Goal: Task Accomplishment & Management: Manage account settings

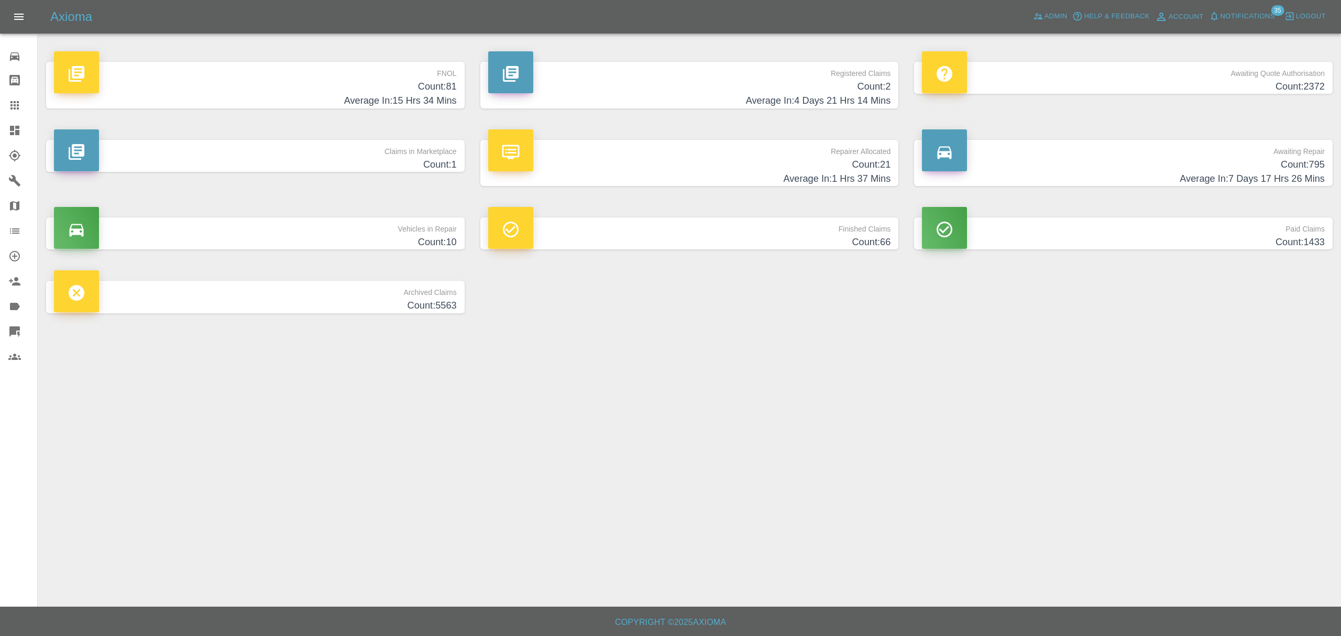
click at [350, 89] on h4 "Count: 81" at bounding box center [255, 87] width 403 height 14
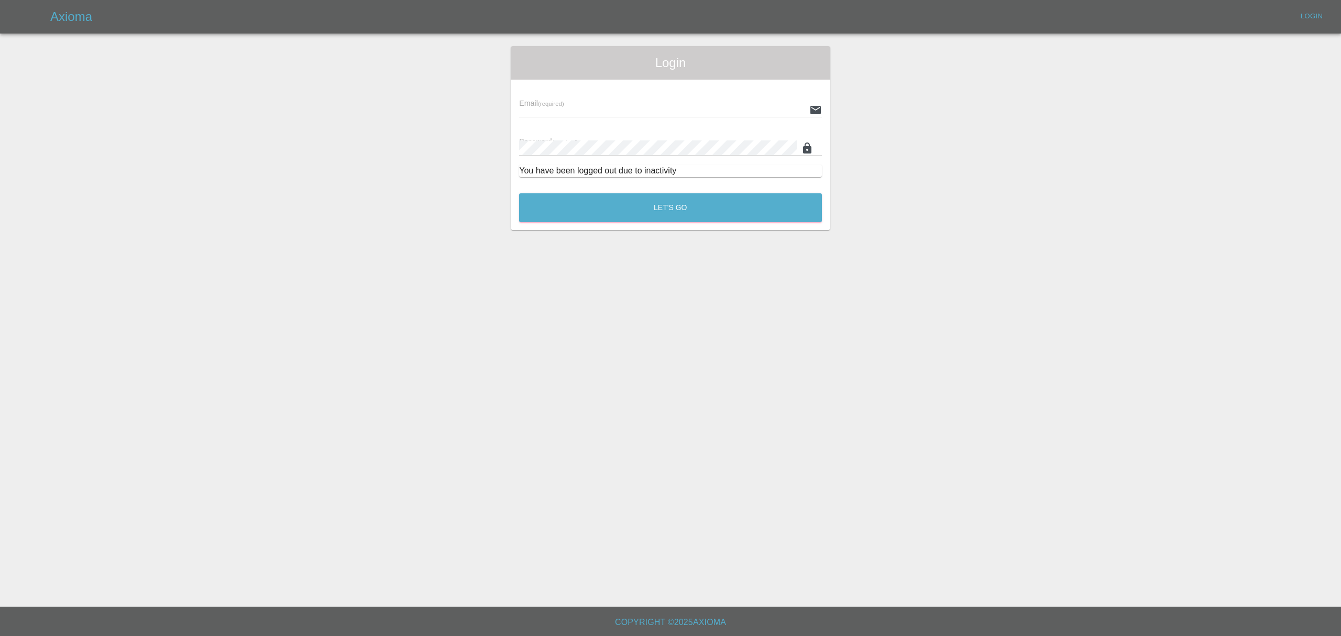
type input "stefano.sironi@axioma.co.uk"
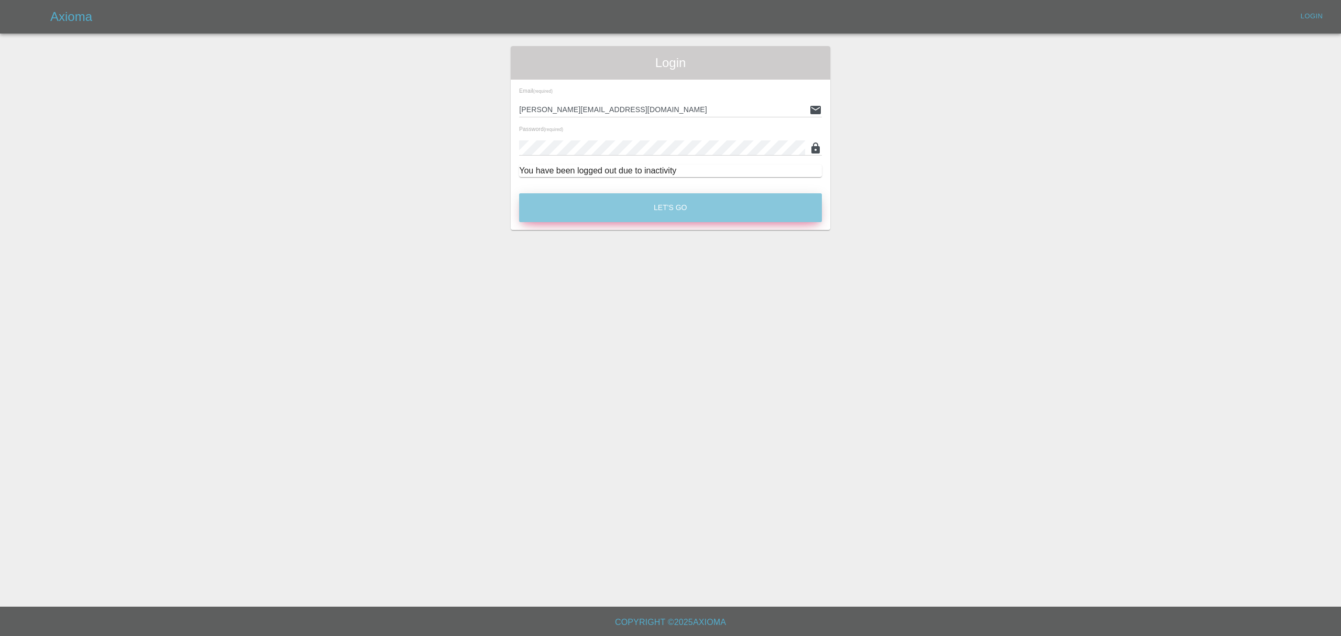
click at [585, 211] on button "Let's Go" at bounding box center [670, 207] width 303 height 29
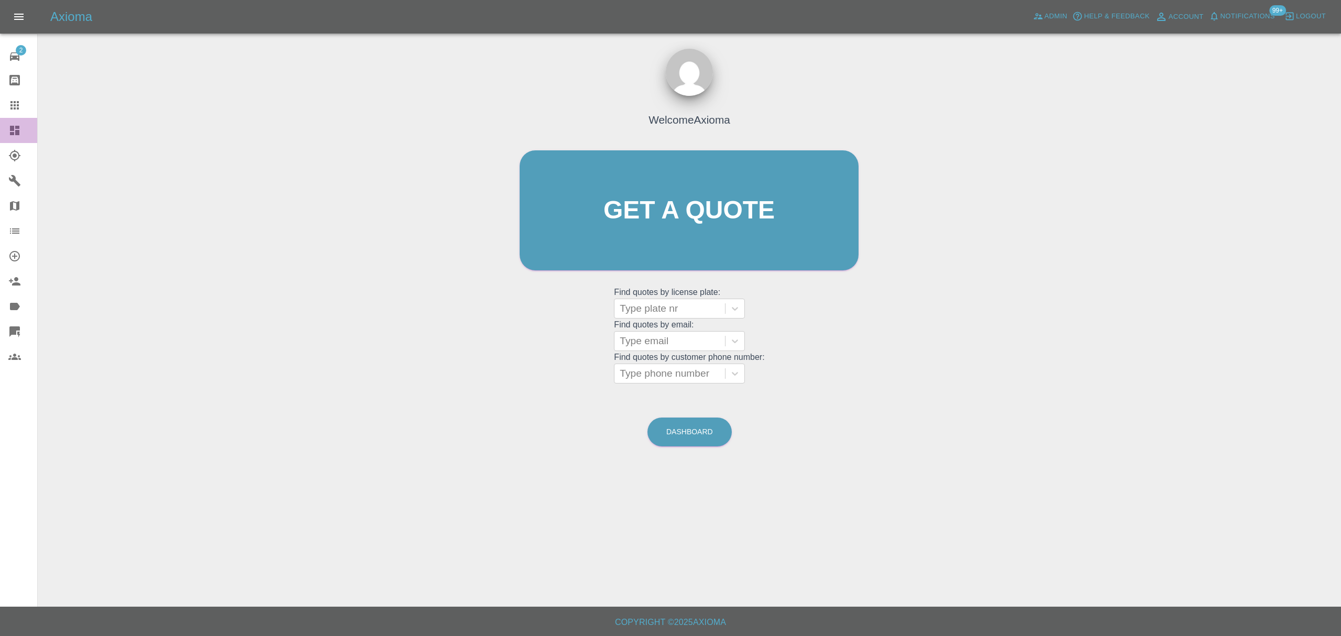
click at [9, 131] on icon at bounding box center [14, 130] width 13 height 13
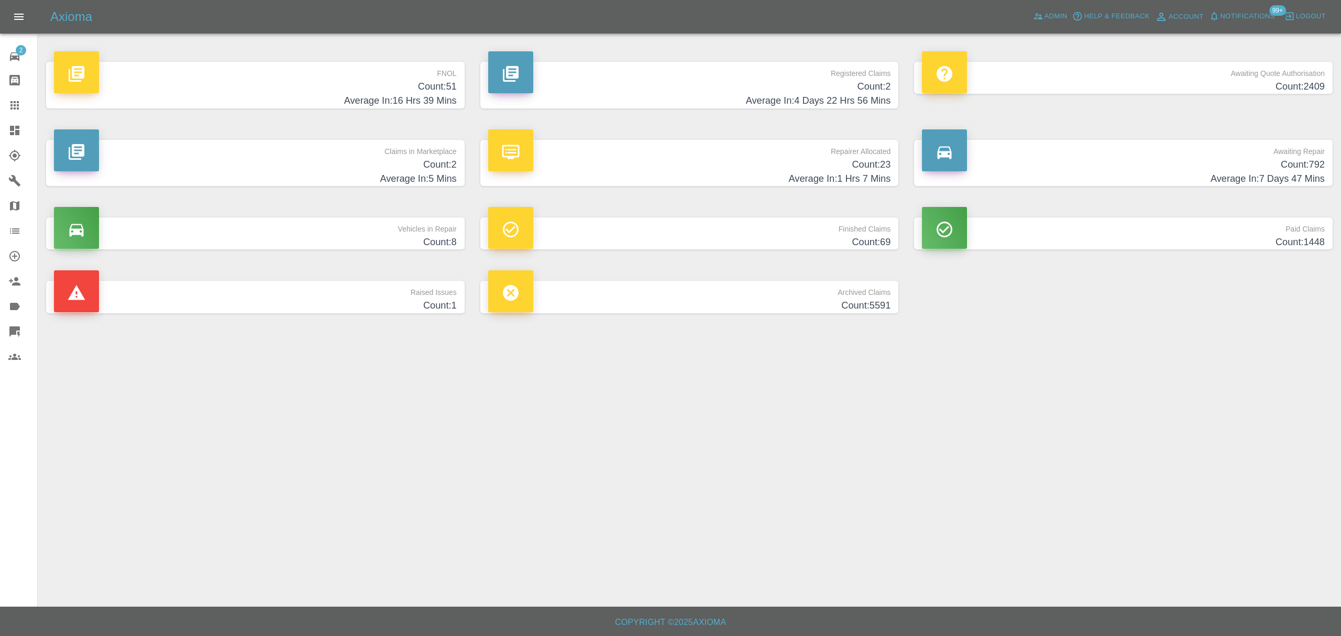
click at [317, 93] on h4 "Count: 51" at bounding box center [255, 87] width 403 height 14
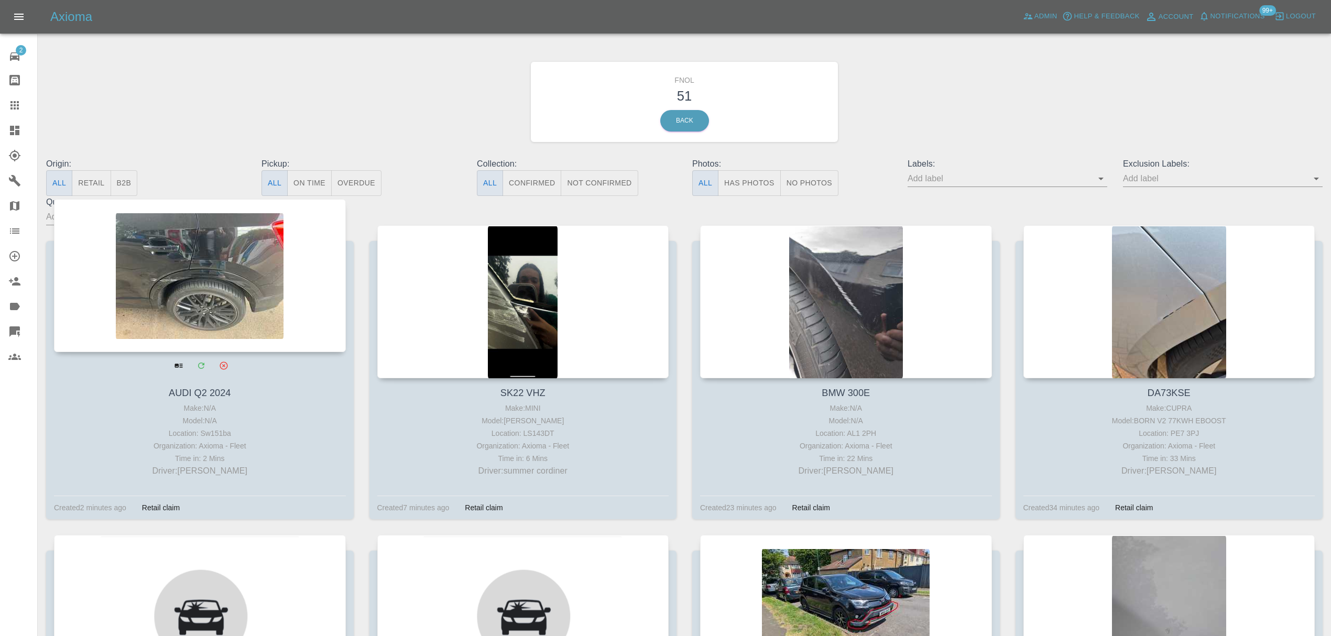
click at [200, 289] on div at bounding box center [200, 275] width 292 height 153
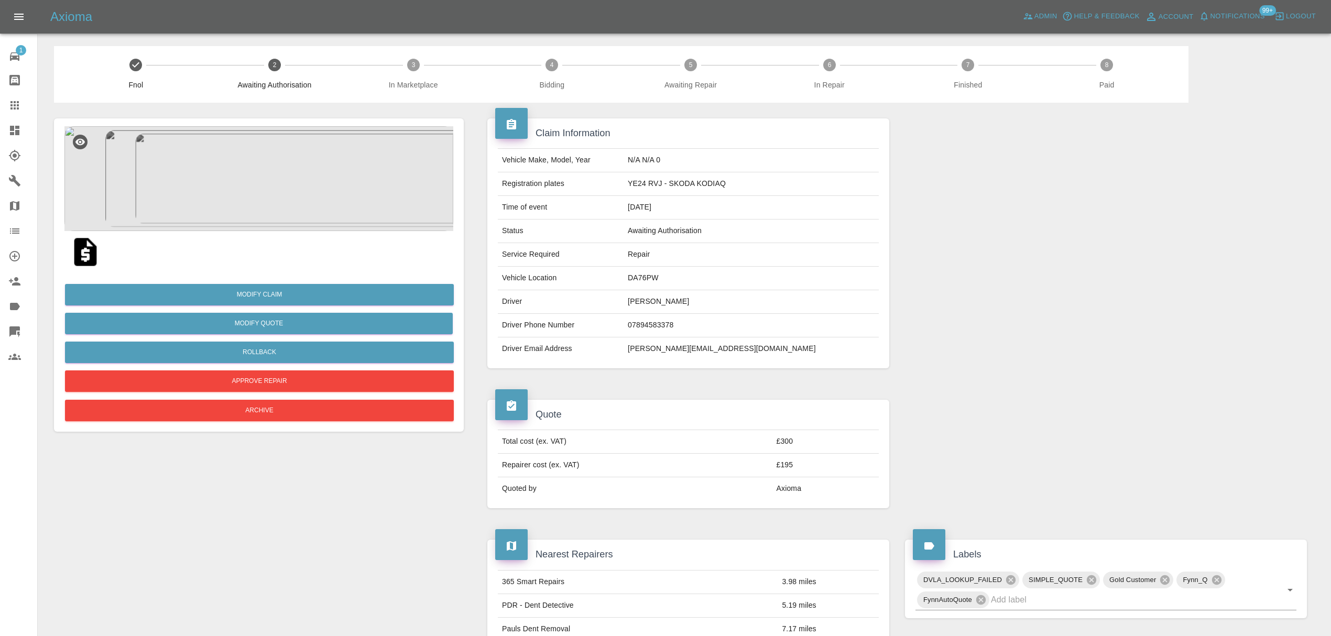
click at [268, 174] on img at bounding box center [258, 178] width 389 height 105
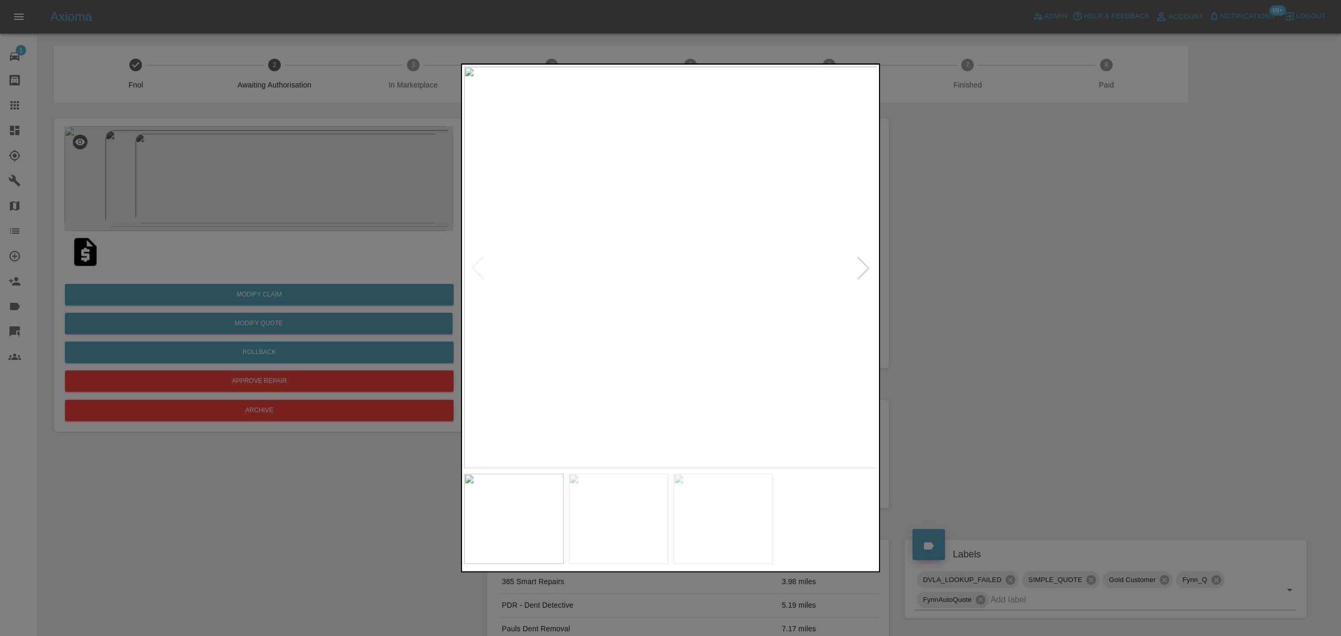
click at [870, 269] on div at bounding box center [863, 267] width 23 height 23
click at [964, 267] on div at bounding box center [670, 318] width 1341 height 636
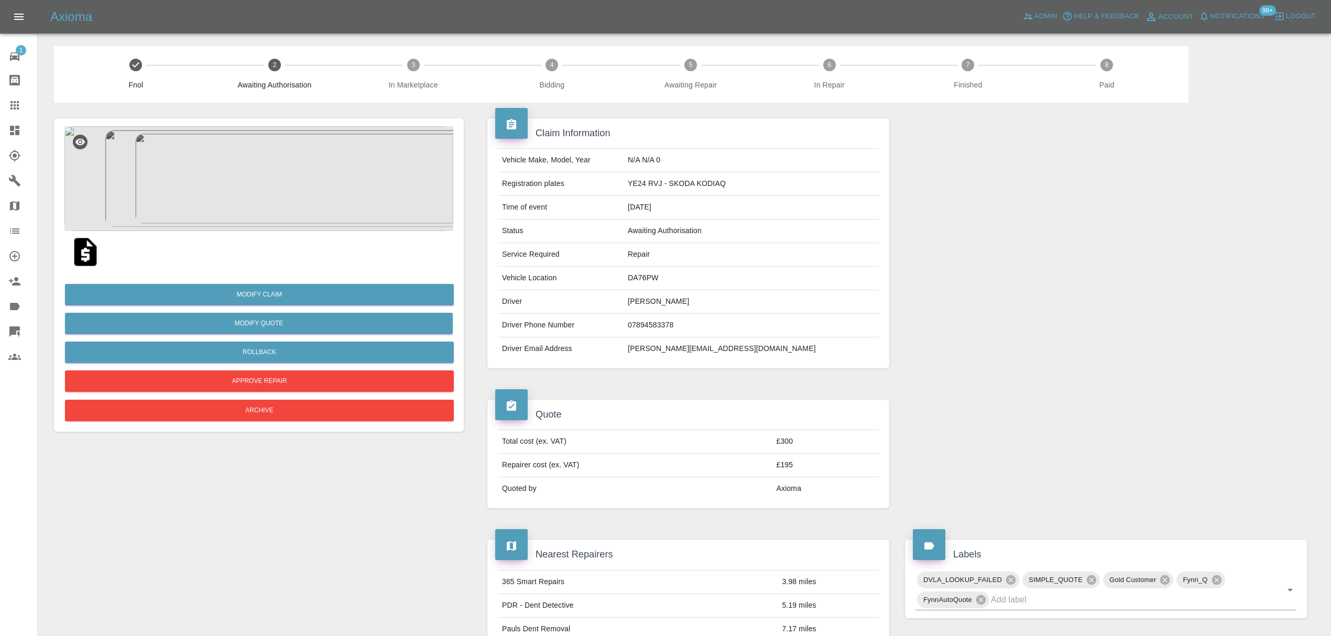
click at [282, 187] on img at bounding box center [258, 178] width 389 height 105
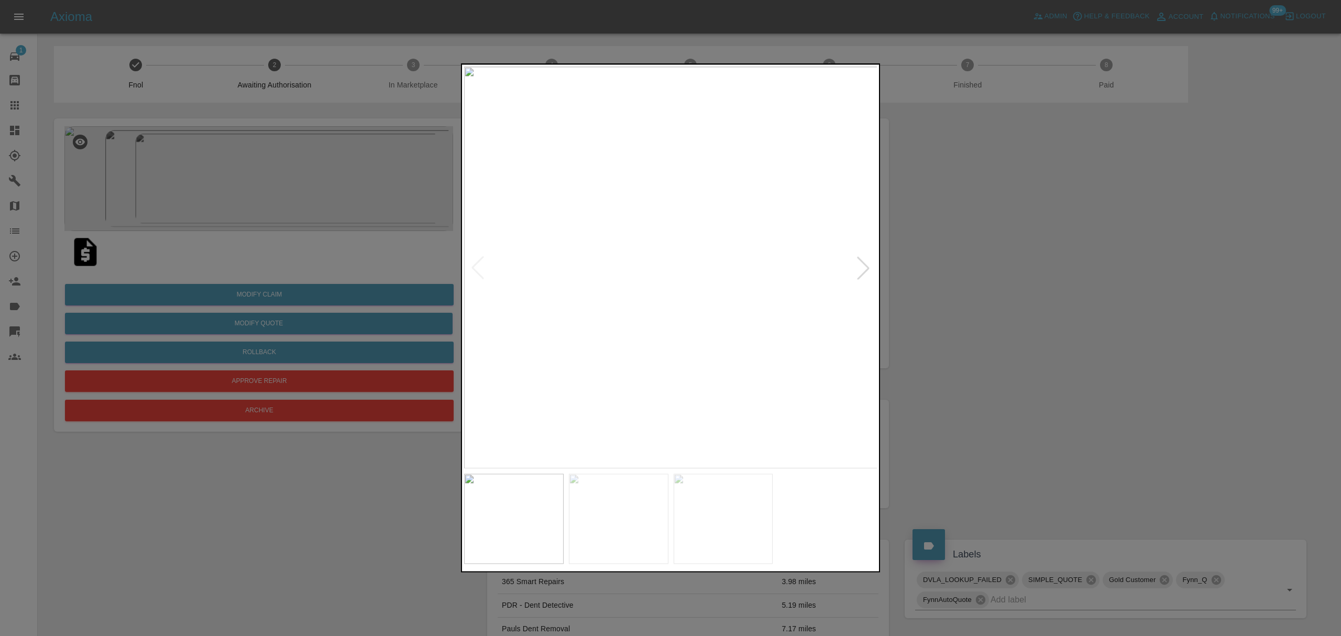
click at [867, 264] on div at bounding box center [863, 267] width 23 height 23
click at [994, 284] on div at bounding box center [670, 318] width 1341 height 636
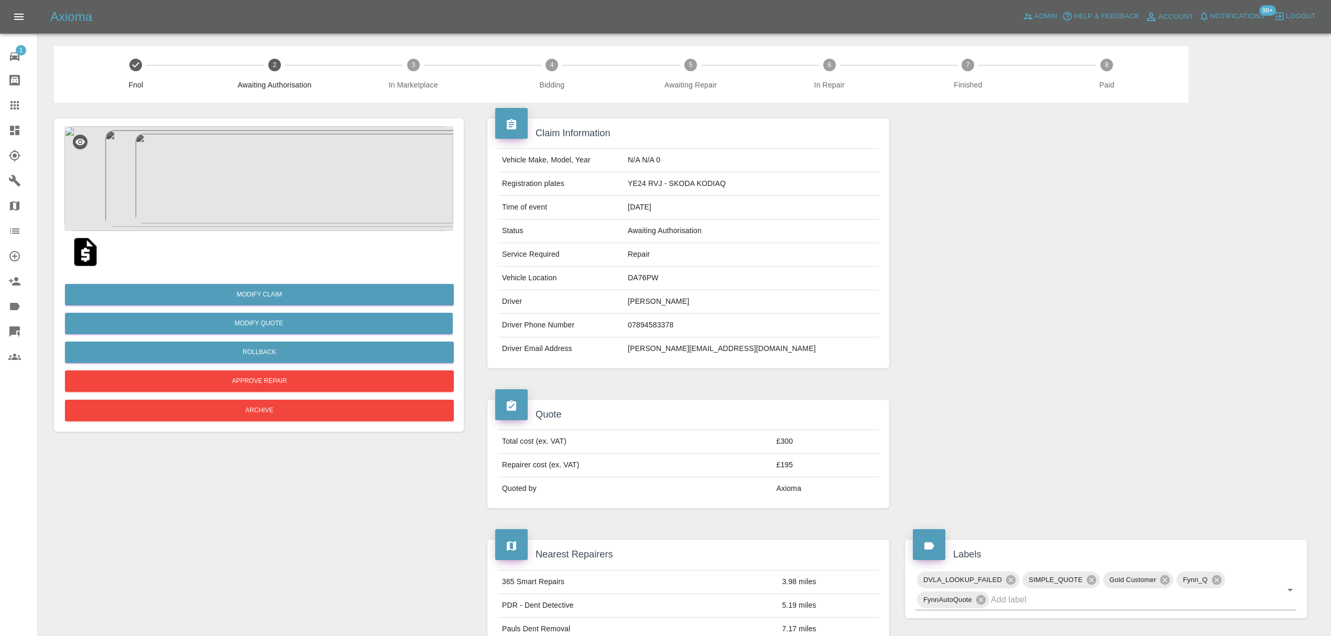
click at [261, 154] on img at bounding box center [258, 178] width 389 height 105
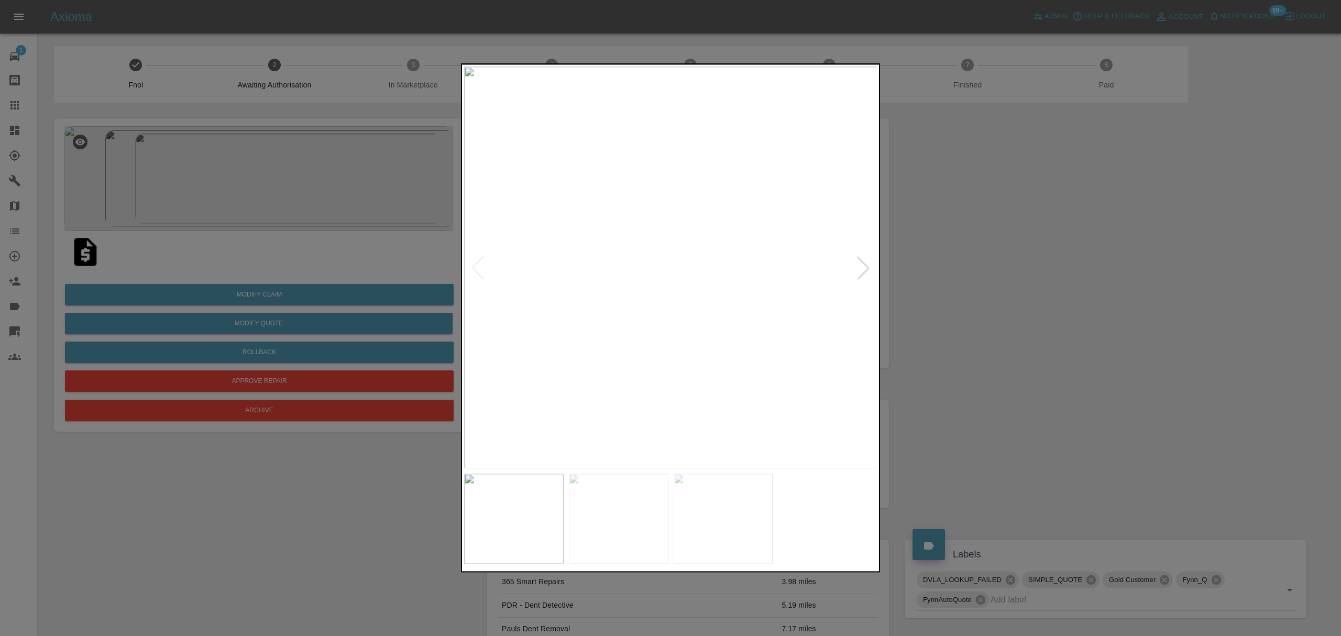
click at [856, 265] on div at bounding box center [863, 267] width 23 height 23
click at [487, 267] on div at bounding box center [477, 267] width 23 height 23
click at [1000, 362] on div at bounding box center [670, 318] width 1341 height 636
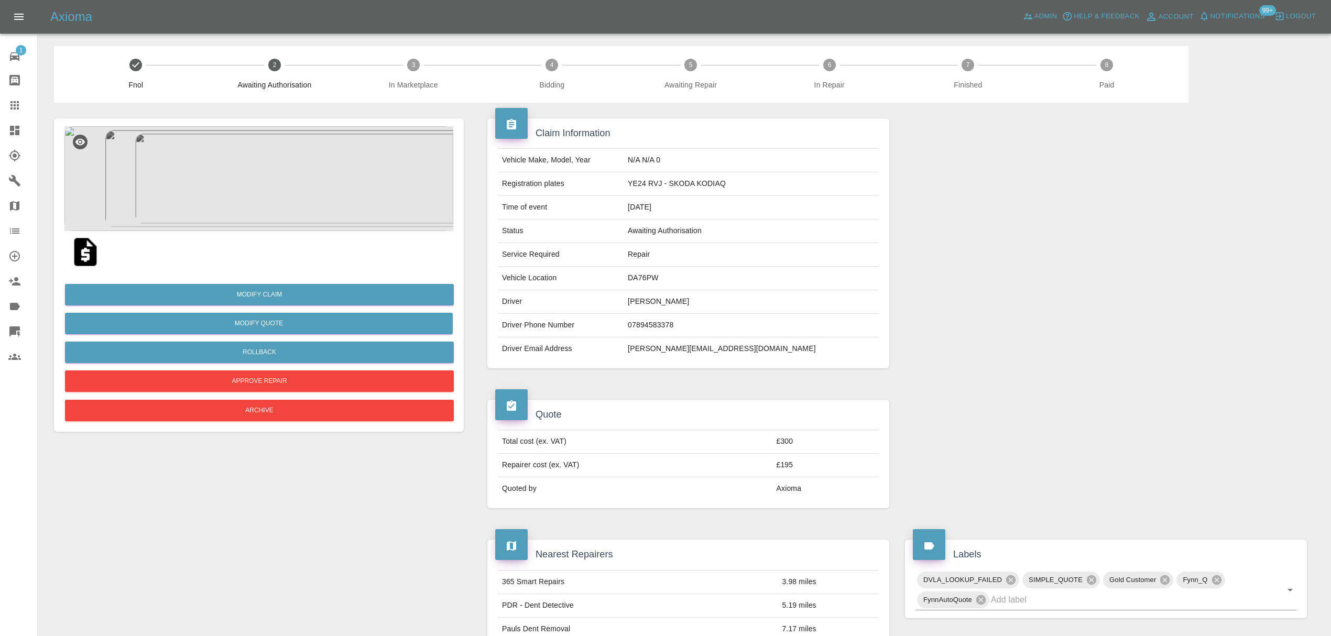
click at [1245, 12] on span "Notifications" at bounding box center [1237, 16] width 54 height 12
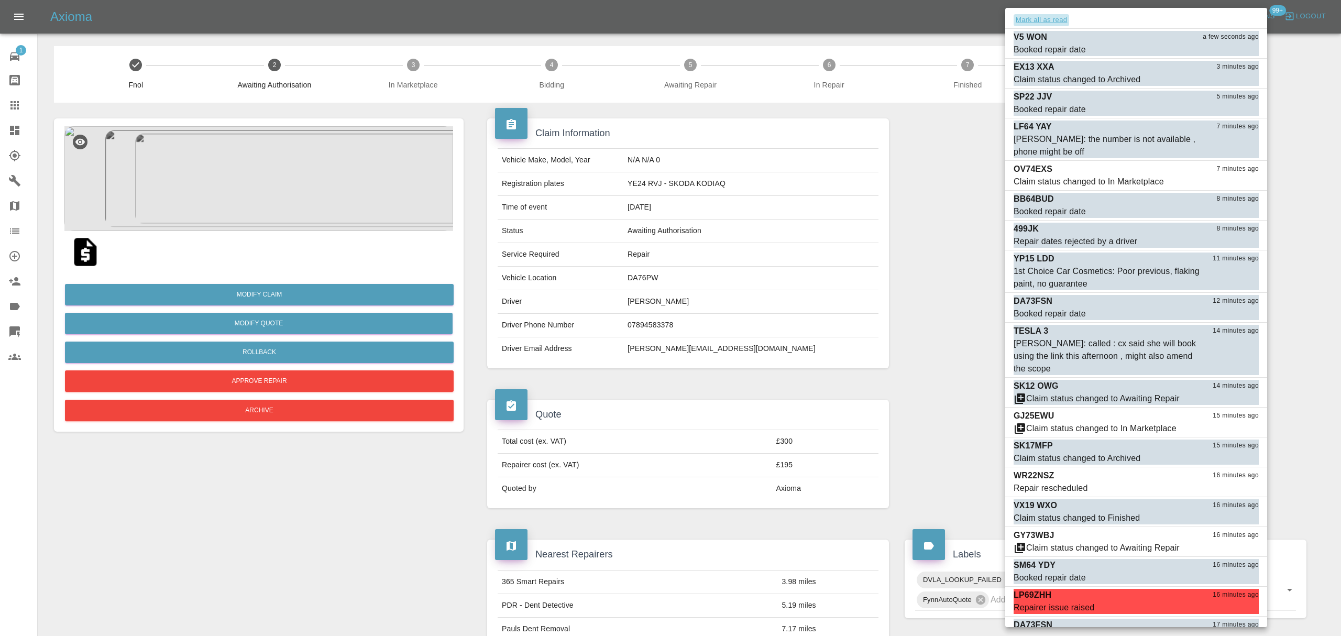
click at [1052, 23] on button "Mark all as read" at bounding box center [1042, 20] width 56 height 12
click at [930, 226] on div at bounding box center [670, 318] width 1341 height 636
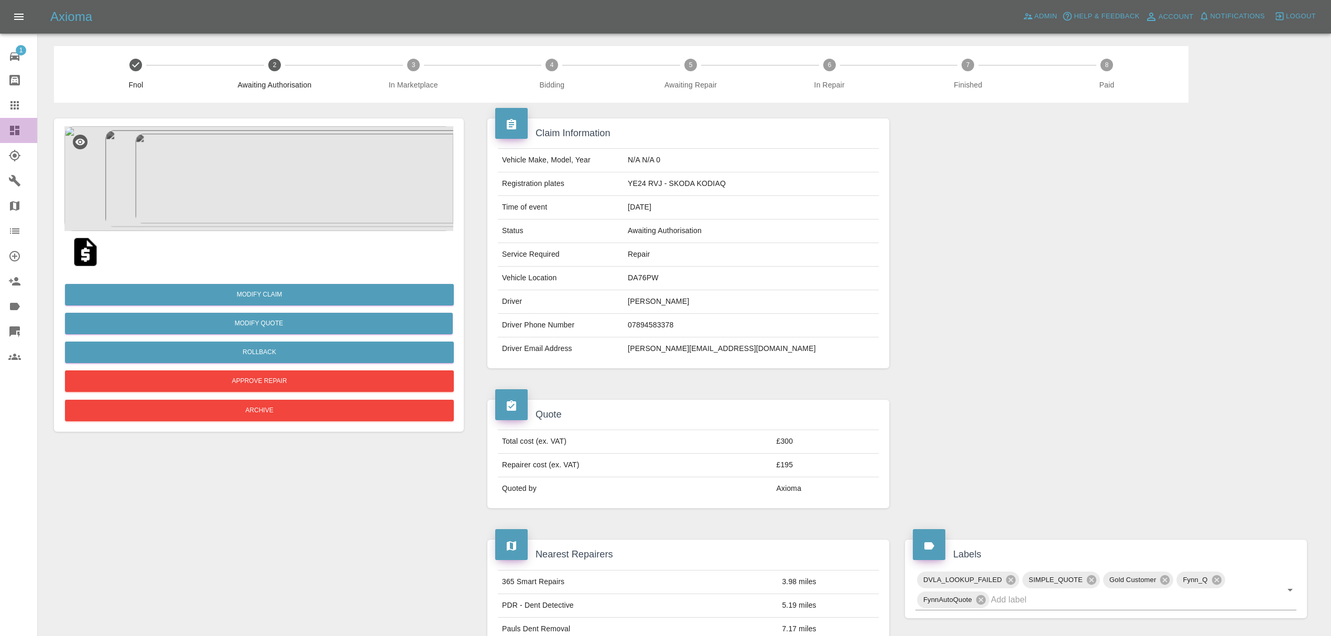
click at [19, 131] on icon at bounding box center [14, 130] width 9 height 9
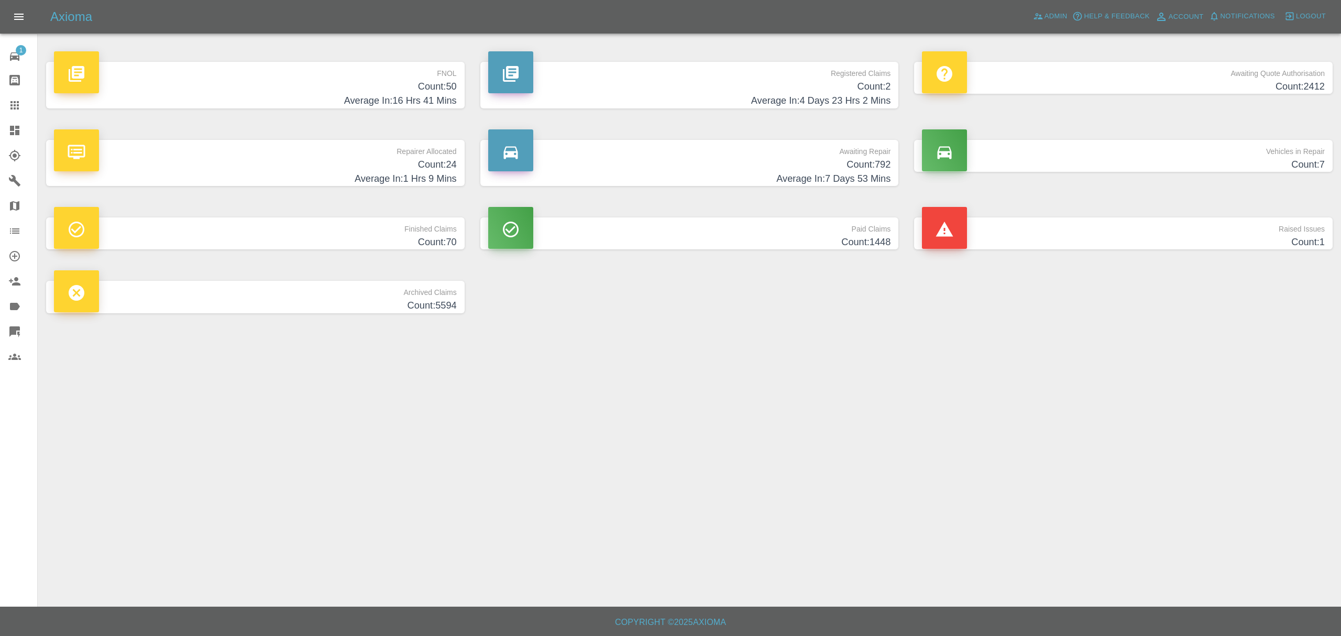
click at [298, 69] on p "FNOL" at bounding box center [255, 71] width 403 height 18
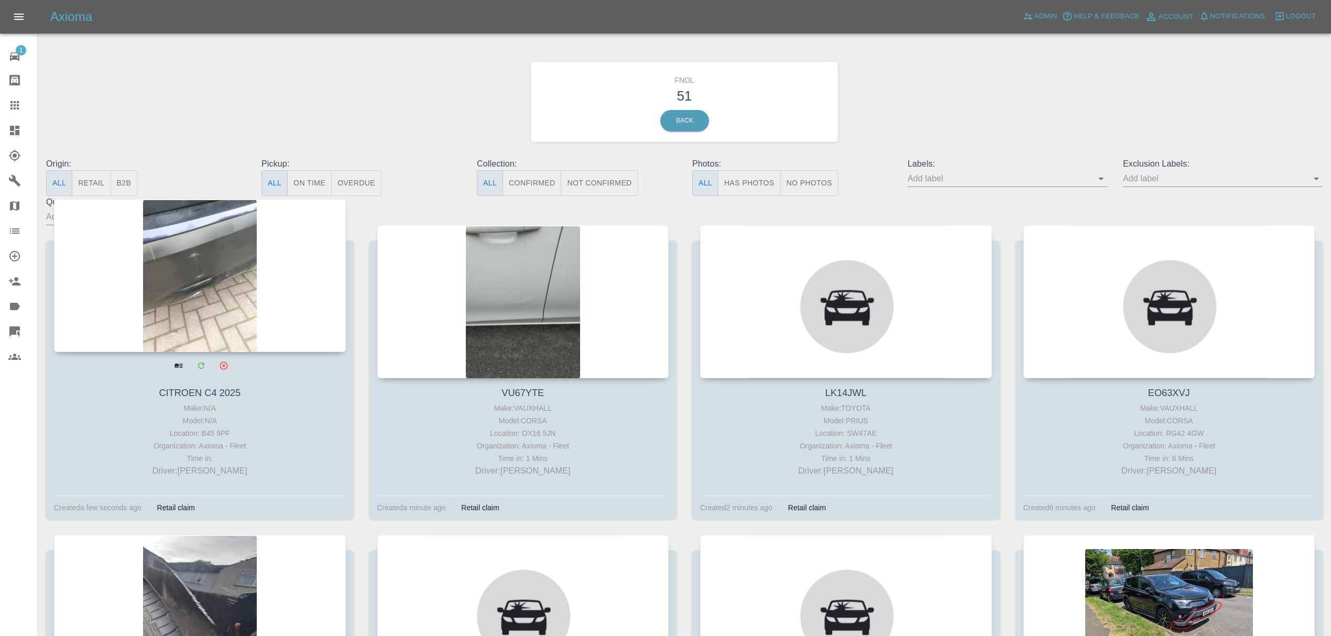
click at [236, 259] on div at bounding box center [200, 275] width 292 height 153
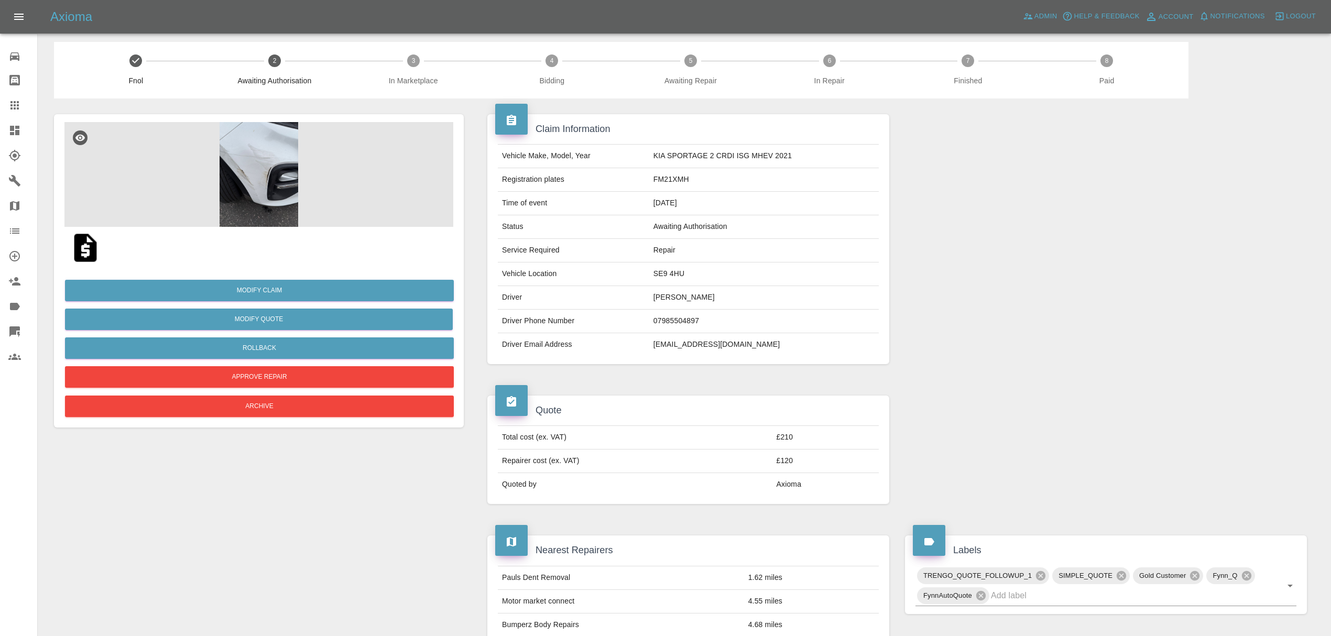
scroll to position [5, 0]
click at [243, 152] on img at bounding box center [258, 174] width 389 height 105
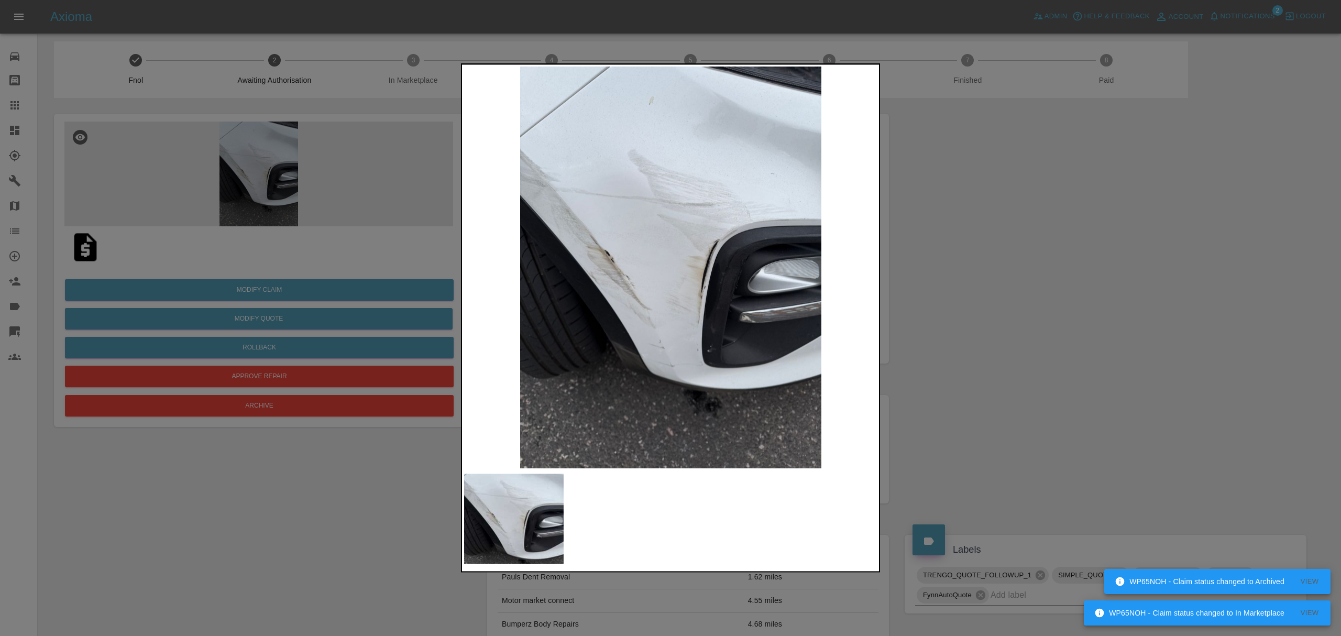
click at [10, 124] on div at bounding box center [670, 318] width 1341 height 636
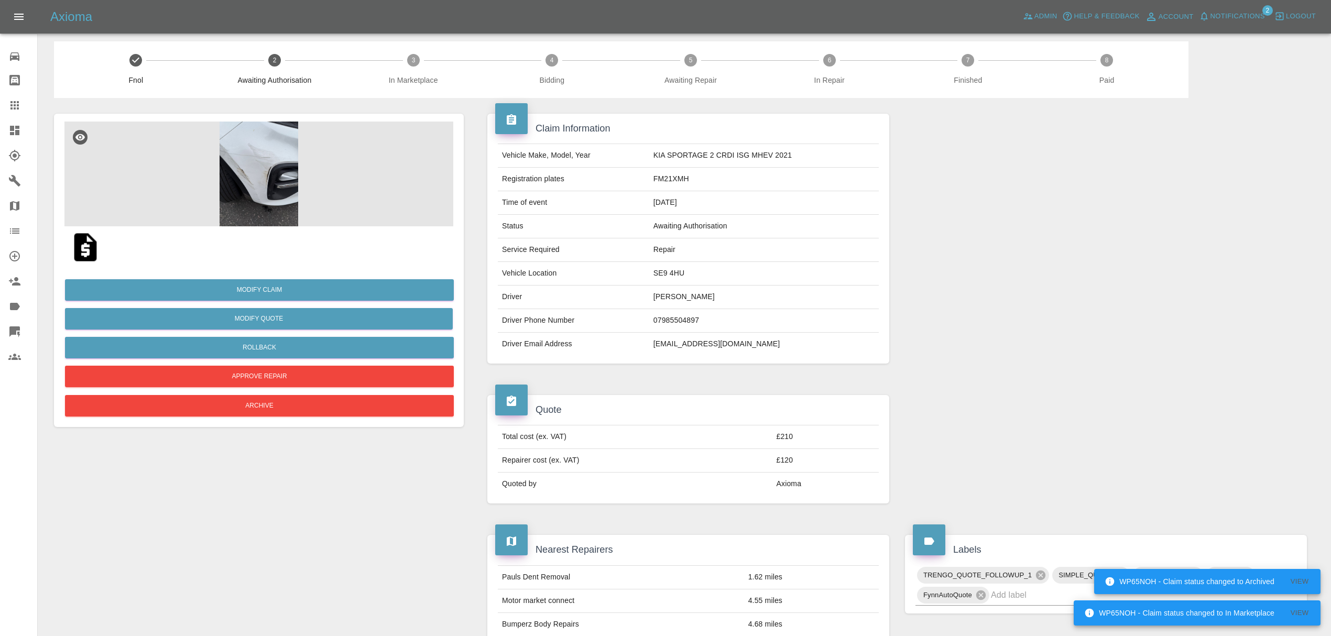
click at [10, 124] on icon at bounding box center [14, 130] width 13 height 13
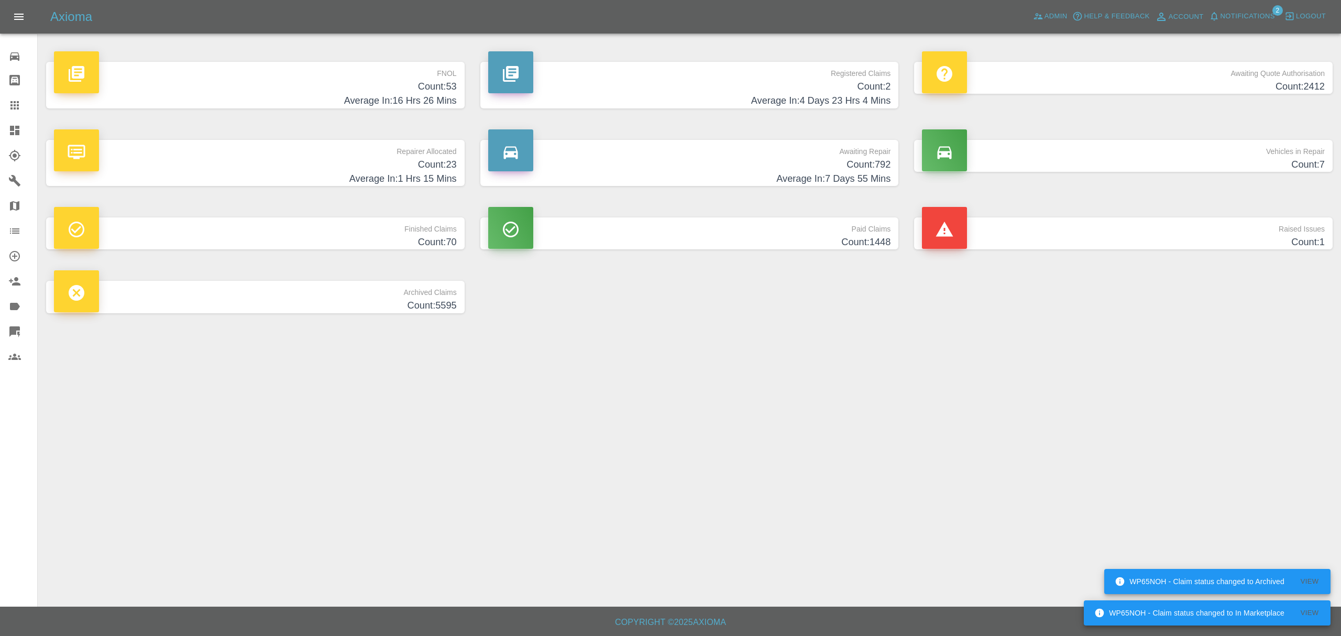
click at [374, 105] on h4 "Average In: 16 Hrs 26 Mins" at bounding box center [255, 101] width 403 height 14
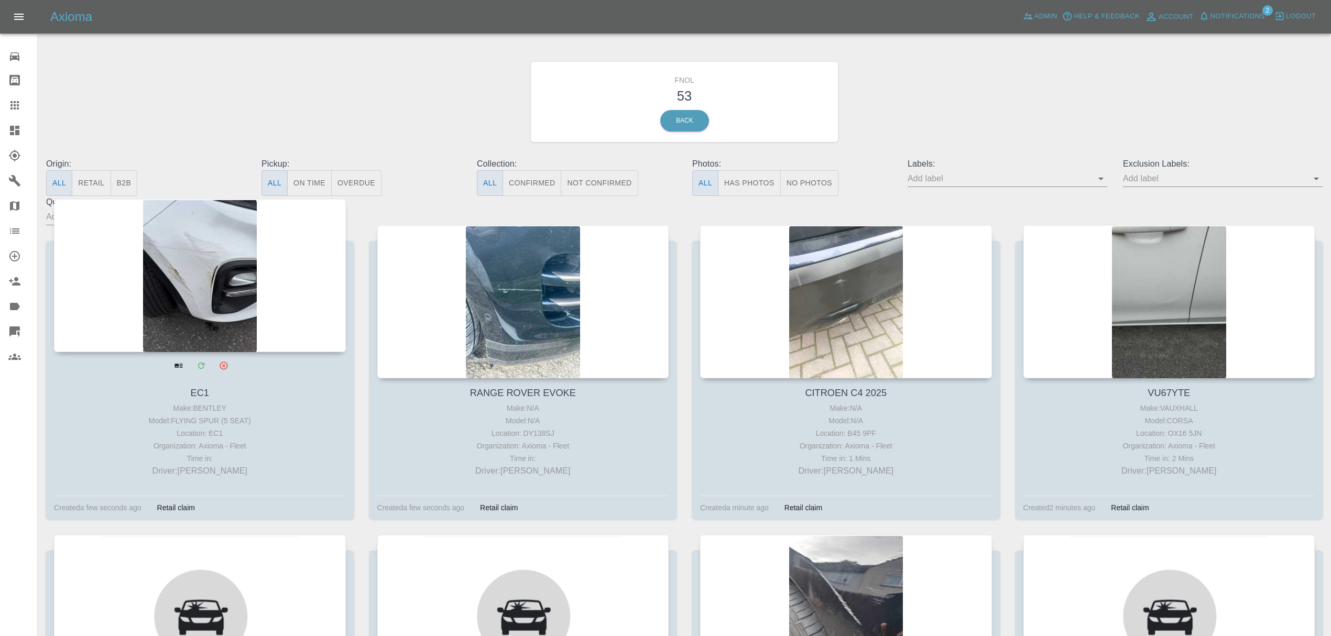
click at [233, 300] on div at bounding box center [200, 275] width 292 height 153
click at [193, 279] on div at bounding box center [200, 275] width 292 height 153
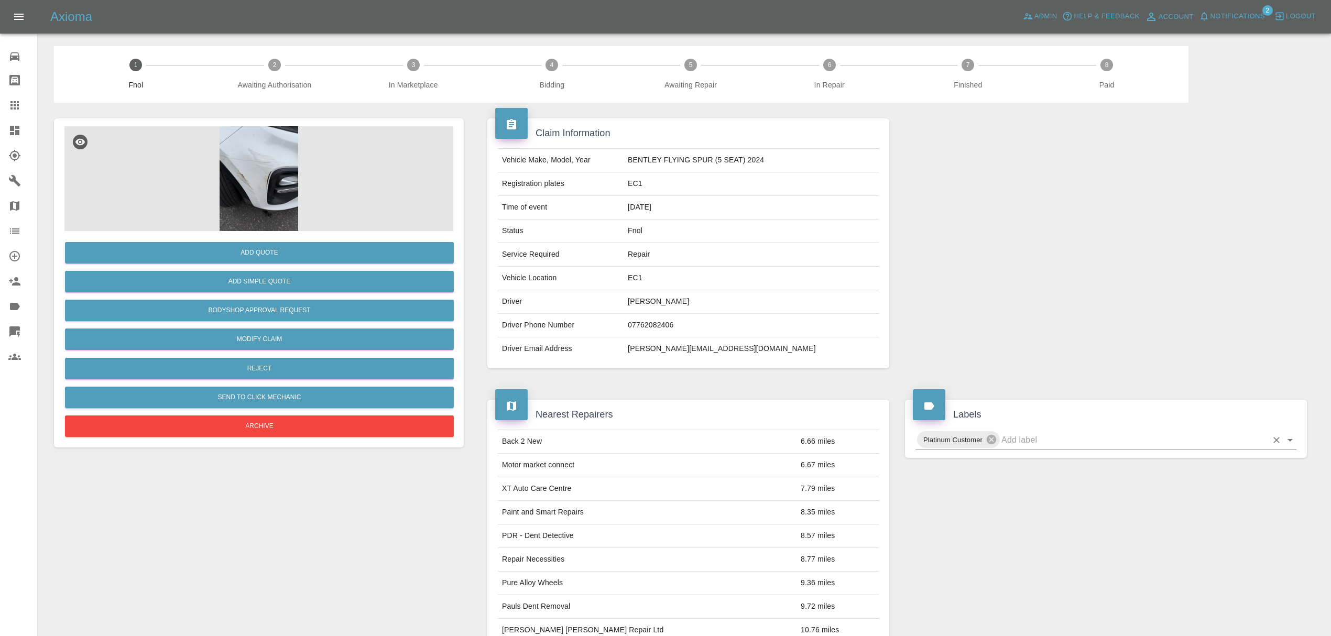
click at [1046, 446] on input "text" at bounding box center [1134, 440] width 266 height 16
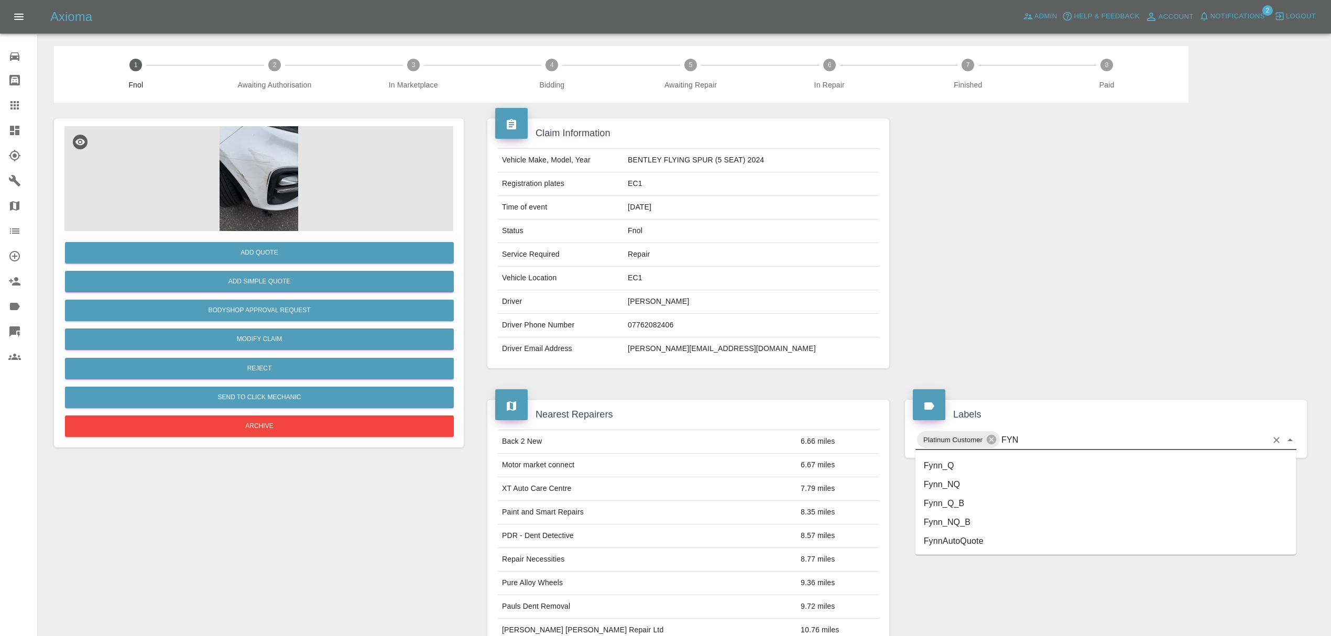
type input "FYNN"
click at [977, 467] on li "Fynn_Q" at bounding box center [1105, 465] width 381 height 19
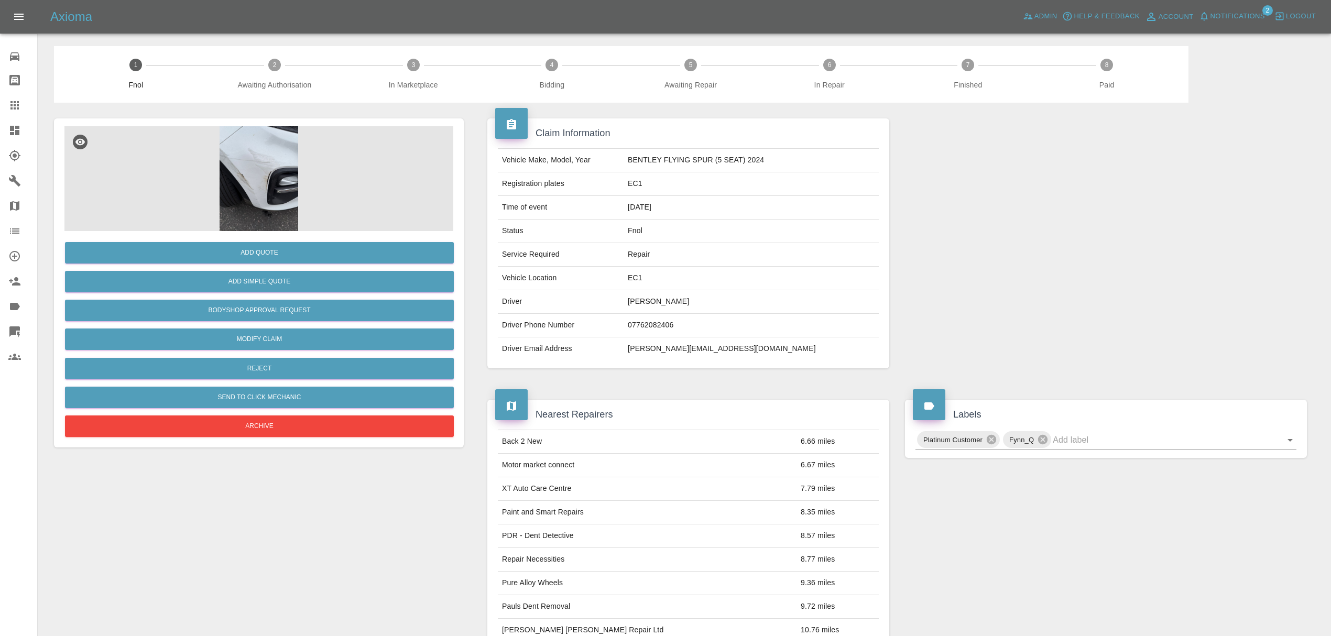
click at [1061, 210] on div at bounding box center [1106, 243] width 418 height 281
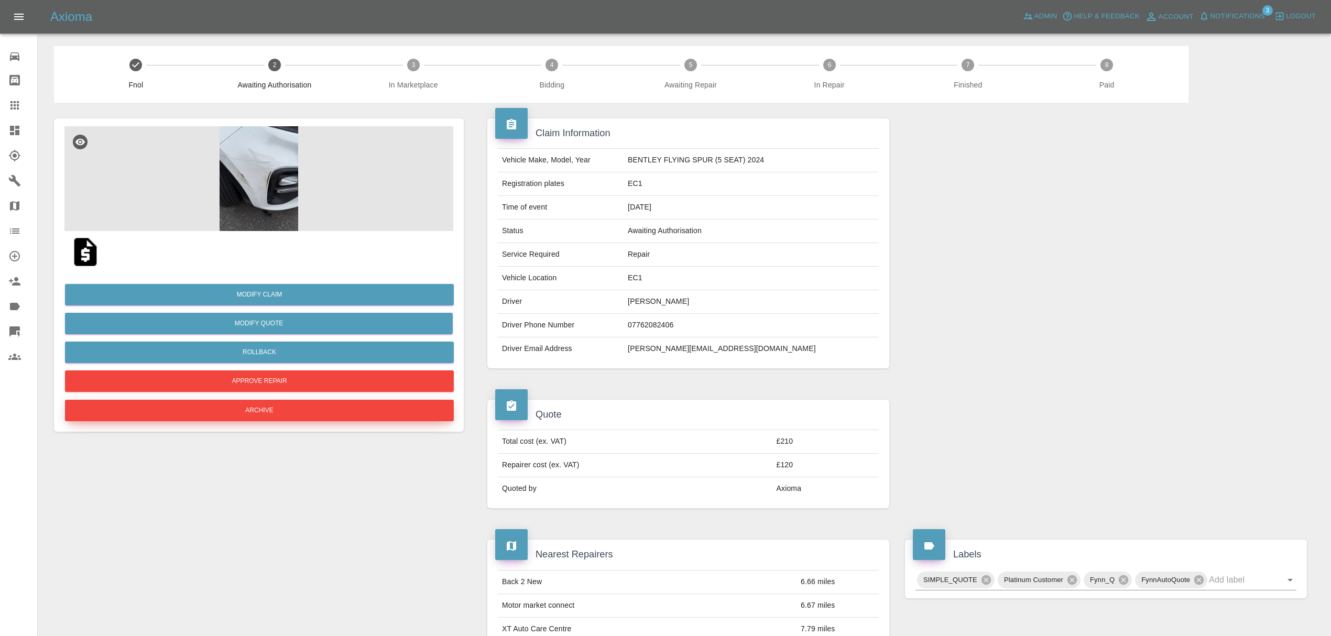
click at [293, 413] on button "Archive" at bounding box center [259, 410] width 389 height 21
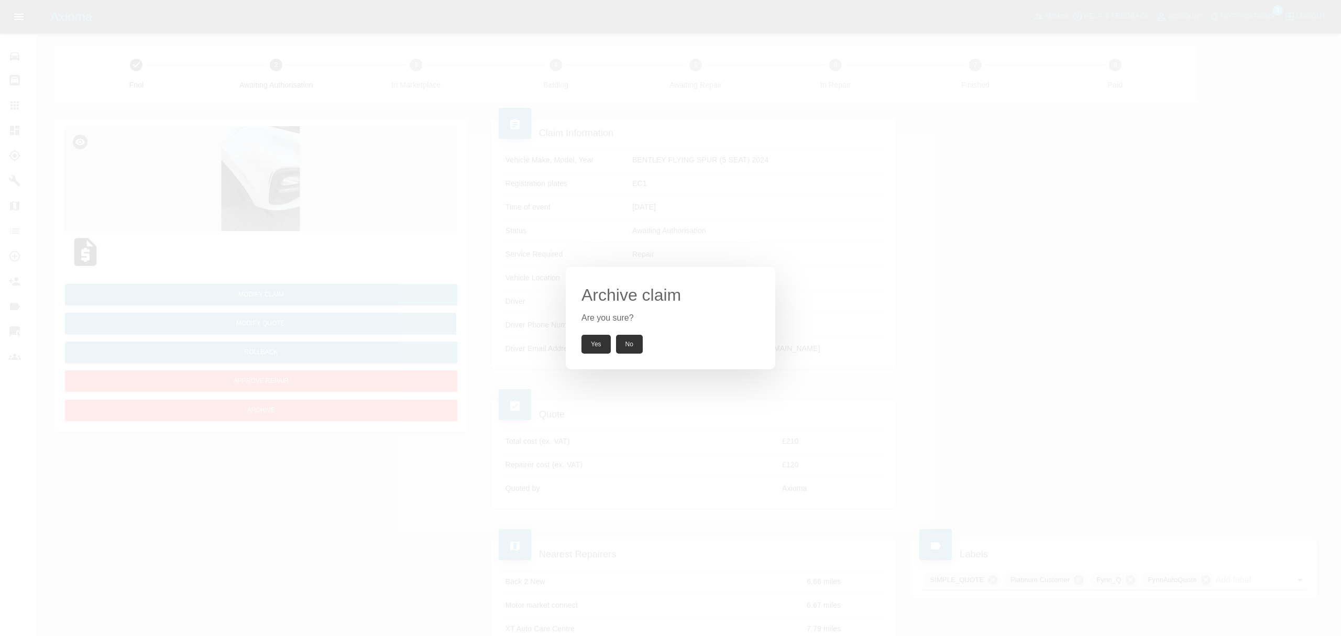
click at [596, 346] on button "Yes" at bounding box center [596, 344] width 29 height 19
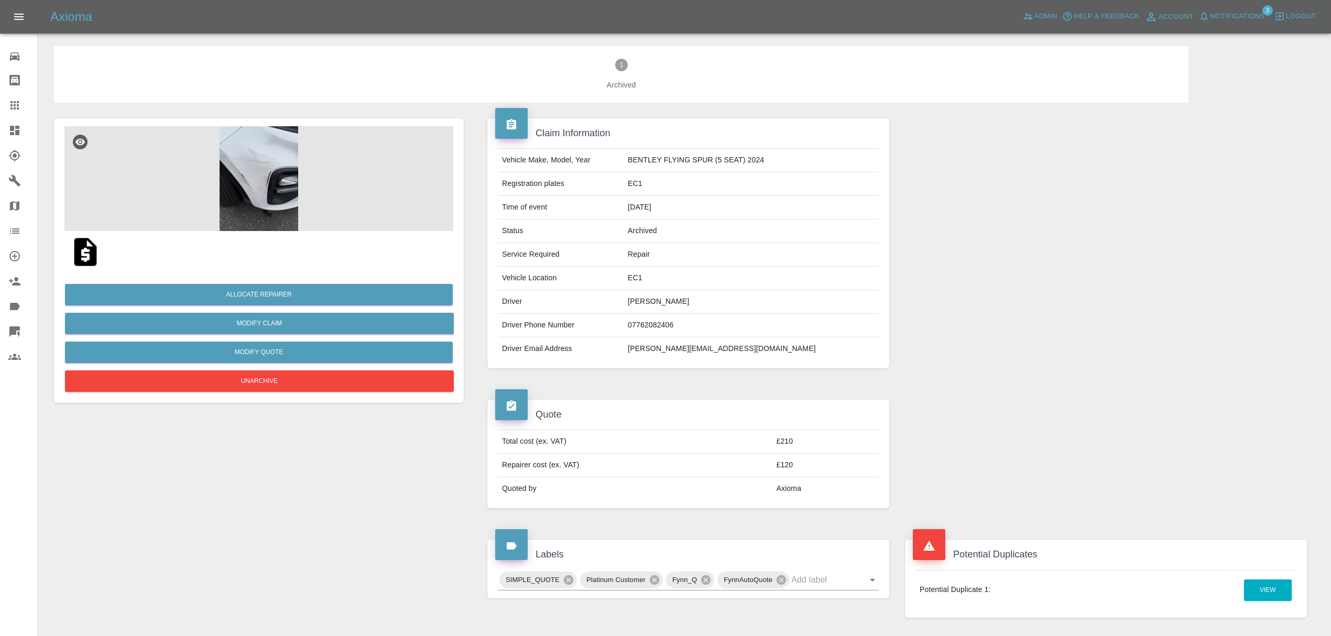
click at [13, 126] on icon at bounding box center [14, 130] width 13 height 13
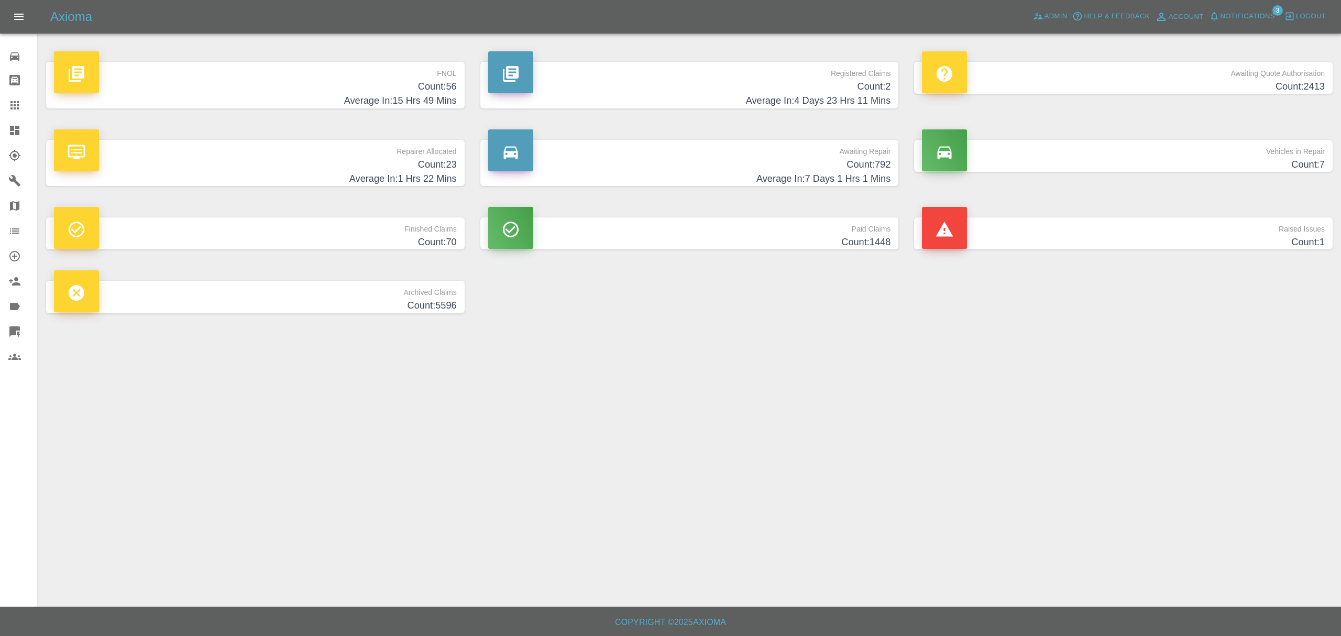
click at [426, 97] on h4 "Average In: 15 Hrs 49 Mins" at bounding box center [255, 101] width 403 height 14
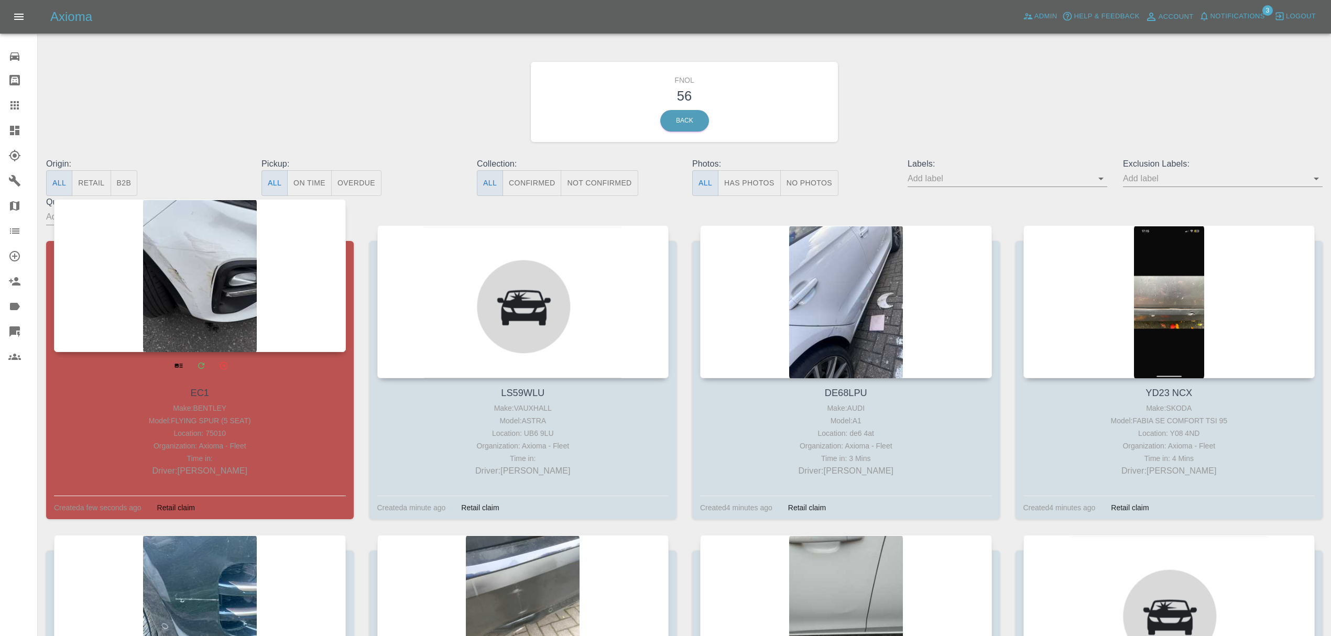
click at [204, 233] on div at bounding box center [200, 275] width 292 height 153
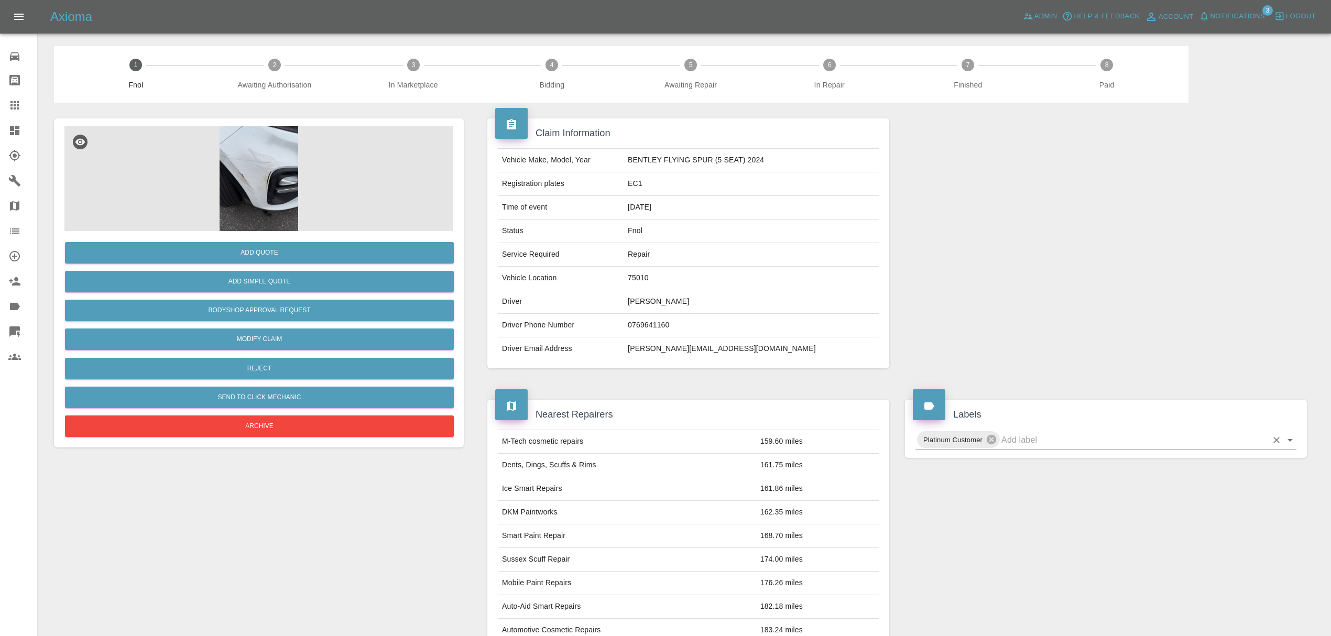
click at [1014, 441] on input "text" at bounding box center [1134, 440] width 266 height 16
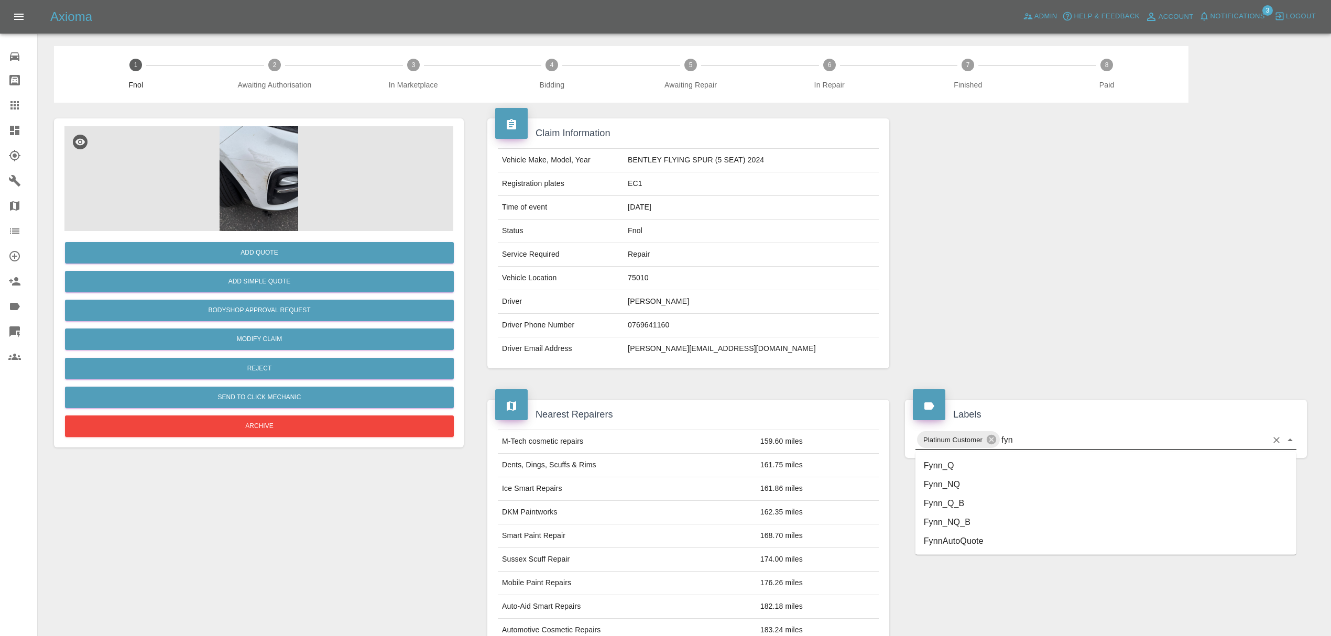
type input "fynn"
click at [999, 457] on li "Fynn_Q" at bounding box center [1105, 465] width 381 height 19
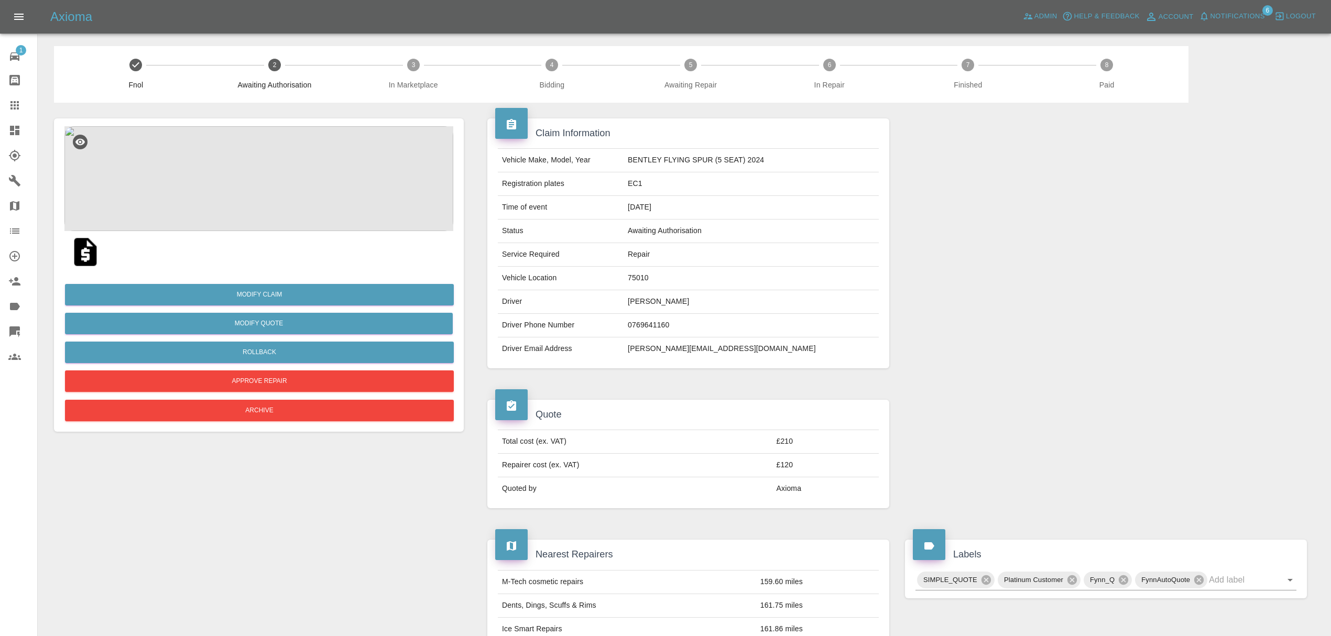
click at [6, 126] on link "Dashboard" at bounding box center [18, 130] width 37 height 25
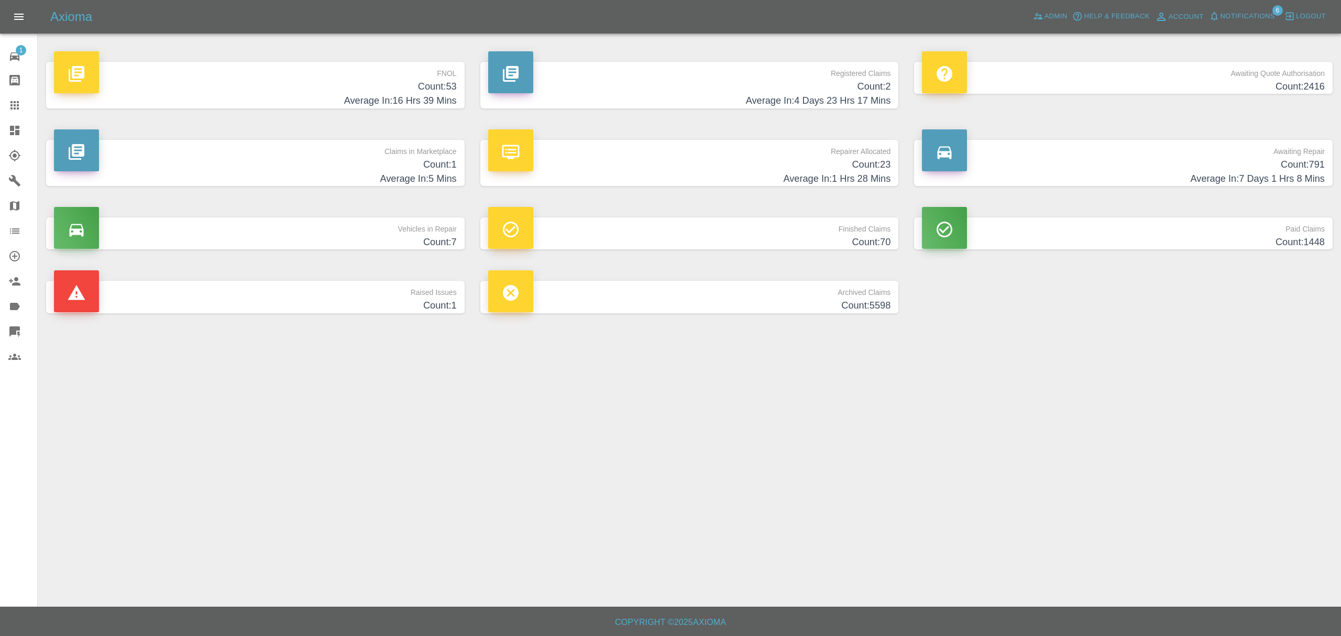
click at [340, 101] on h4 "Average In: 16 Hrs 39 Mins" at bounding box center [255, 101] width 403 height 14
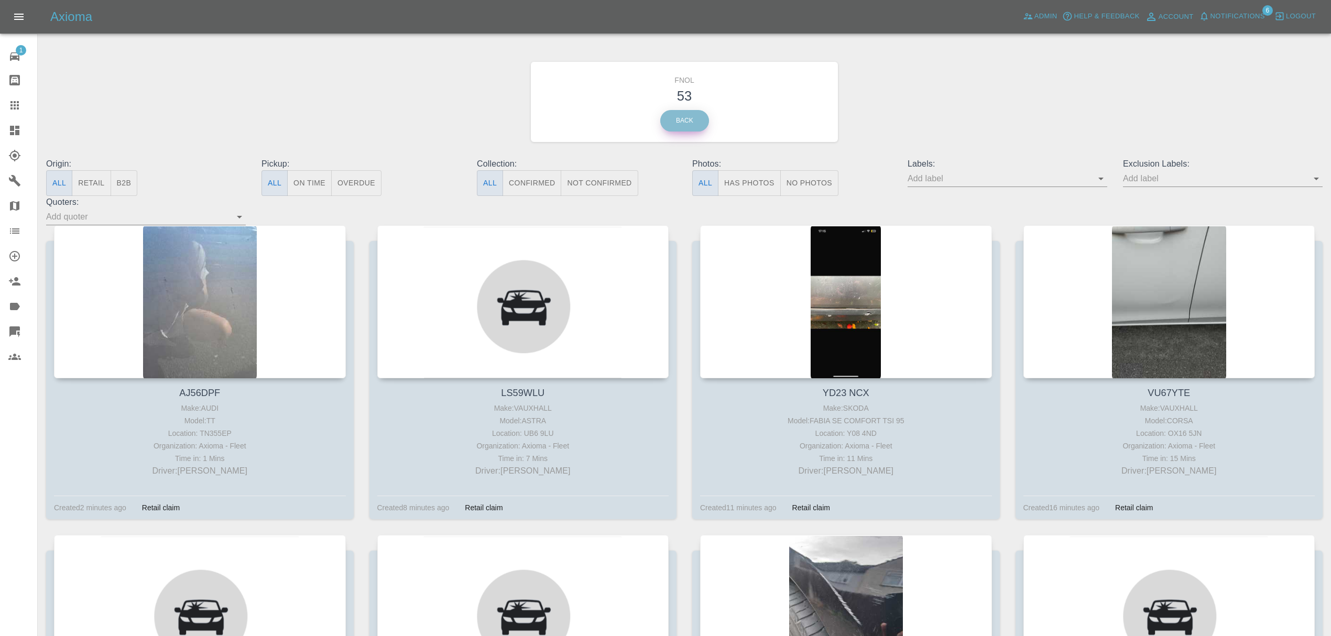
click at [692, 118] on link "Back" at bounding box center [684, 120] width 49 height 21
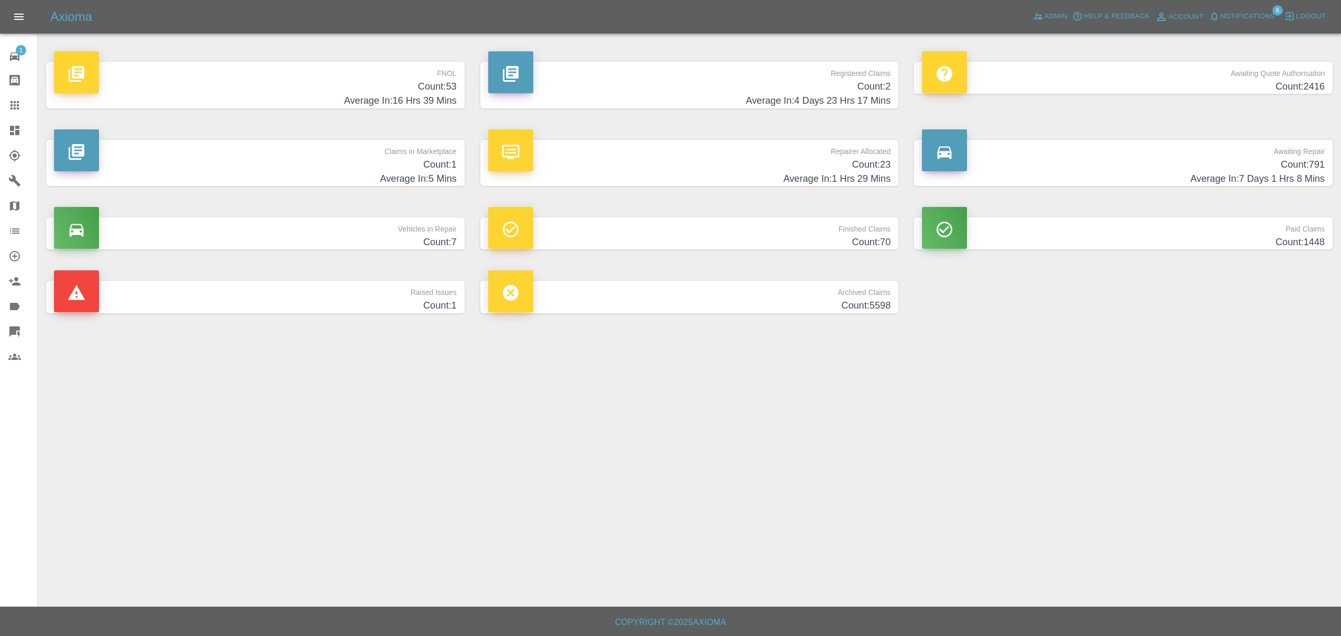
click at [413, 89] on h4 "Count: 53" at bounding box center [255, 87] width 403 height 14
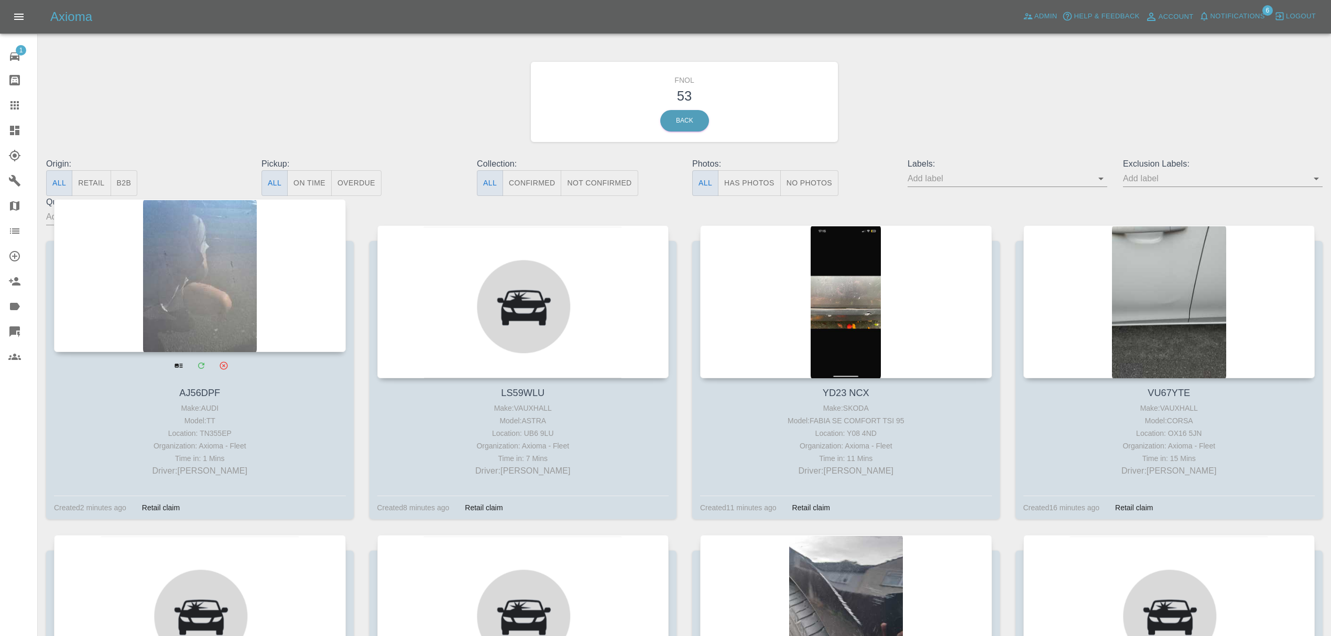
click at [276, 260] on div at bounding box center [200, 275] width 292 height 153
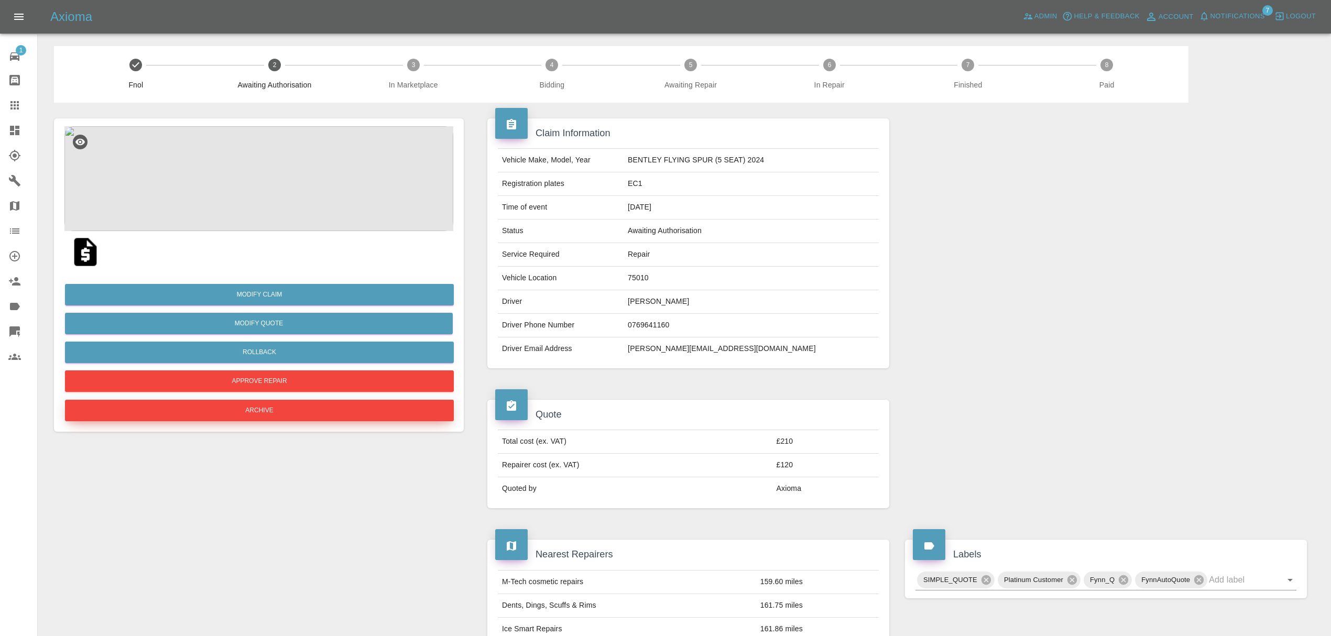
click at [306, 406] on button "Archive" at bounding box center [259, 410] width 389 height 21
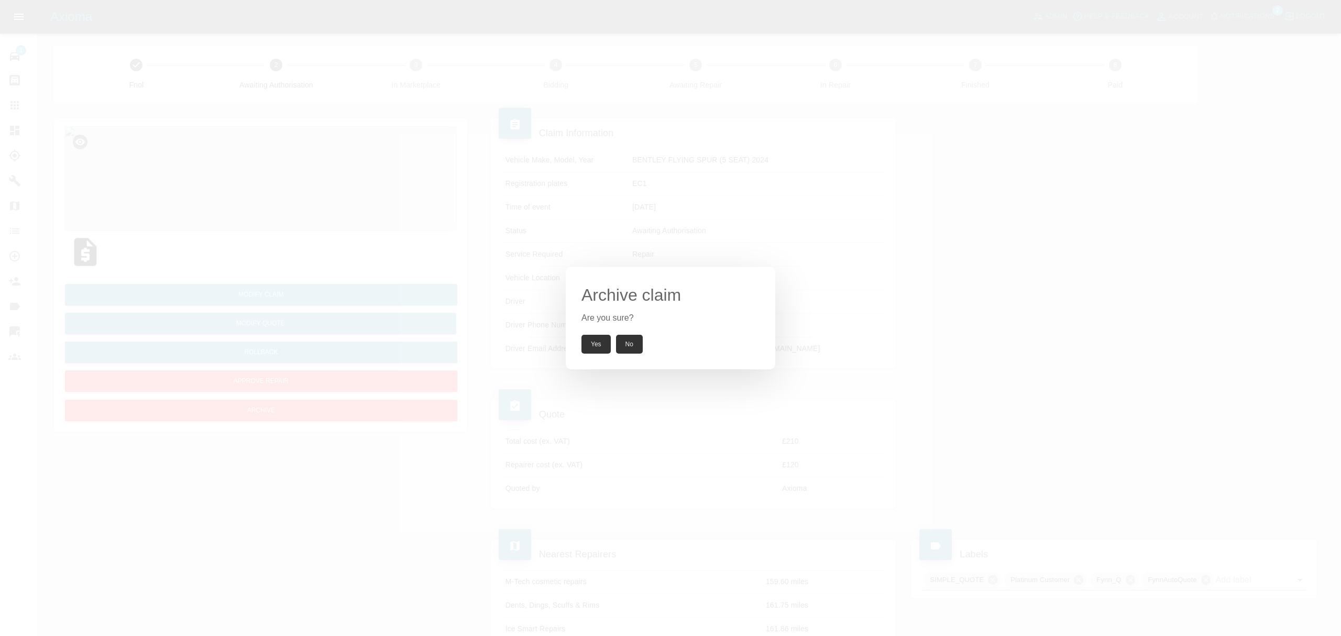
click at [601, 346] on button "Yes" at bounding box center [596, 344] width 29 height 19
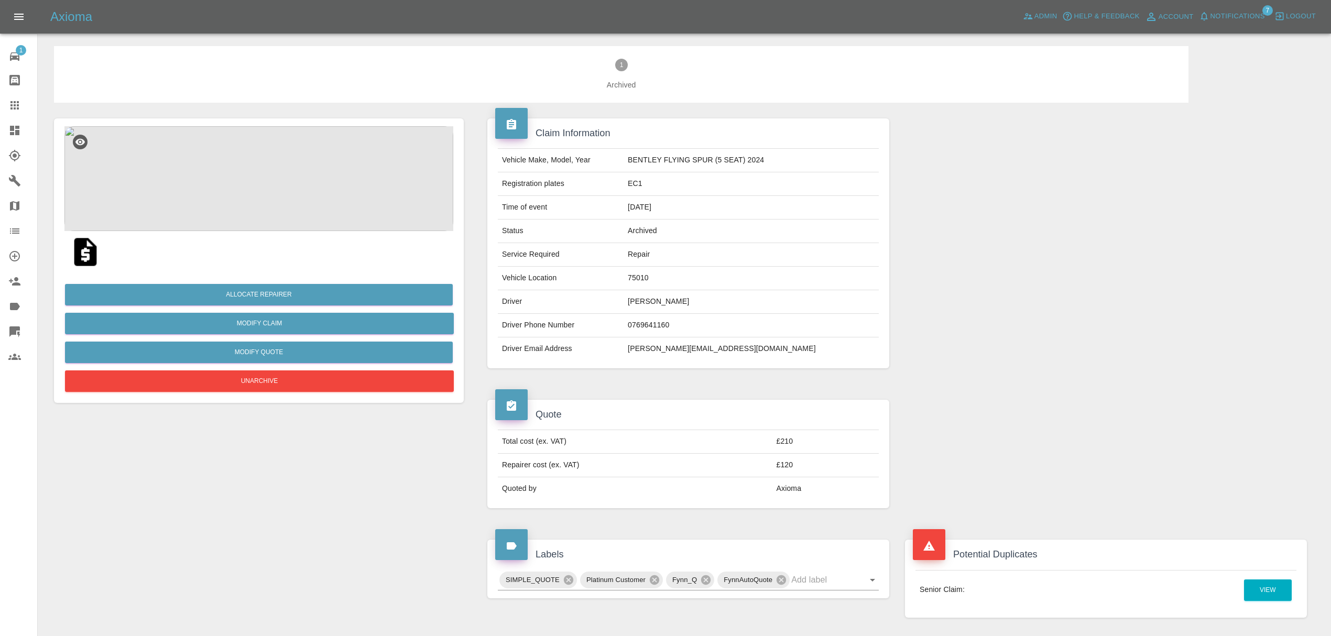
click at [12, 128] on icon at bounding box center [14, 130] width 9 height 9
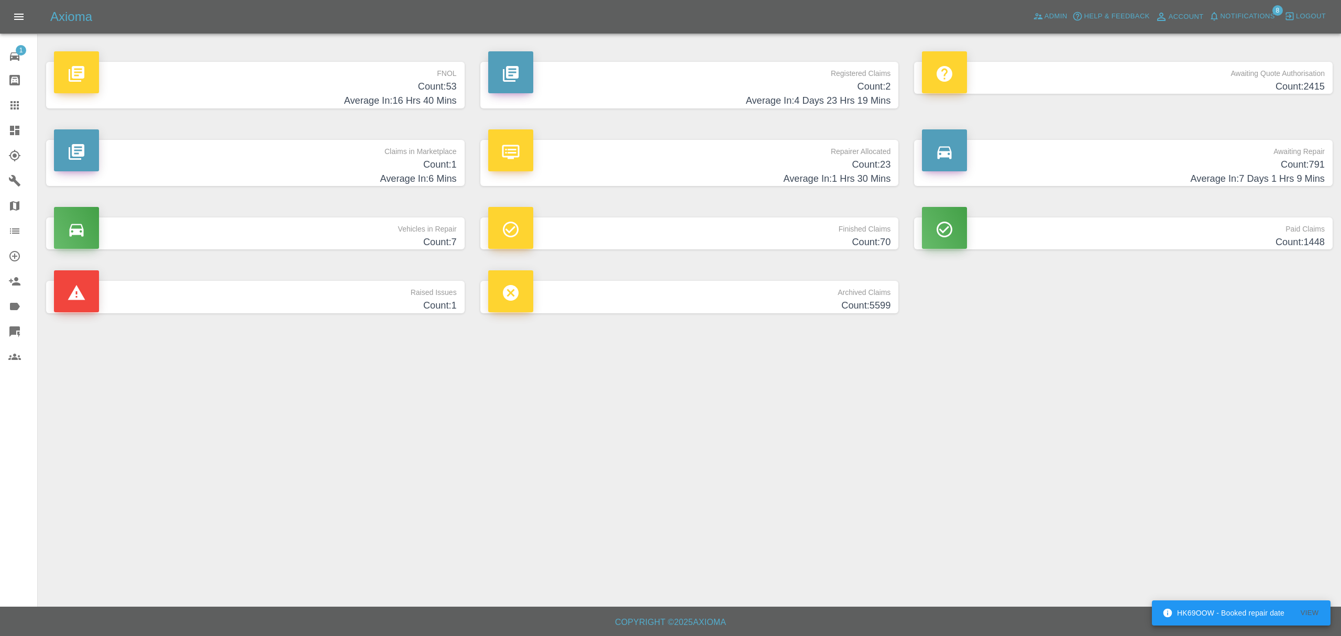
click at [187, 68] on p "FNOL" at bounding box center [255, 71] width 403 height 18
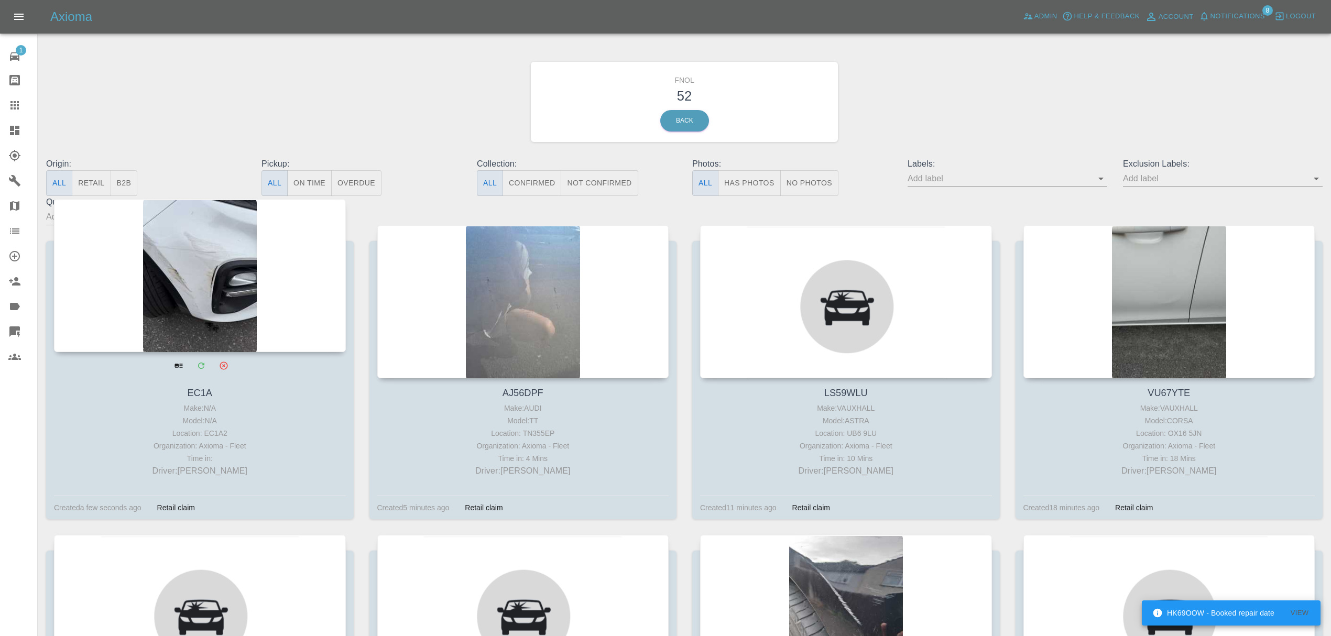
click at [193, 311] on div at bounding box center [200, 275] width 292 height 153
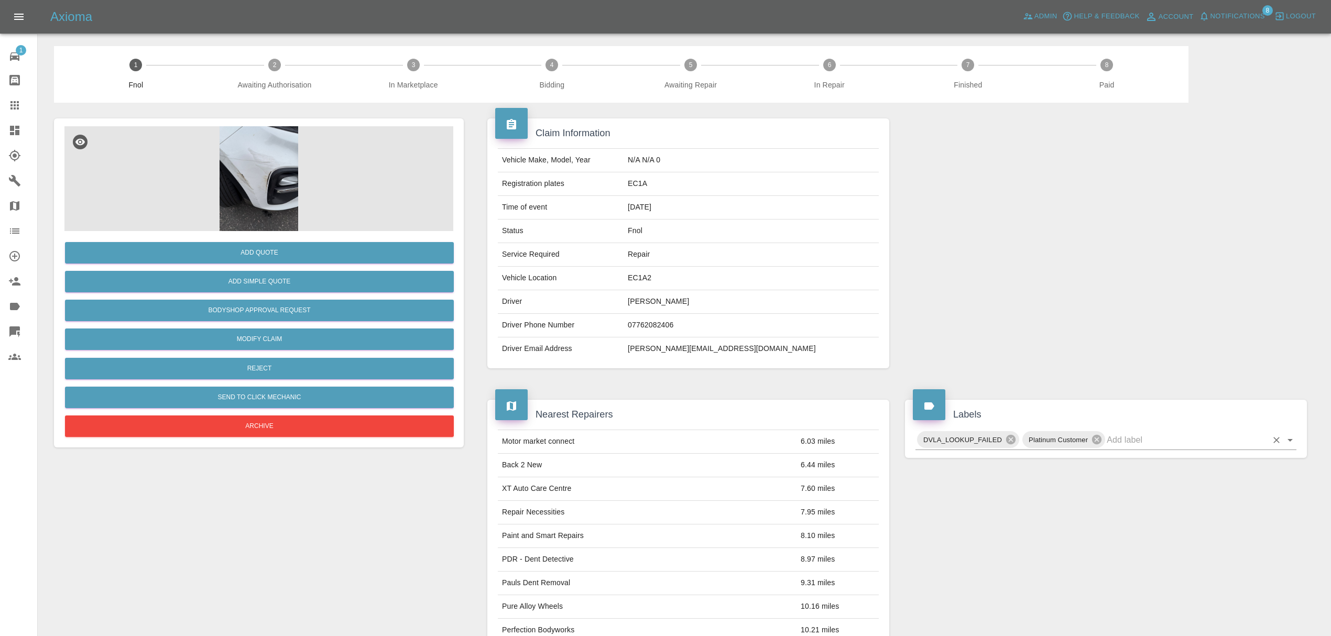
click at [1151, 445] on input "text" at bounding box center [1187, 440] width 160 height 16
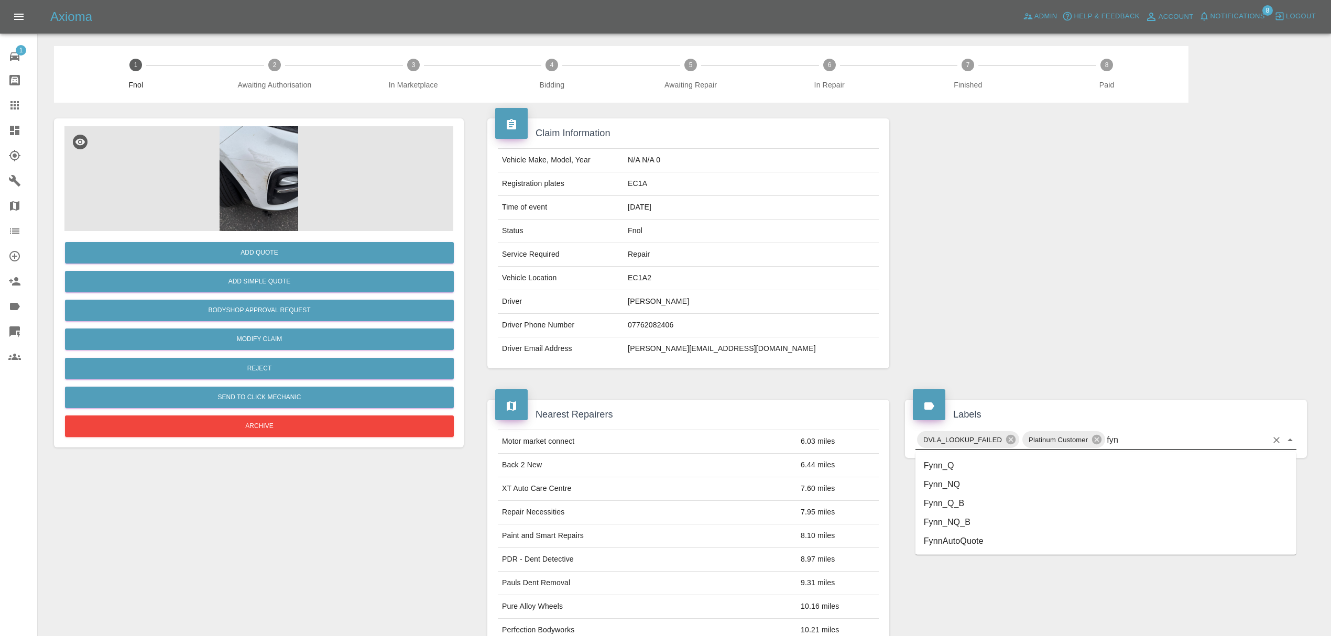
type input "fynn"
click at [955, 462] on li "Fynn_Q" at bounding box center [1105, 465] width 381 height 19
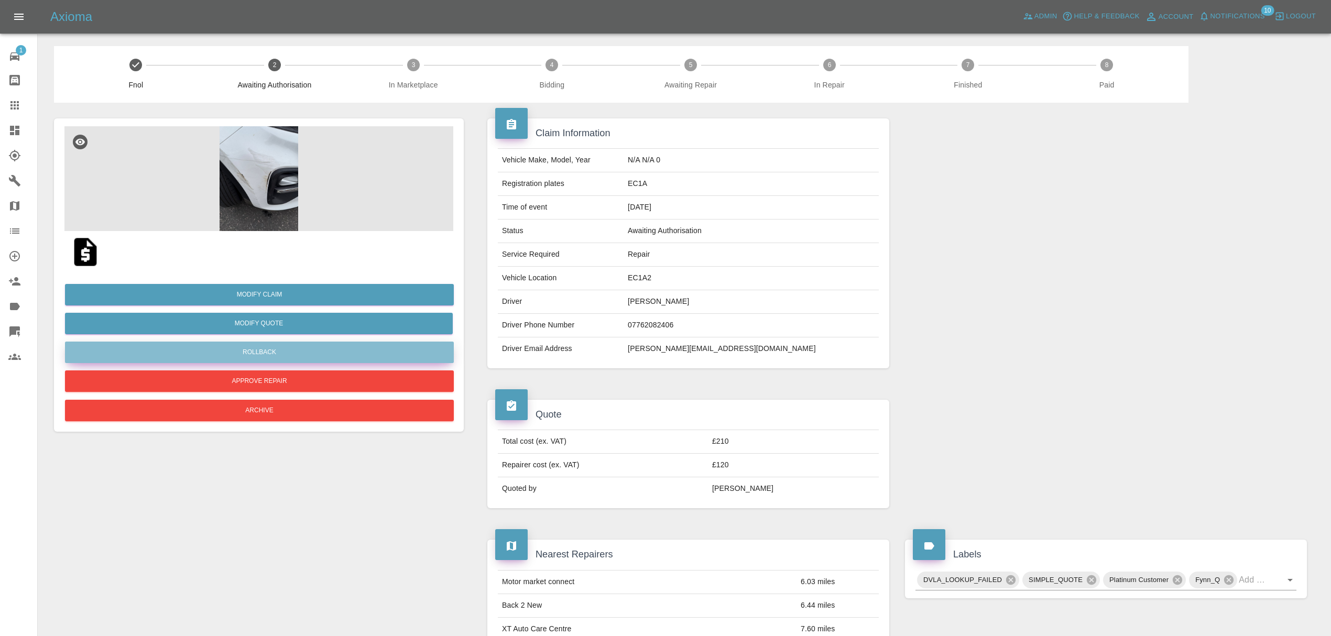
click at [321, 348] on button "Rollback" at bounding box center [259, 352] width 389 height 21
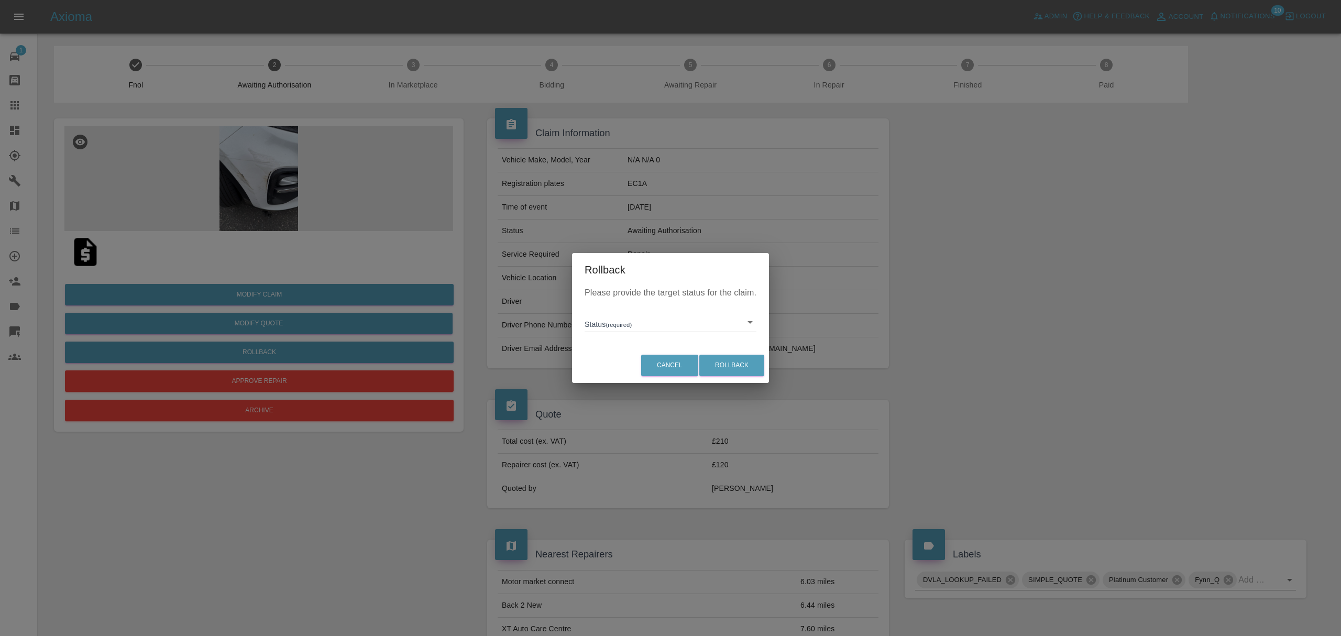
click at [690, 325] on body "Axioma Admin Help & Feedback Account Notifications 10 Logout 1 Repair home Body…" at bounding box center [670, 573] width 1341 height 1146
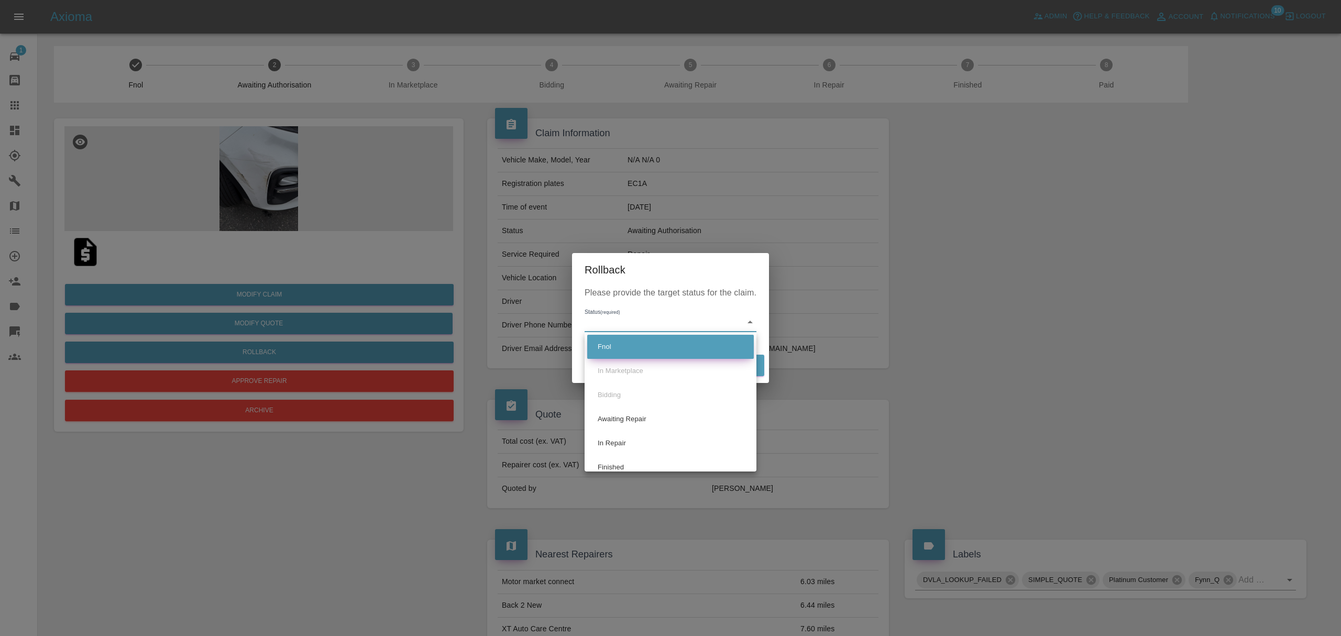
click at [676, 347] on li "Fnol" at bounding box center [670, 347] width 167 height 24
type input "fnol"
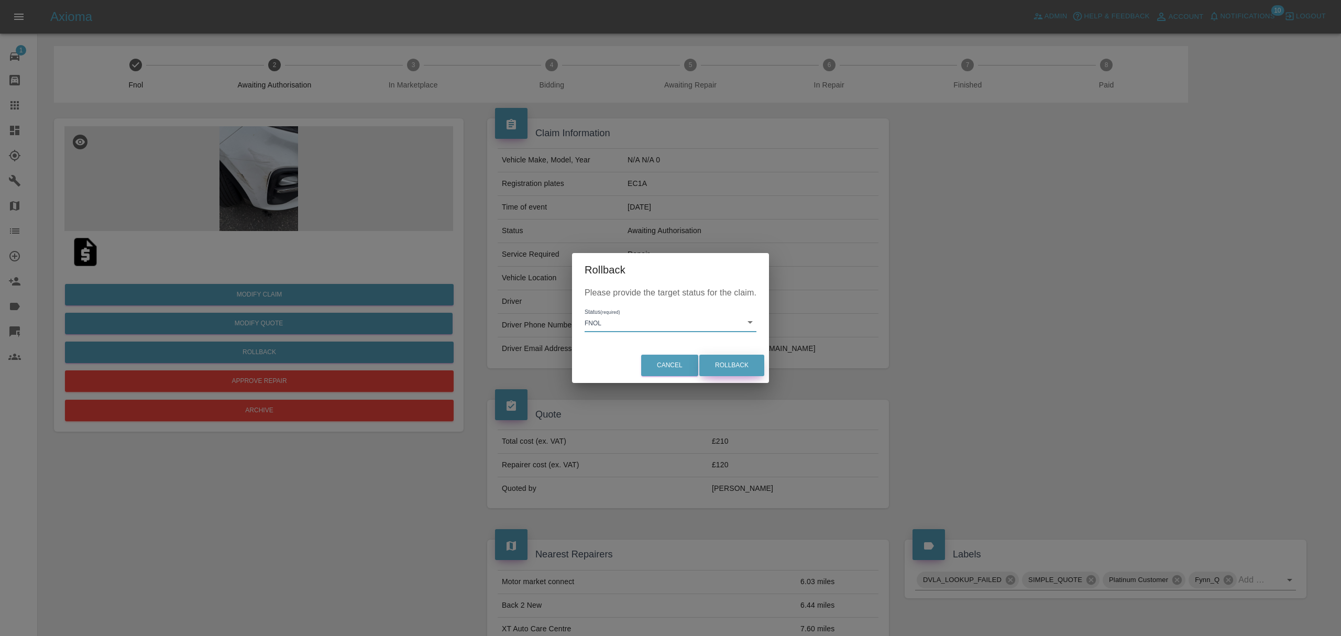
click at [744, 364] on button "Rollback" at bounding box center [731, 365] width 65 height 21
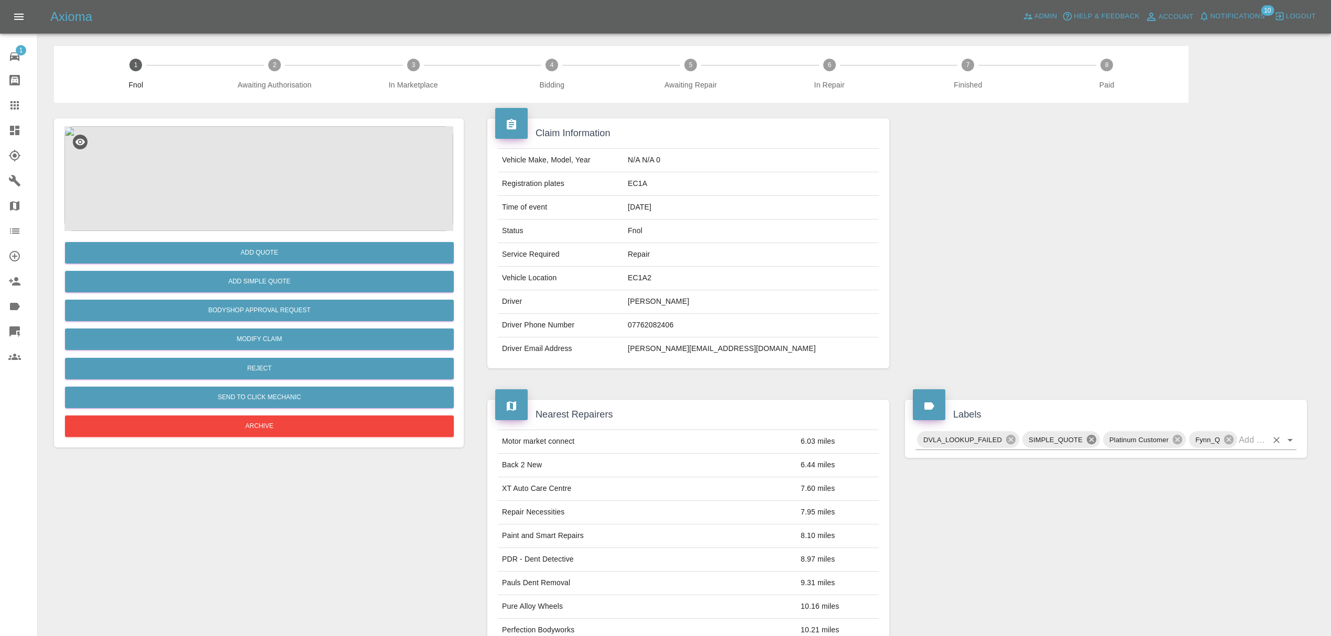
click at [1092, 439] on icon at bounding box center [1091, 439] width 9 height 9
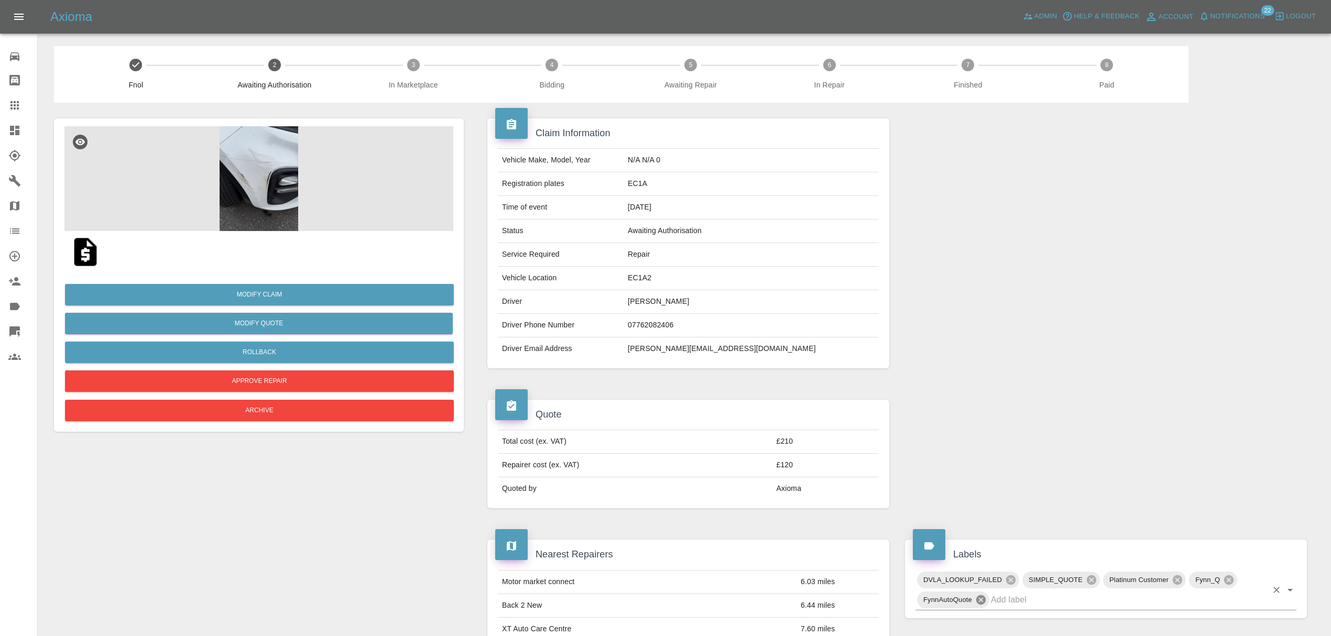
click at [982, 600] on icon at bounding box center [981, 600] width 12 height 12
click at [1092, 581] on icon at bounding box center [1091, 579] width 9 height 9
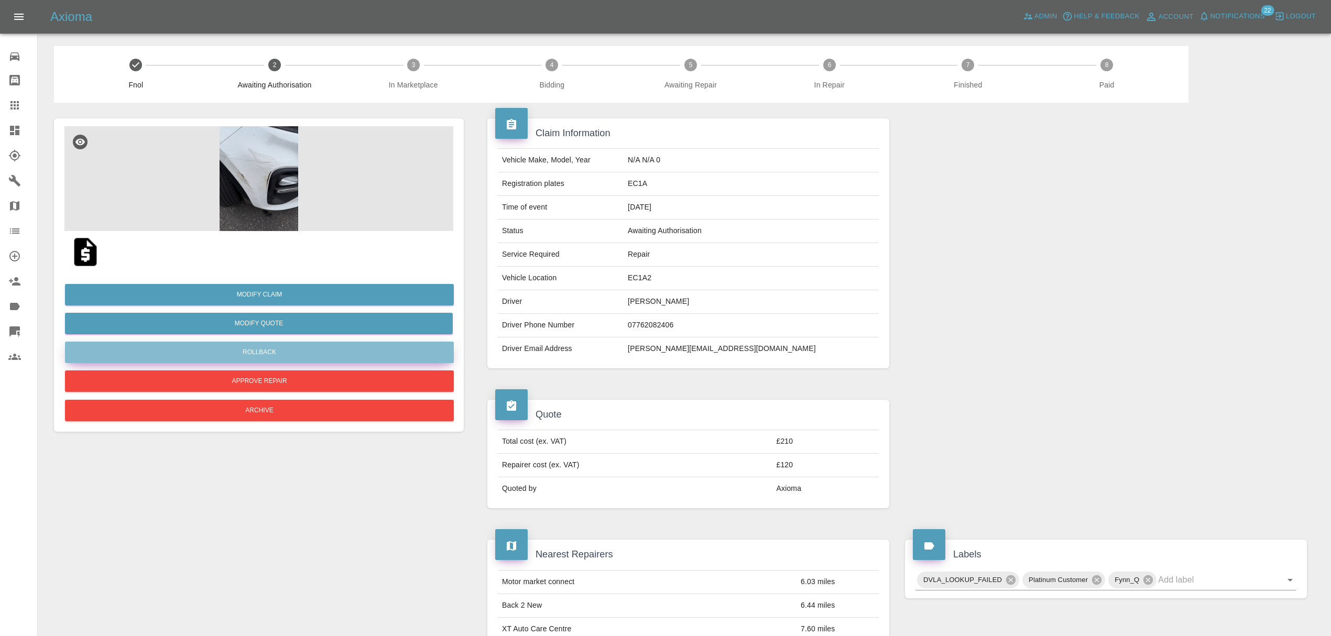
click at [228, 350] on button "Rollback" at bounding box center [259, 352] width 389 height 21
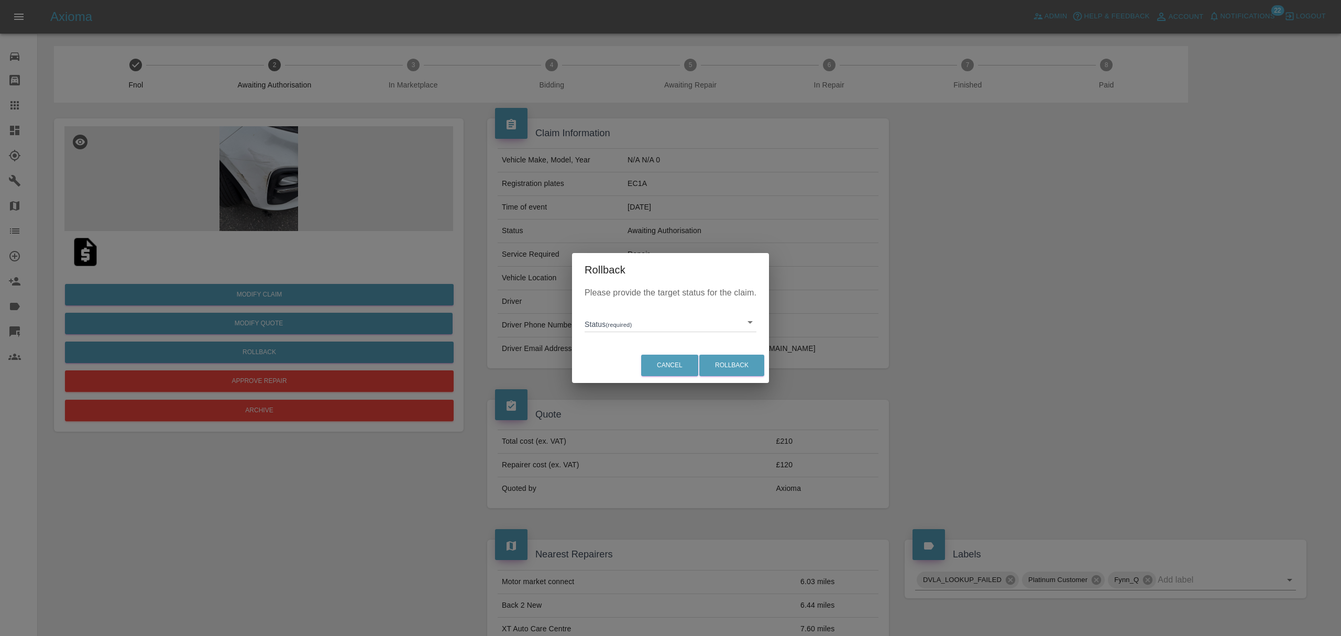
click at [688, 318] on body "Axioma Admin Help & Feedback Account Notifications 22 Logout Repair home Bodysh…" at bounding box center [670, 588] width 1341 height 1176
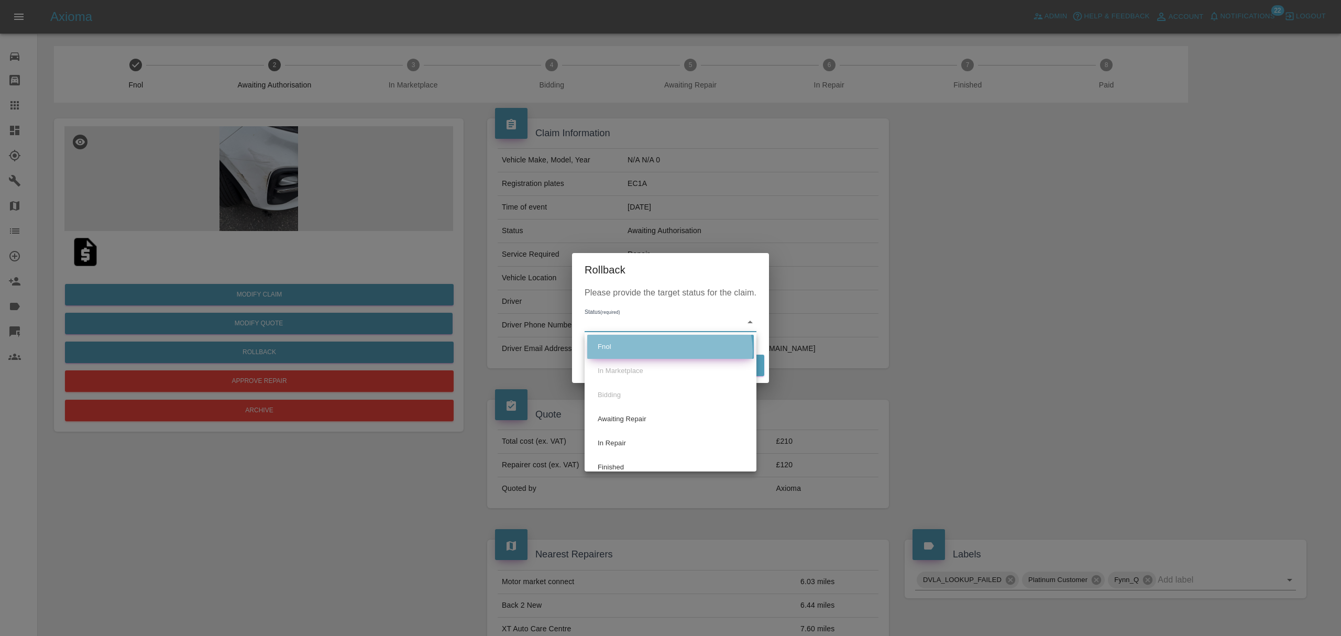
click at [669, 351] on li "Fnol" at bounding box center [670, 347] width 167 height 24
type input "fnol"
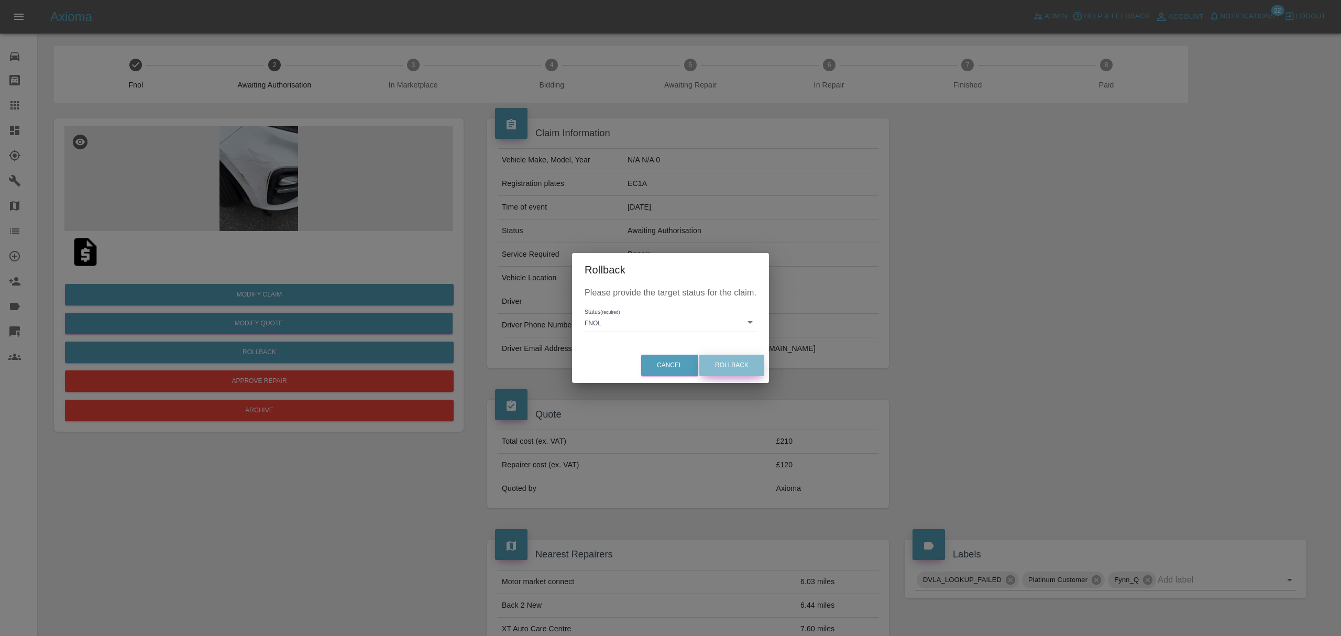
click at [734, 360] on button "Rollback" at bounding box center [731, 365] width 65 height 21
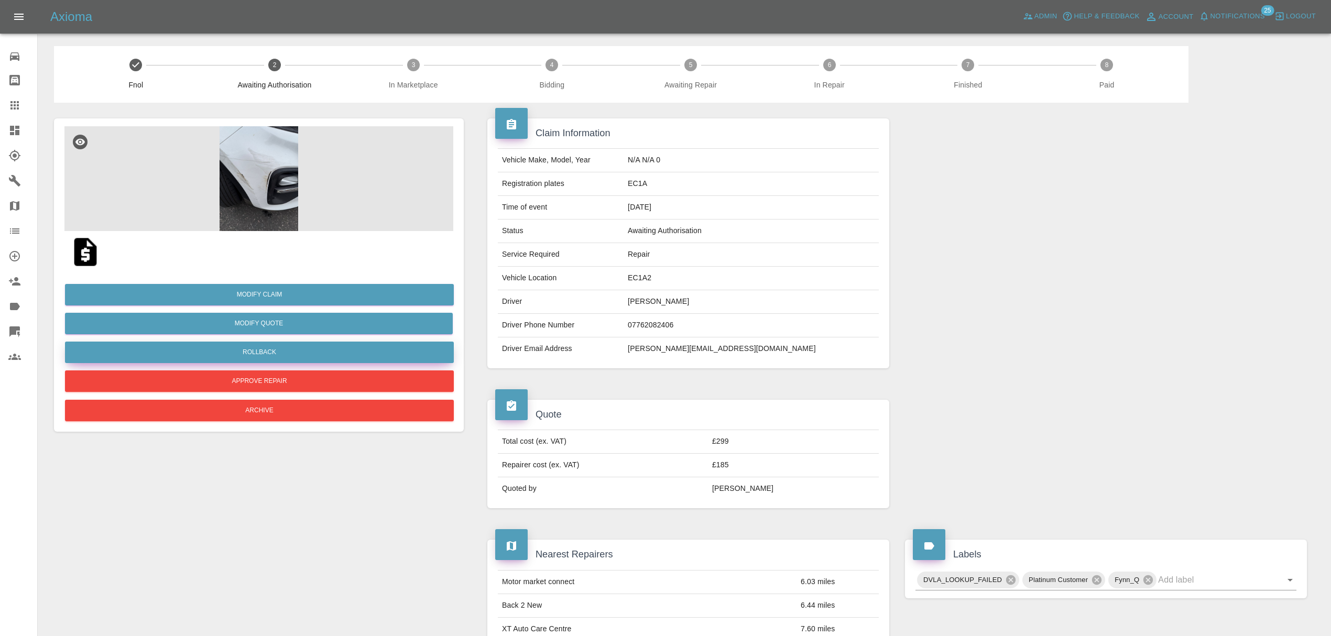
click at [288, 350] on button "Rollback" at bounding box center [259, 352] width 389 height 21
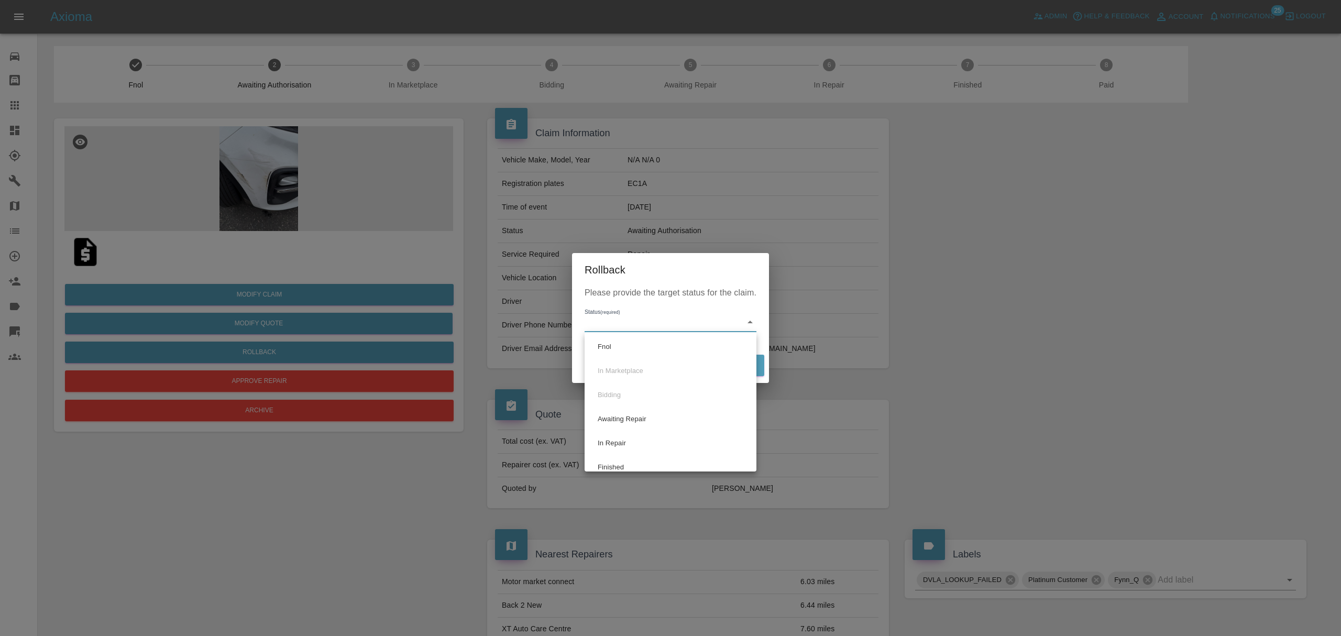
click at [667, 321] on body "Axioma Admin Help & Feedback Account Notifications 25 Logout Repair home Bodysh…" at bounding box center [670, 609] width 1341 height 1219
click at [656, 340] on li "Fnol" at bounding box center [670, 347] width 167 height 24
type input "fnol"
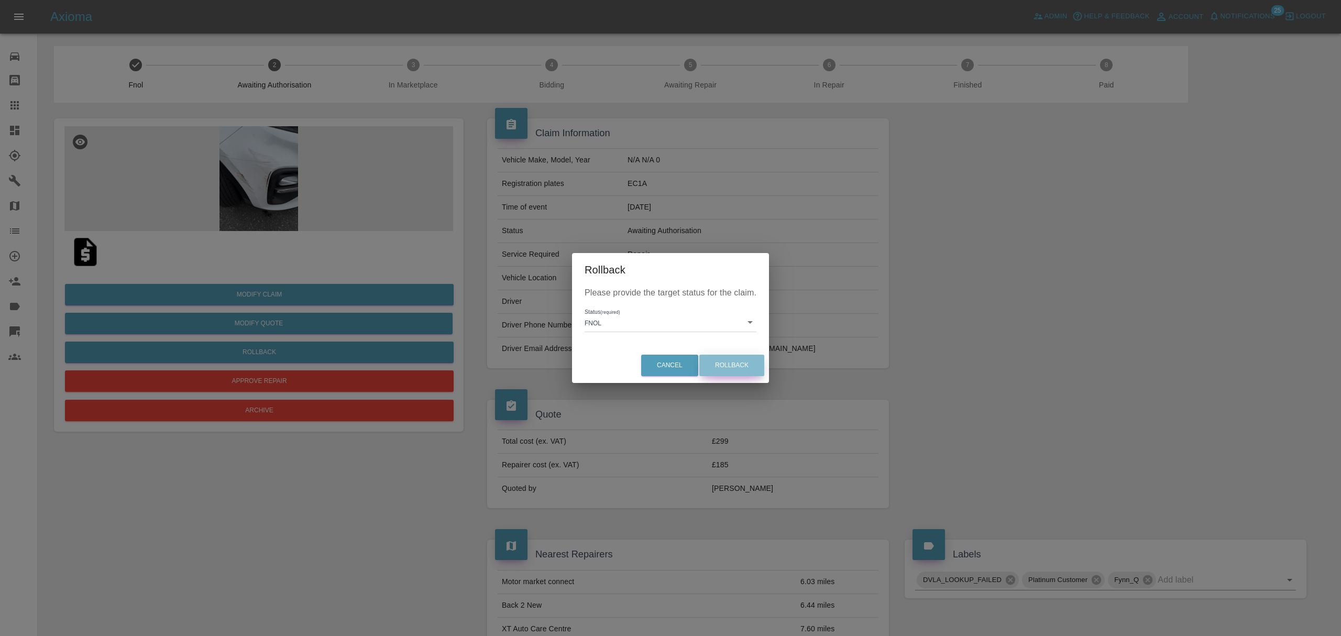
click at [740, 367] on button "Rollback" at bounding box center [731, 365] width 65 height 21
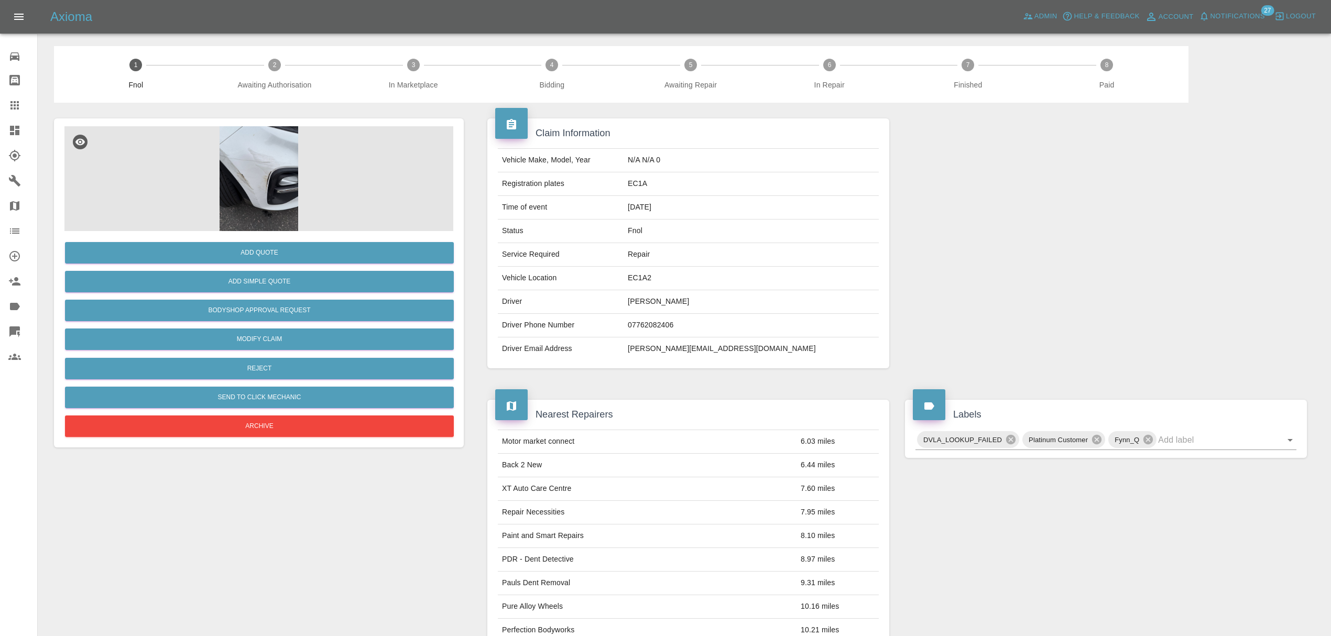
click at [243, 177] on img at bounding box center [258, 178] width 389 height 105
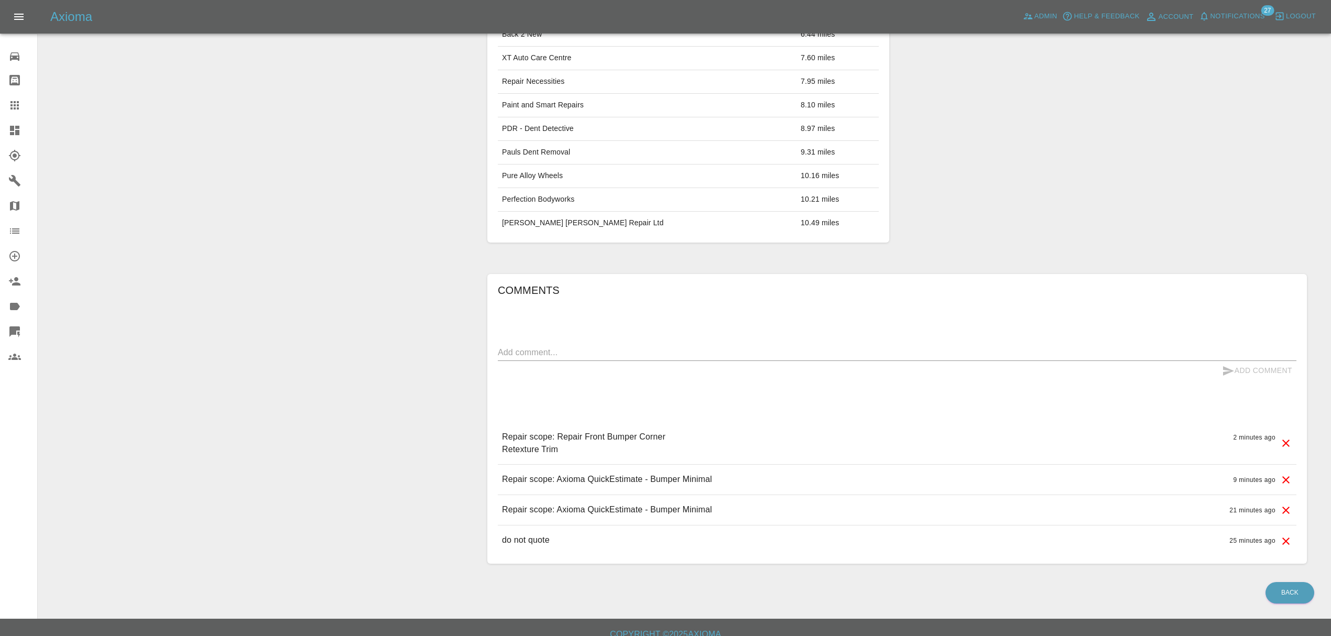
scroll to position [447, 0]
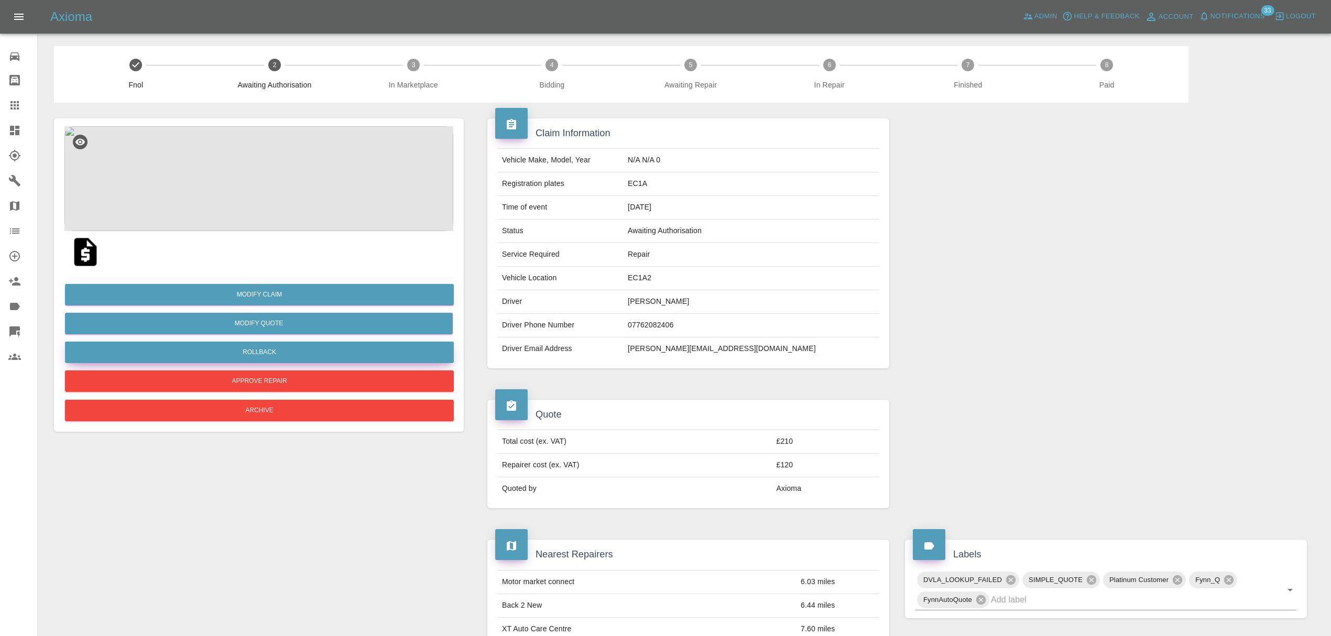
click at [286, 353] on button "Rollback" at bounding box center [259, 352] width 389 height 21
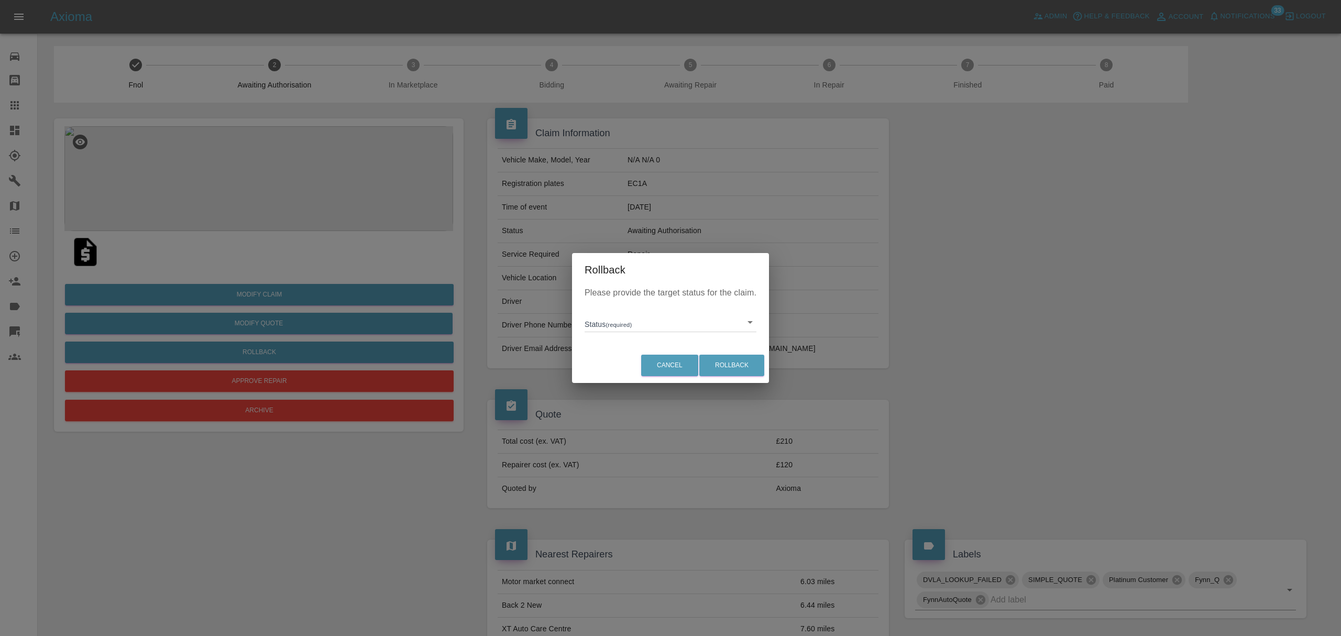
click at [662, 319] on body "Axioma Admin Help & Feedback Account Notifications 33 Logout Repair home Bodysh…" at bounding box center [670, 624] width 1341 height 1249
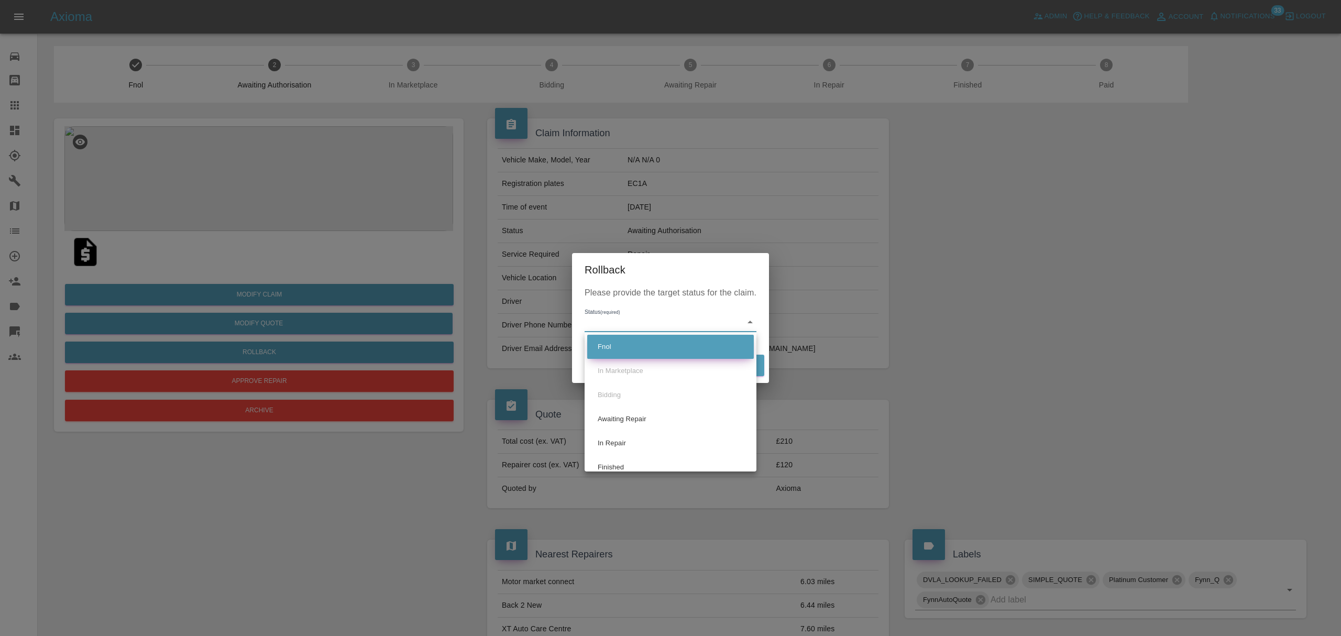
click at [652, 349] on li "Fnol" at bounding box center [670, 347] width 167 height 24
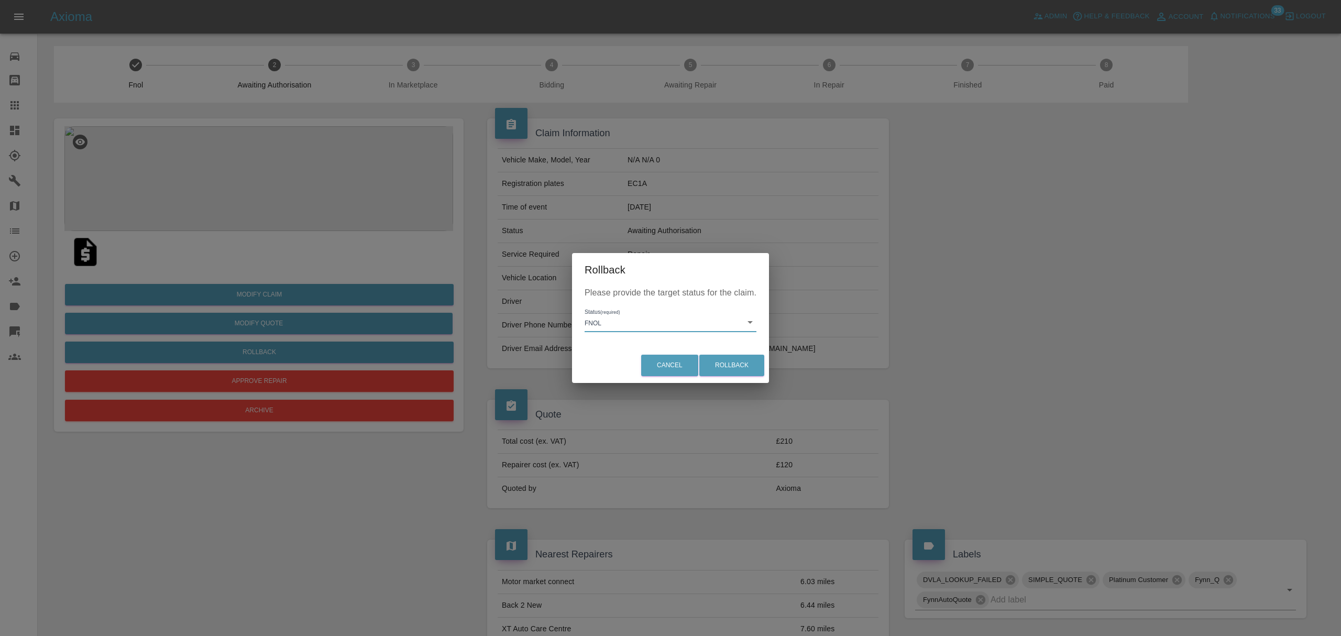
type input "fnol"
click at [753, 362] on button "Rollback" at bounding box center [731, 365] width 65 height 21
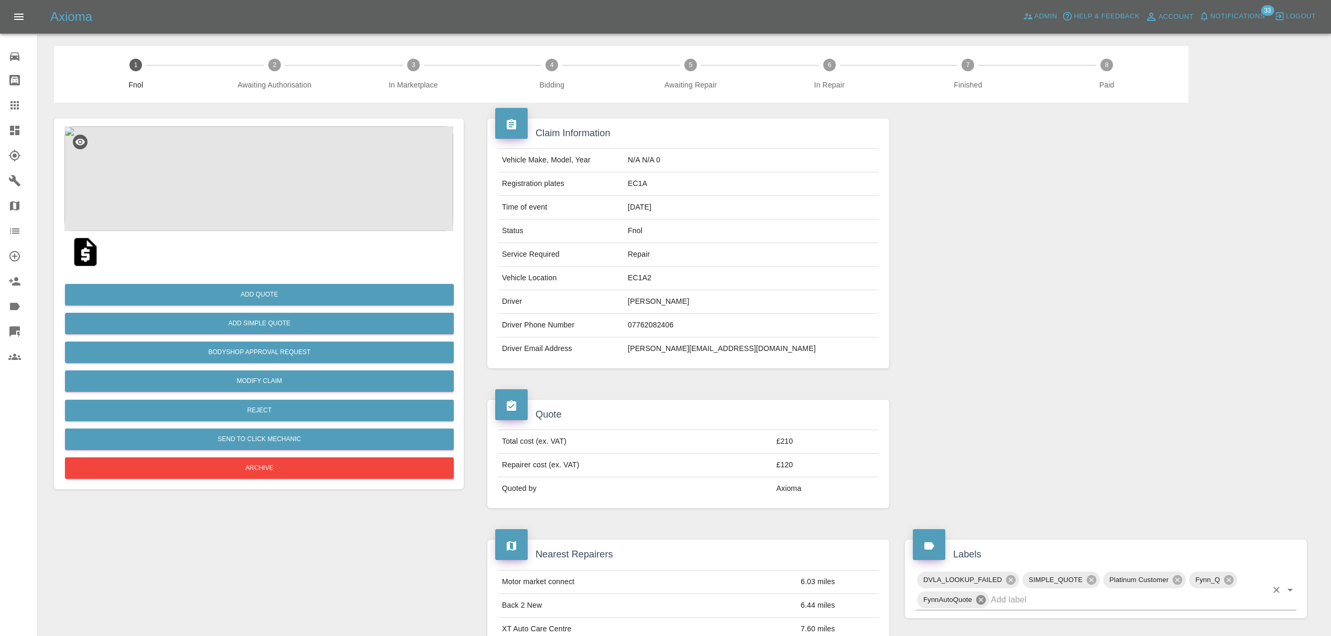
click at [986, 600] on icon at bounding box center [981, 600] width 12 height 12
click at [1093, 581] on icon at bounding box center [1091, 579] width 9 height 9
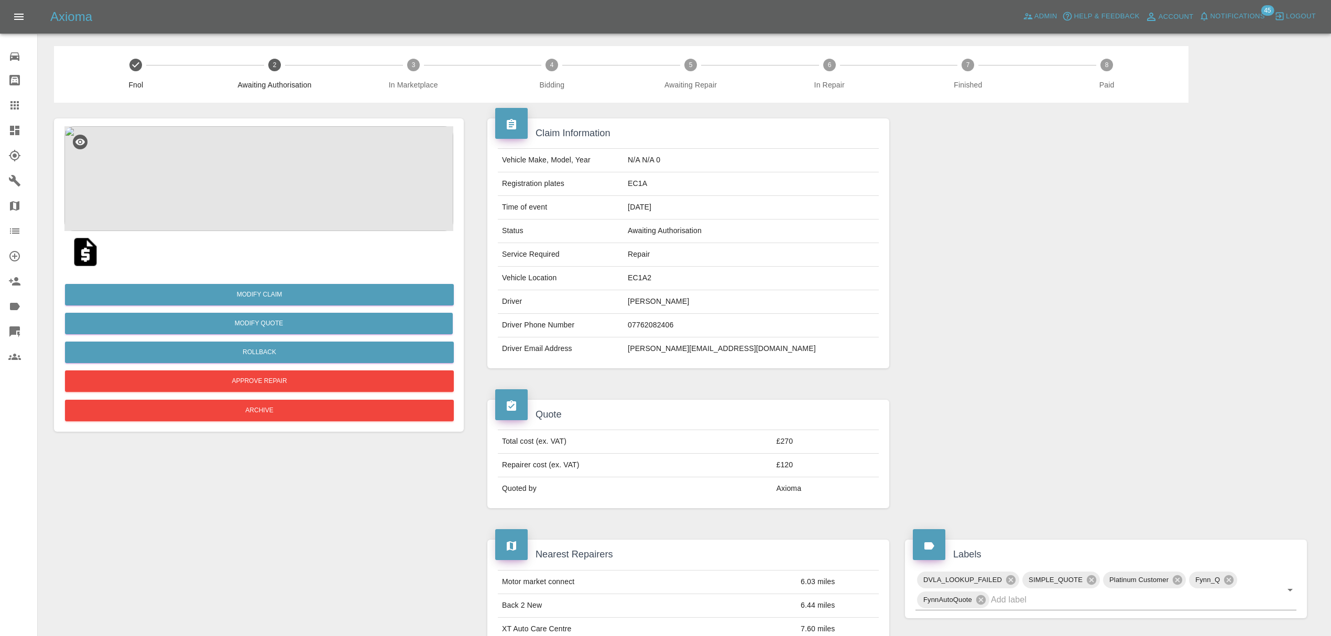
click at [85, 239] on img at bounding box center [86, 252] width 34 height 34
click at [278, 417] on button "Archive" at bounding box center [259, 410] width 389 height 21
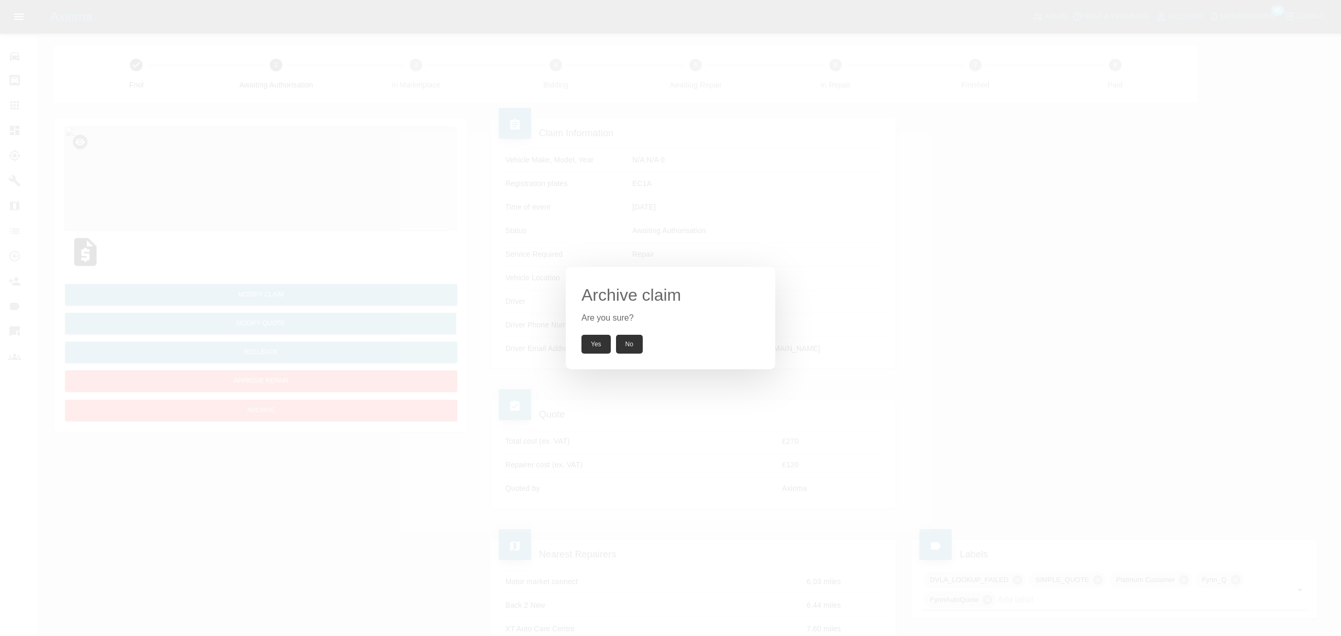
click at [602, 350] on button "Yes" at bounding box center [596, 344] width 29 height 19
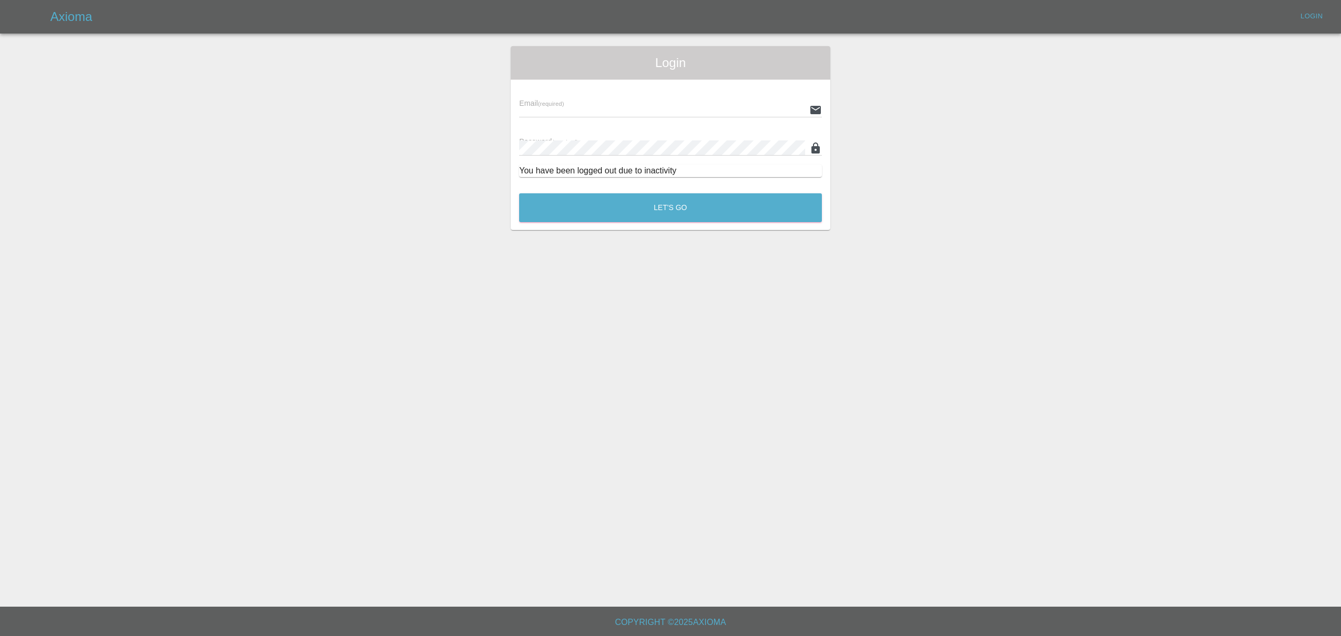
type input "[PERSON_NAME][EMAIL_ADDRESS][DOMAIN_NAME]"
click at [661, 215] on button "Let's Go" at bounding box center [670, 207] width 303 height 29
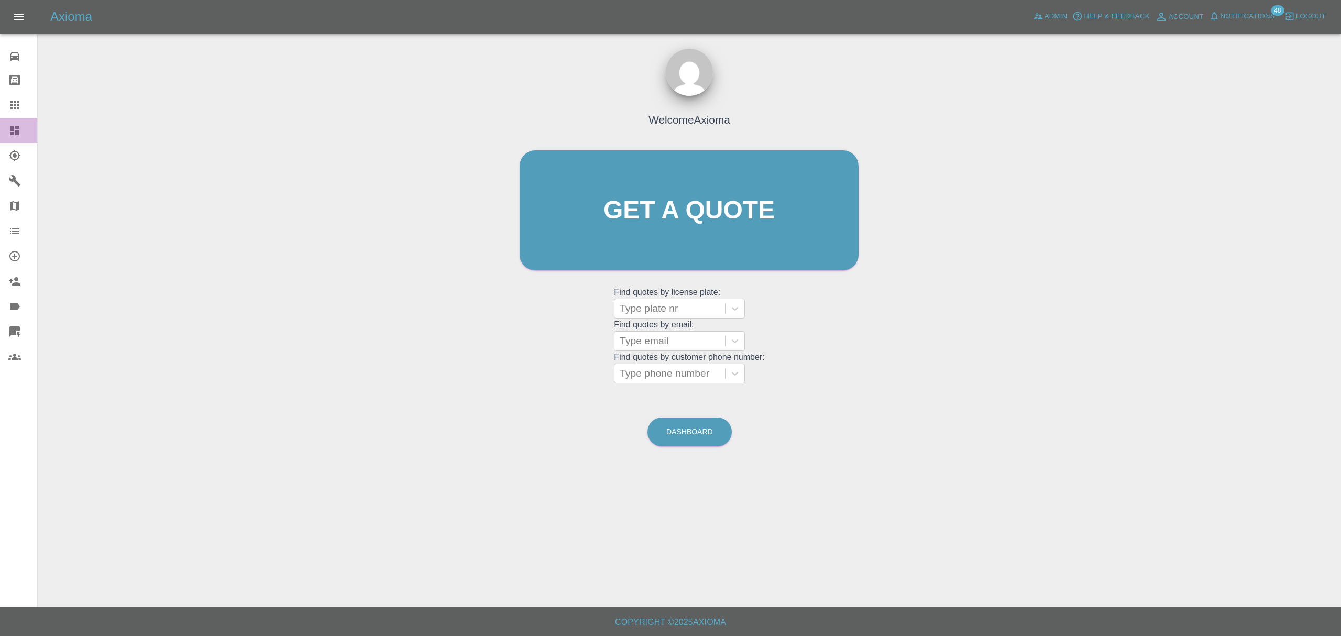
click at [15, 124] on icon at bounding box center [14, 130] width 13 height 13
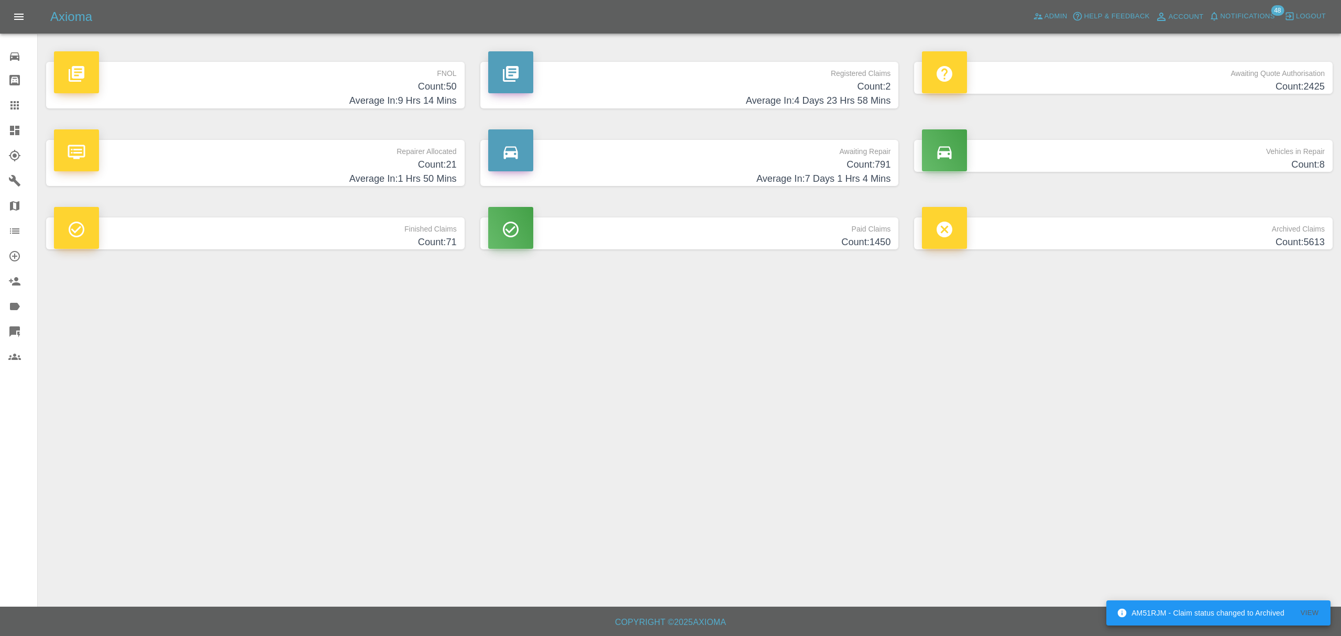
click at [422, 89] on h4 "Count: 50" at bounding box center [255, 87] width 403 height 14
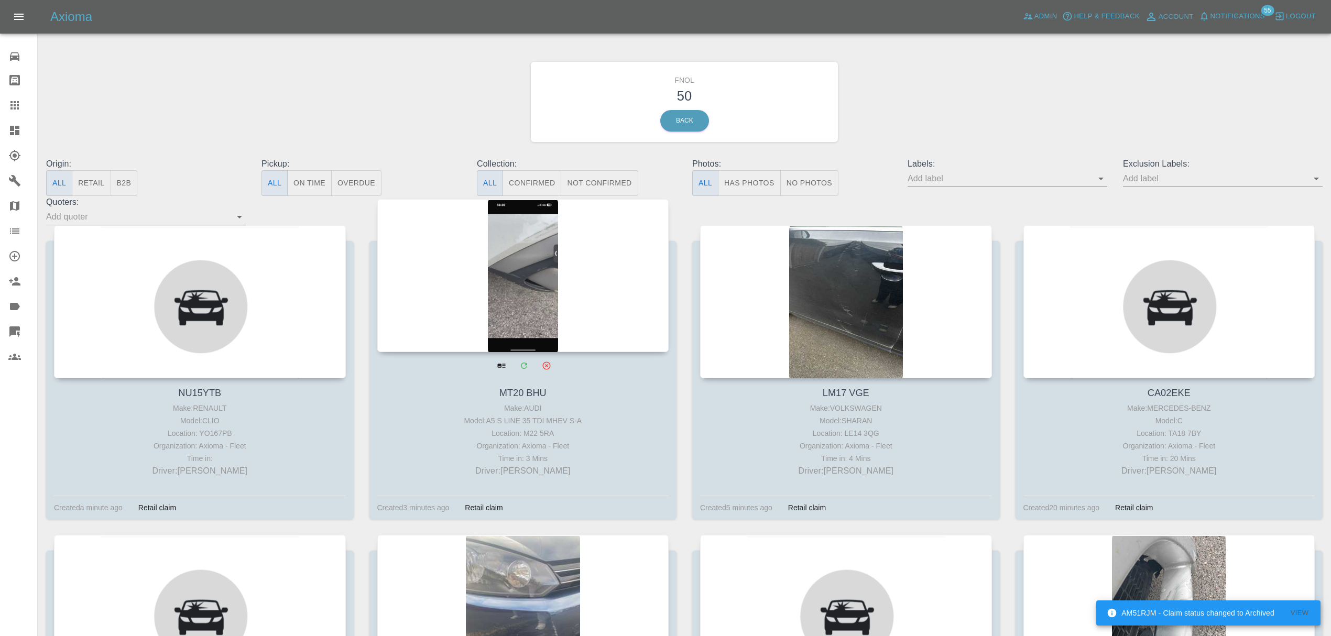
click at [496, 327] on div at bounding box center [523, 275] width 292 height 153
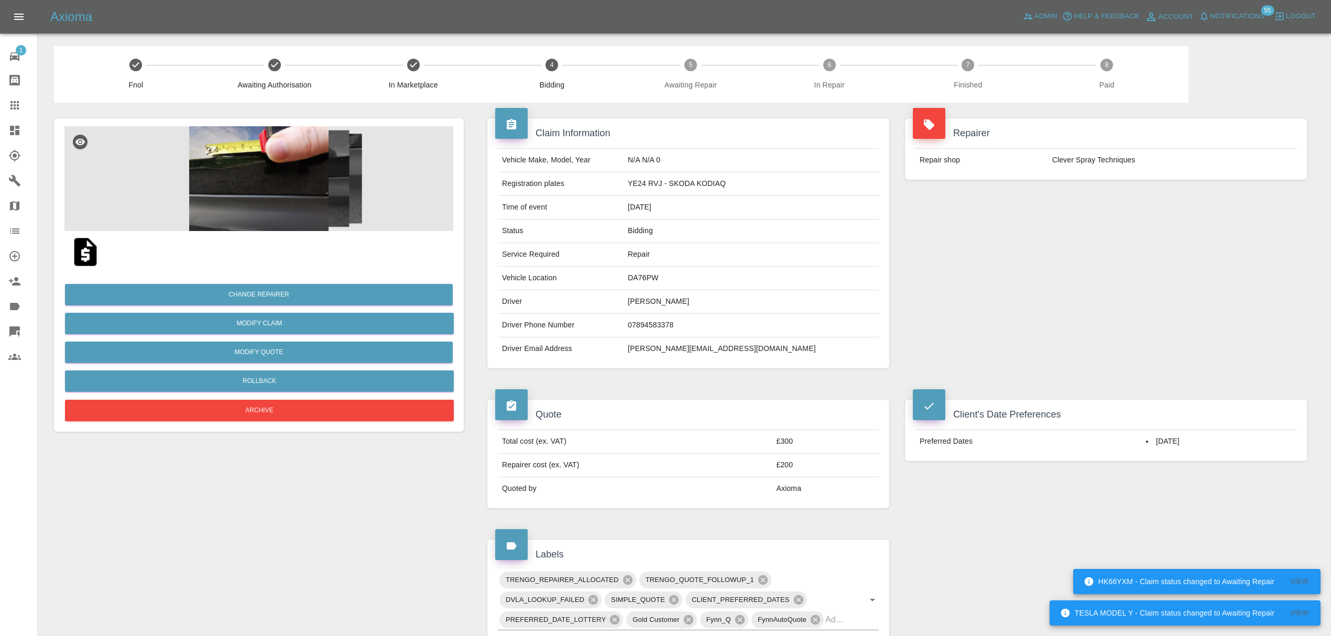
click at [1220, 21] on span "Notifications" at bounding box center [1237, 16] width 54 height 12
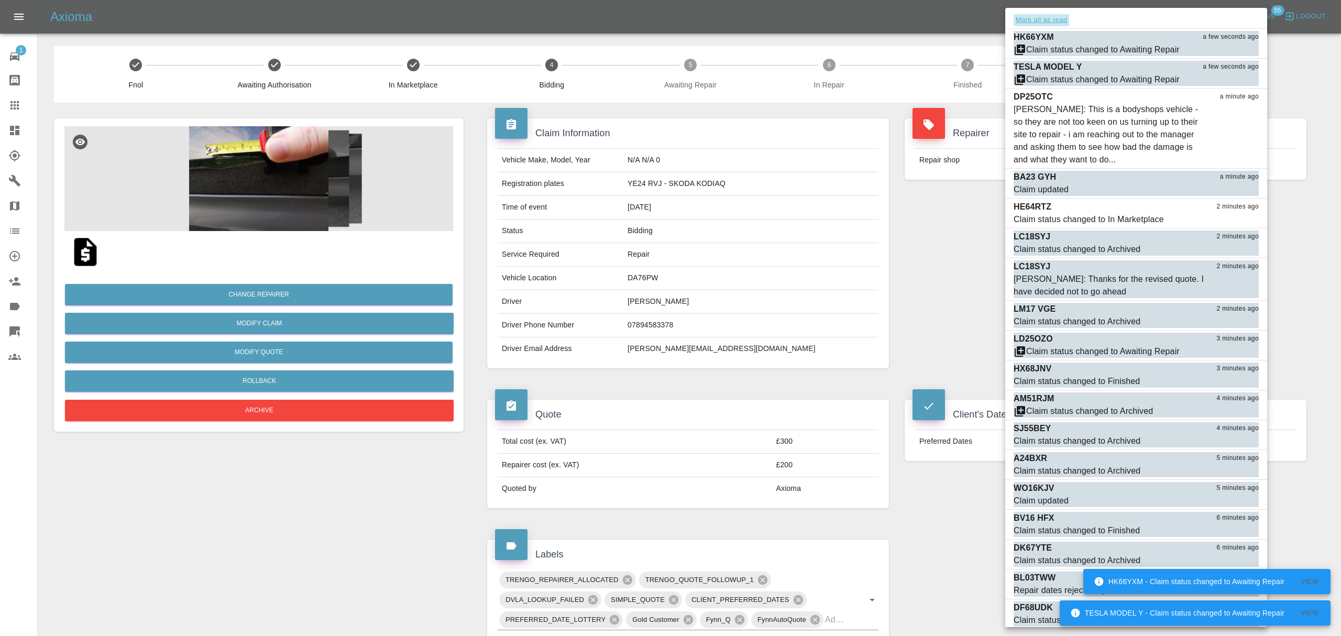
click at [1058, 24] on button "Mark all as read" at bounding box center [1042, 20] width 56 height 12
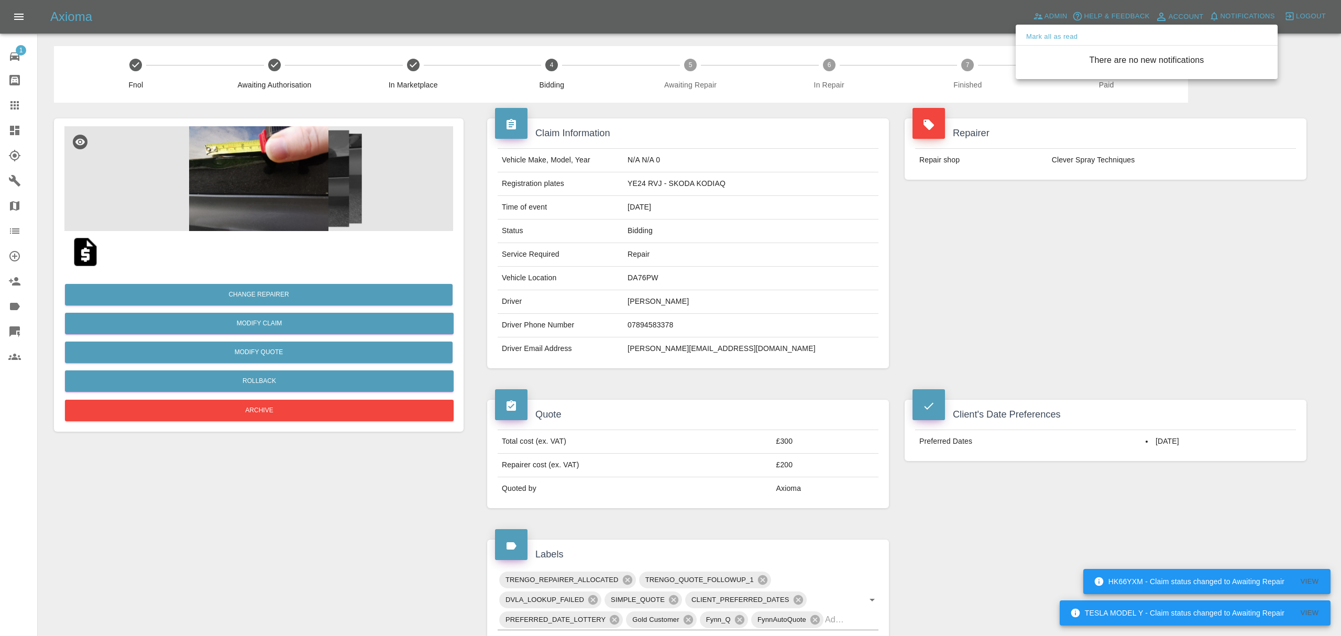
click at [977, 222] on div at bounding box center [670, 318] width 1341 height 636
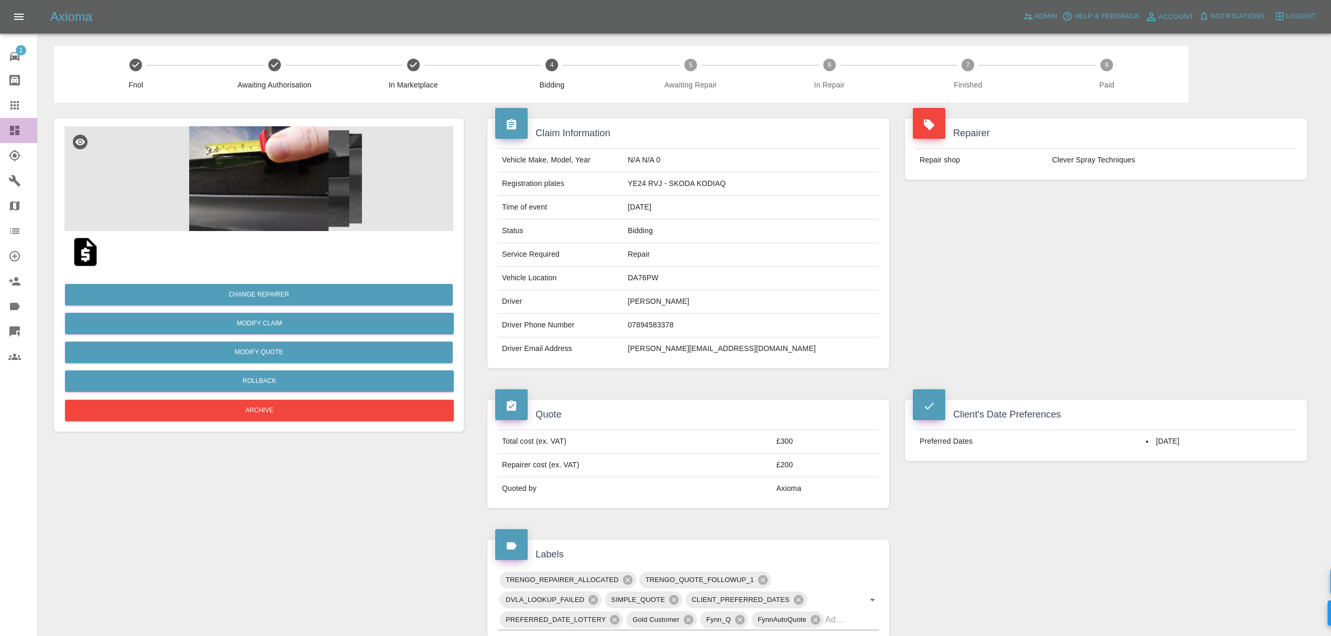
click at [21, 133] on div at bounding box center [22, 130] width 29 height 13
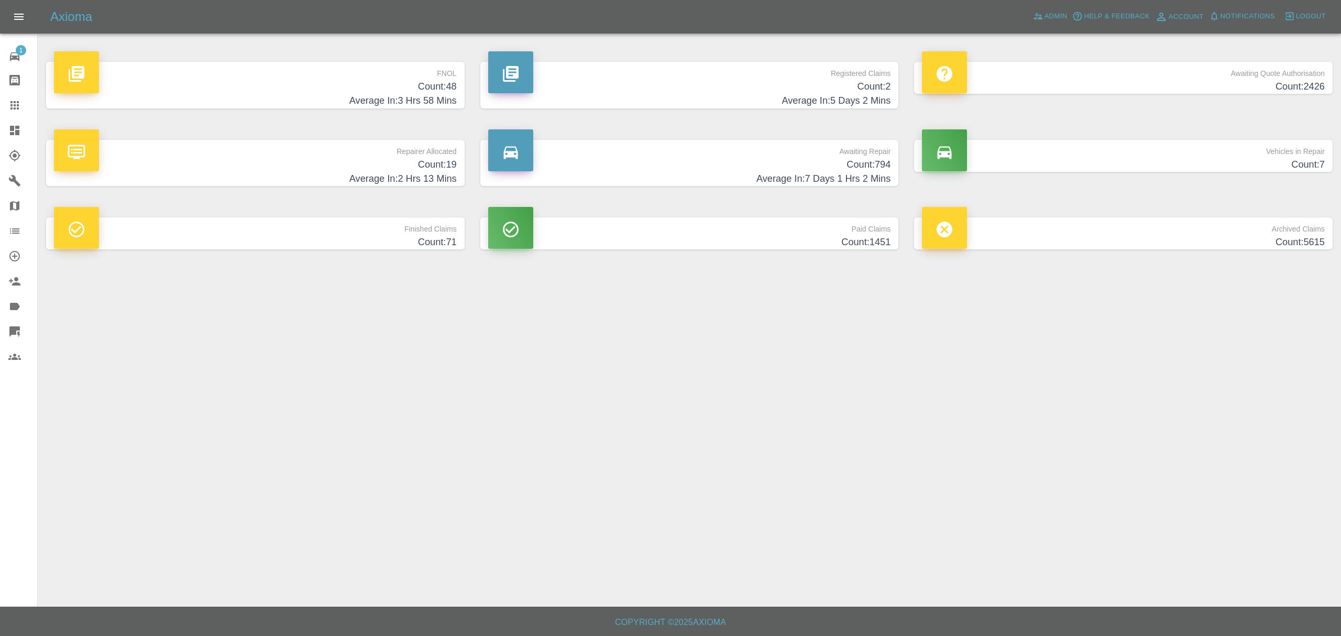
click at [416, 81] on h4 "Count: 48" at bounding box center [255, 87] width 403 height 14
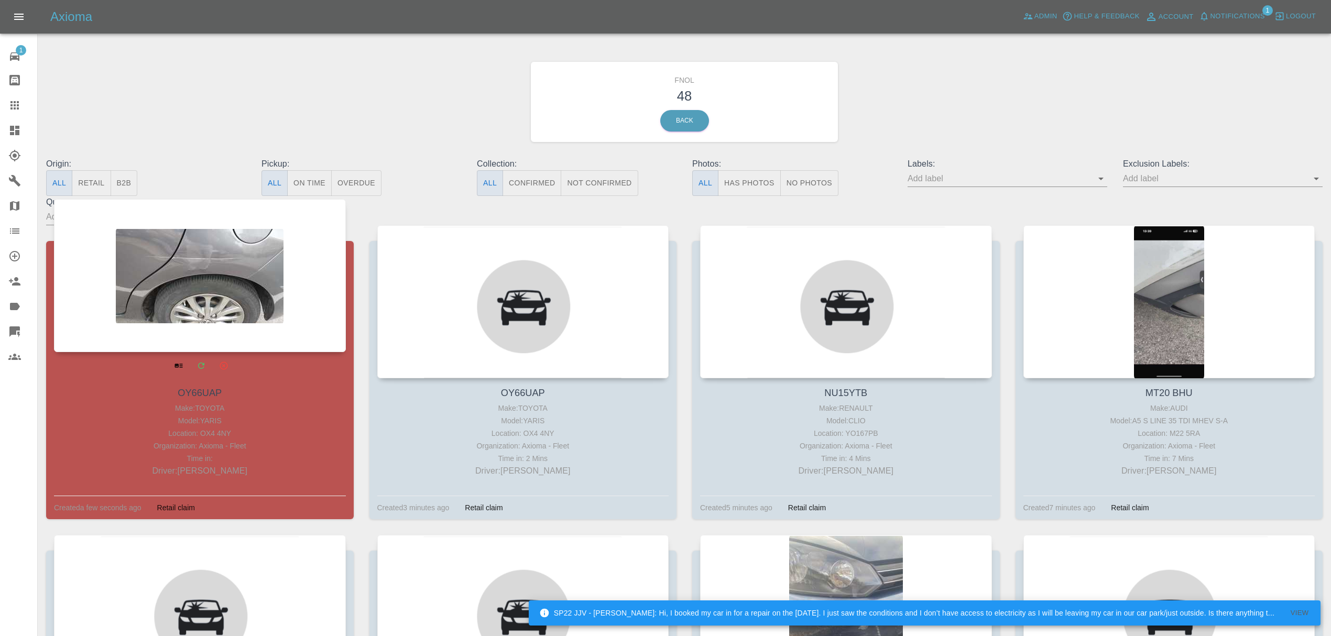
click at [209, 303] on div at bounding box center [200, 275] width 292 height 153
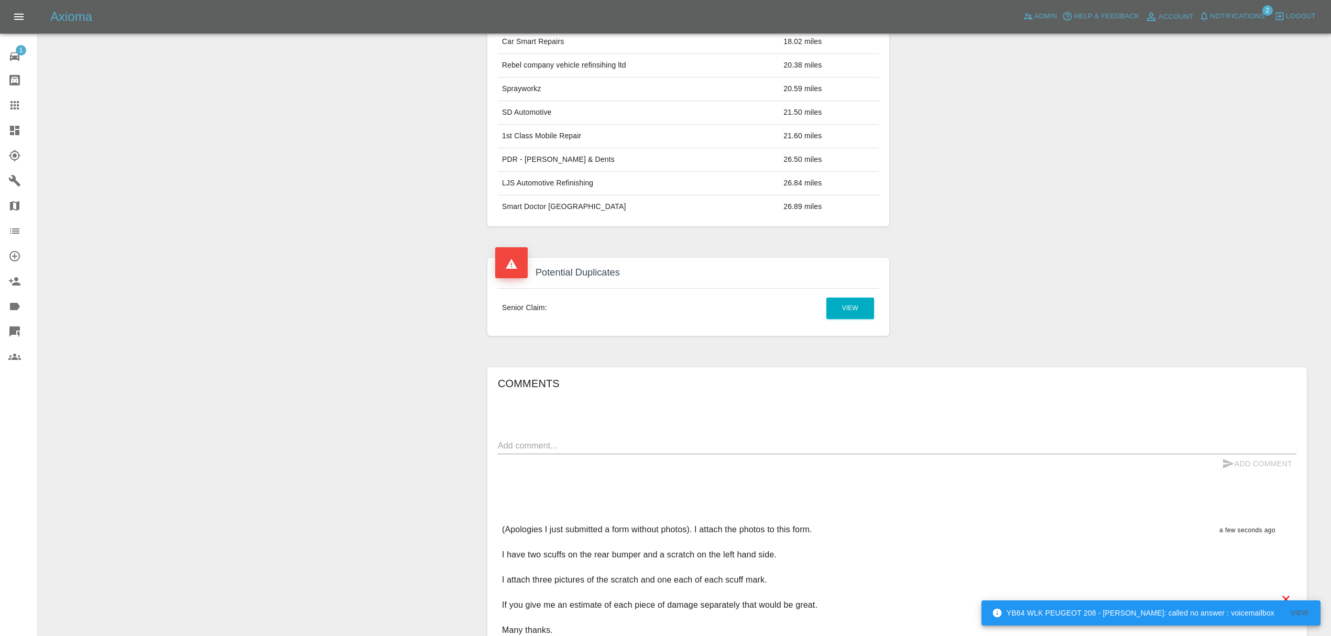
scroll to position [440, 0]
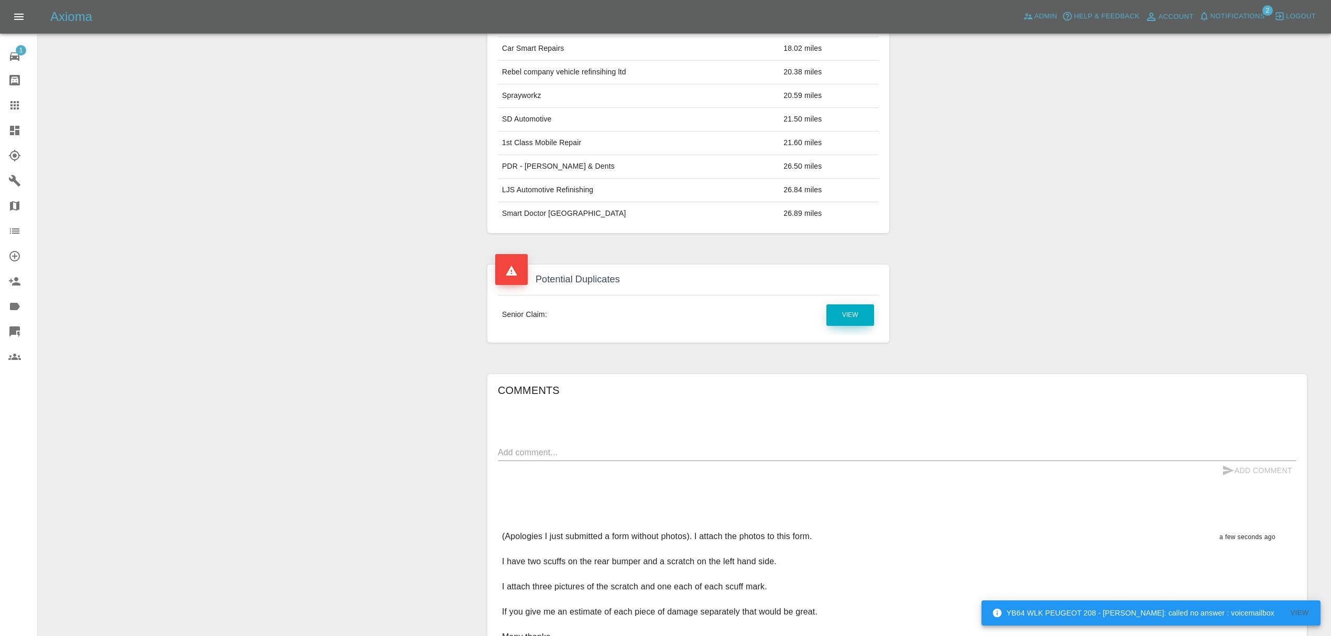
click at [848, 321] on link "View" at bounding box center [850, 314] width 48 height 21
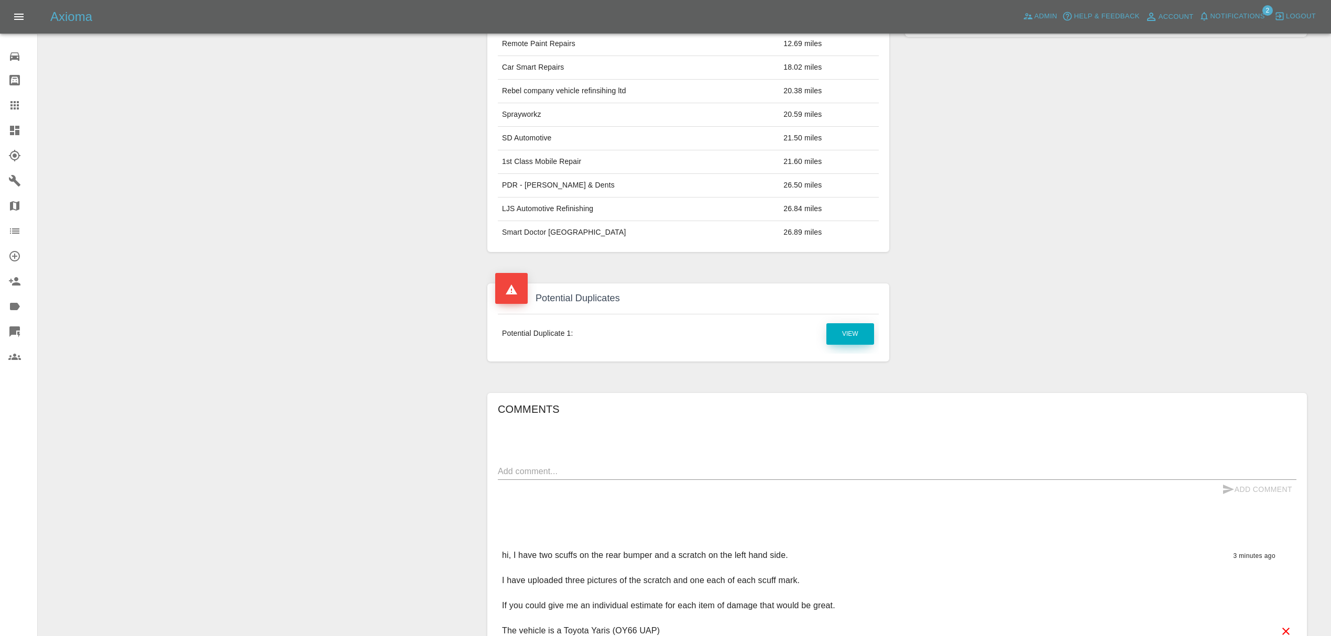
scroll to position [601, 0]
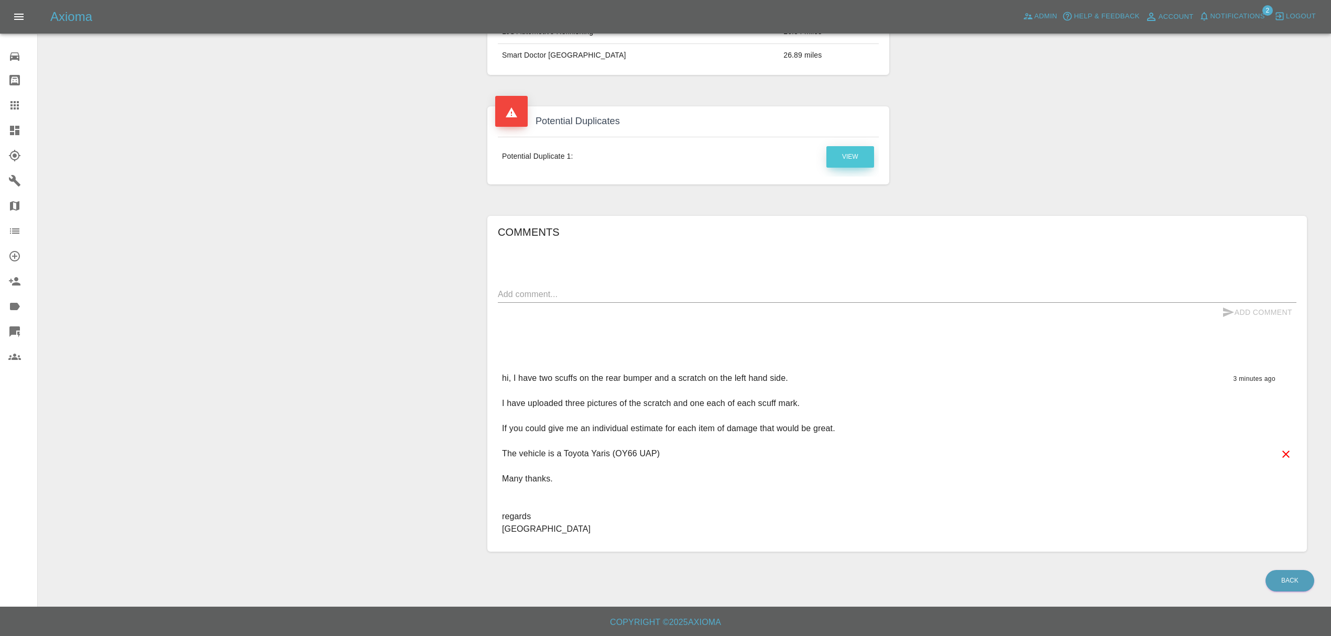
click at [838, 150] on link "View" at bounding box center [850, 156] width 48 height 21
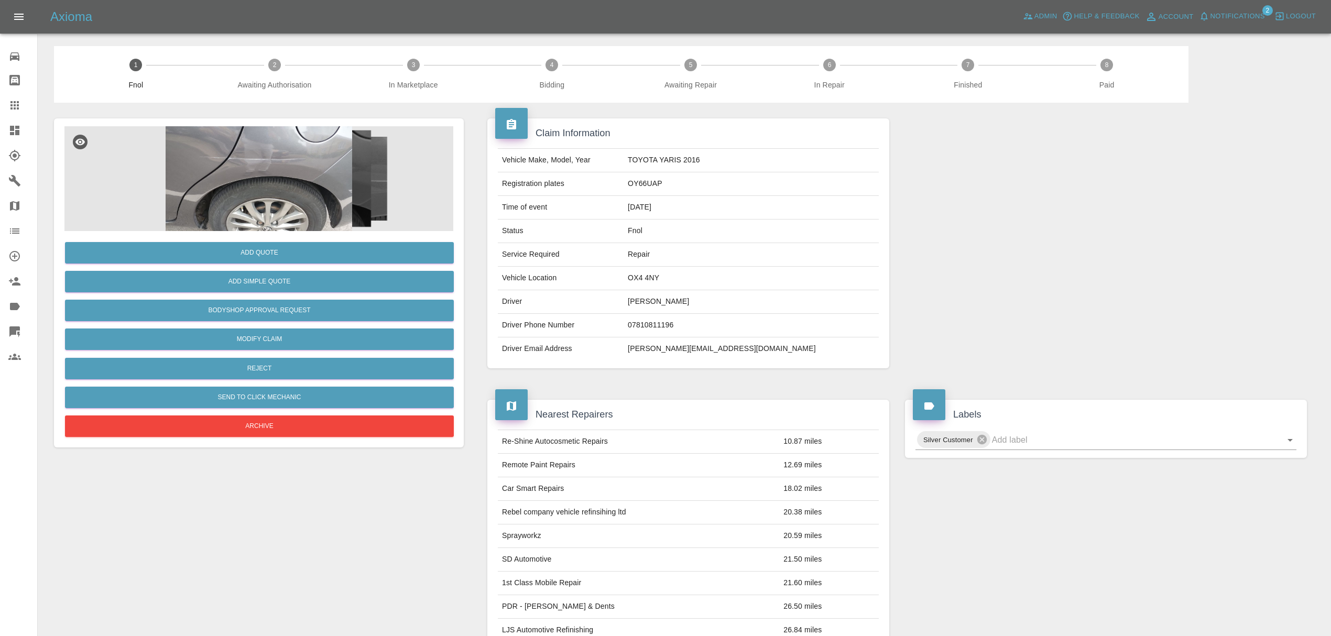
click at [1233, 17] on span "Notifications" at bounding box center [1237, 16] width 54 height 12
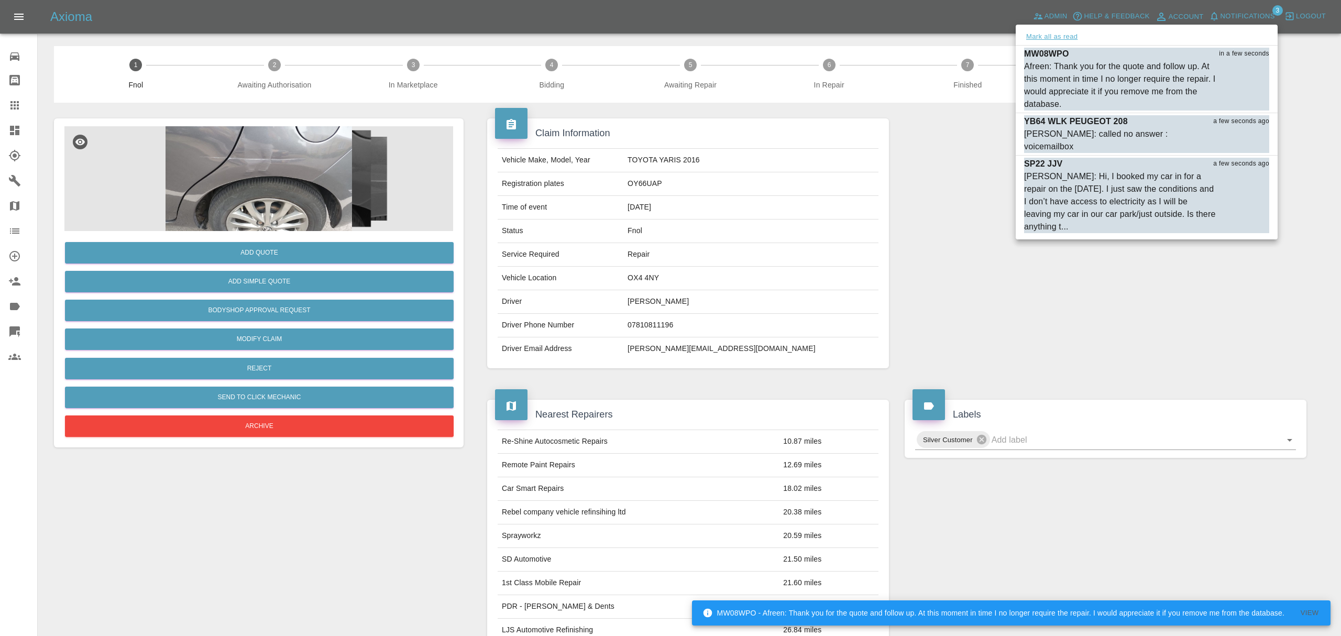
click at [1039, 32] on button "Mark all as read" at bounding box center [1052, 37] width 56 height 12
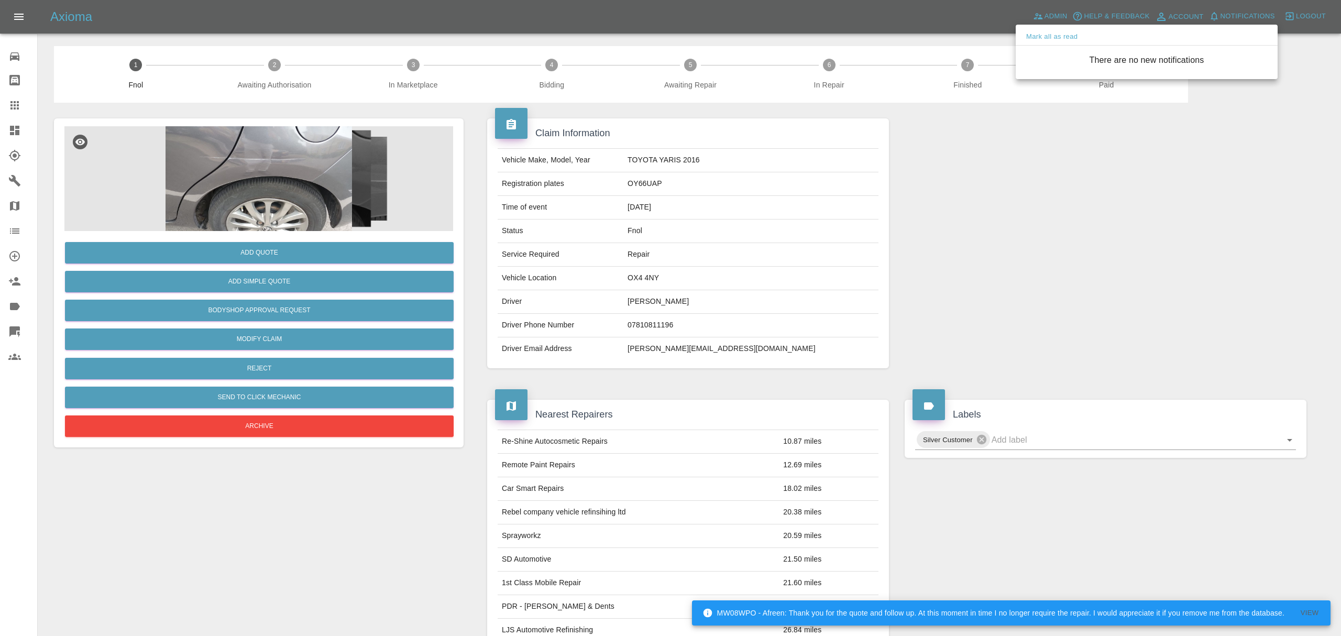
click at [964, 210] on div at bounding box center [670, 318] width 1341 height 636
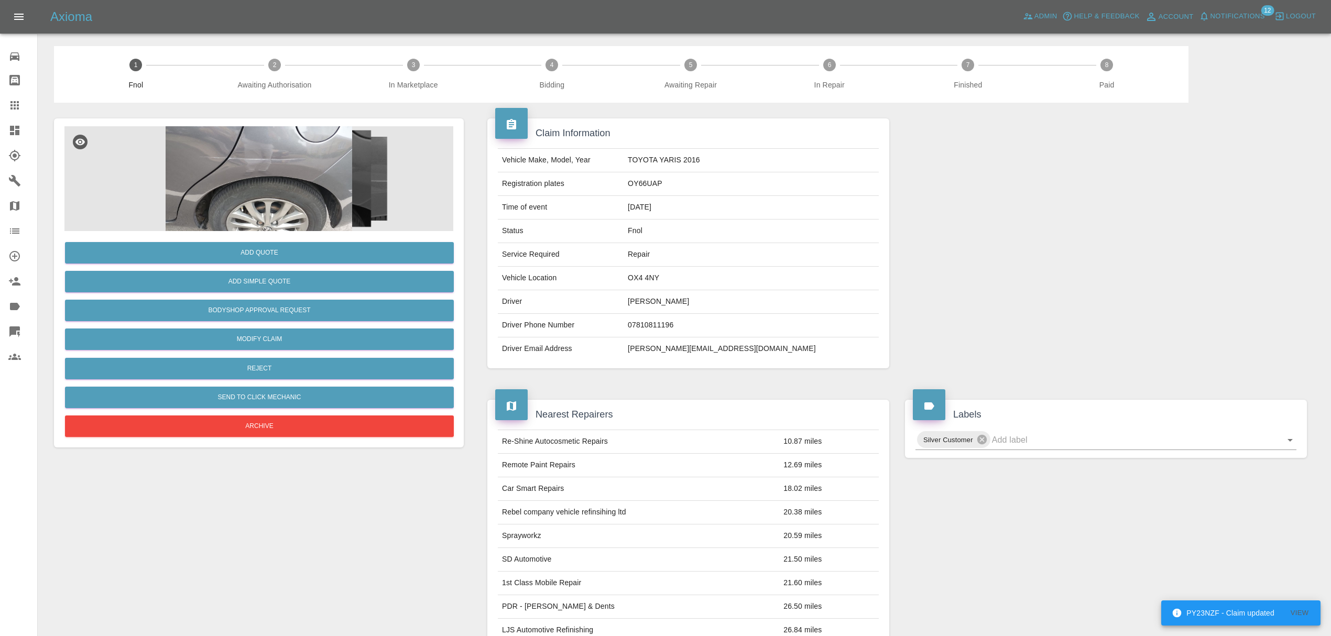
click at [1258, 13] on span "Notifications" at bounding box center [1237, 16] width 54 height 12
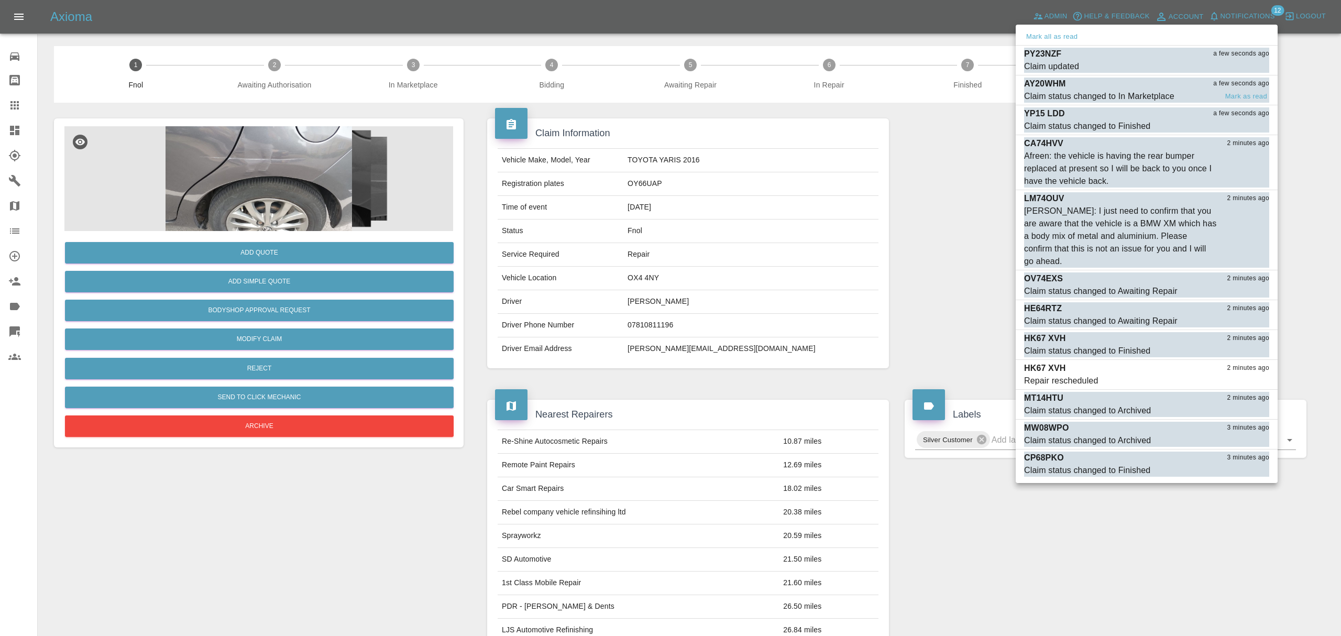
click at [1070, 94] on div "Claim status changed to In Marketplace" at bounding box center [1099, 96] width 150 height 13
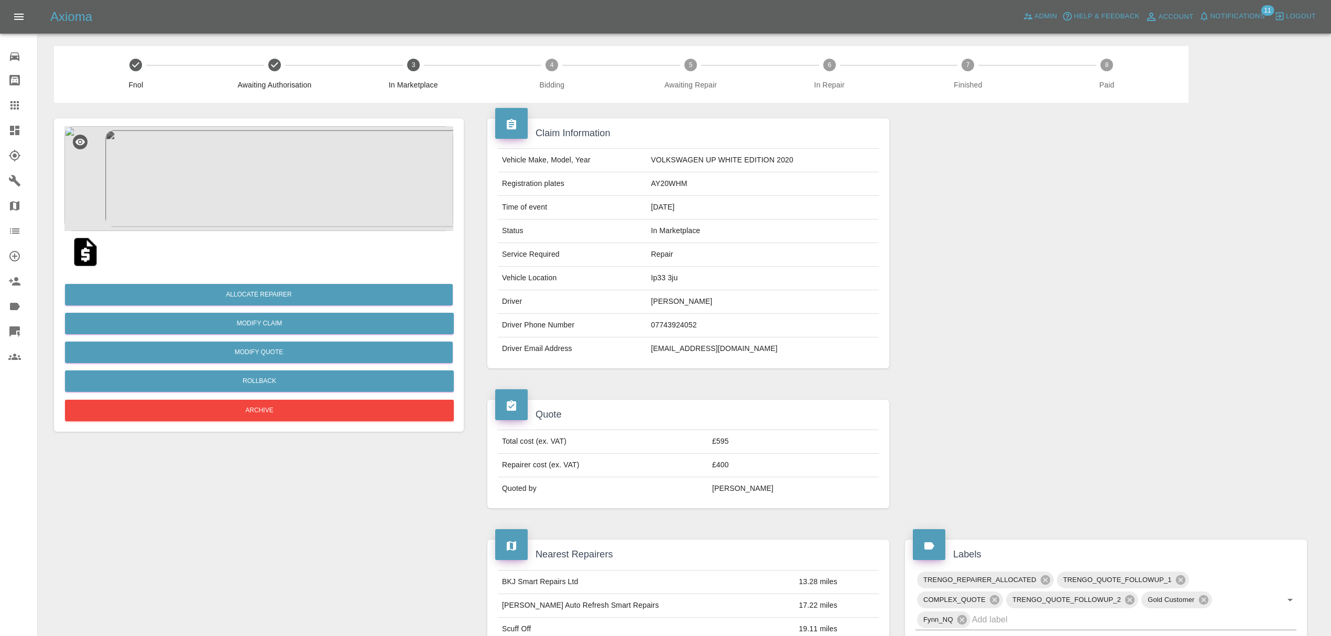
click at [1232, 13] on span "Notifications" at bounding box center [1237, 16] width 54 height 12
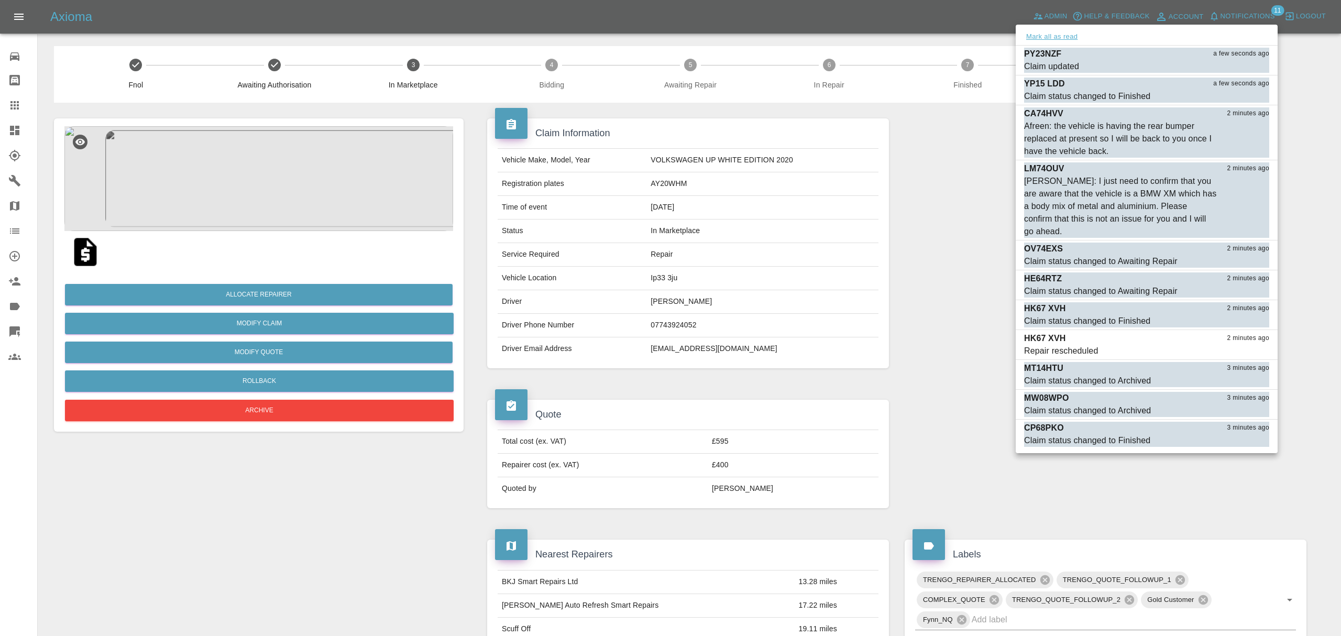
click at [1057, 35] on button "Mark all as read" at bounding box center [1052, 37] width 56 height 12
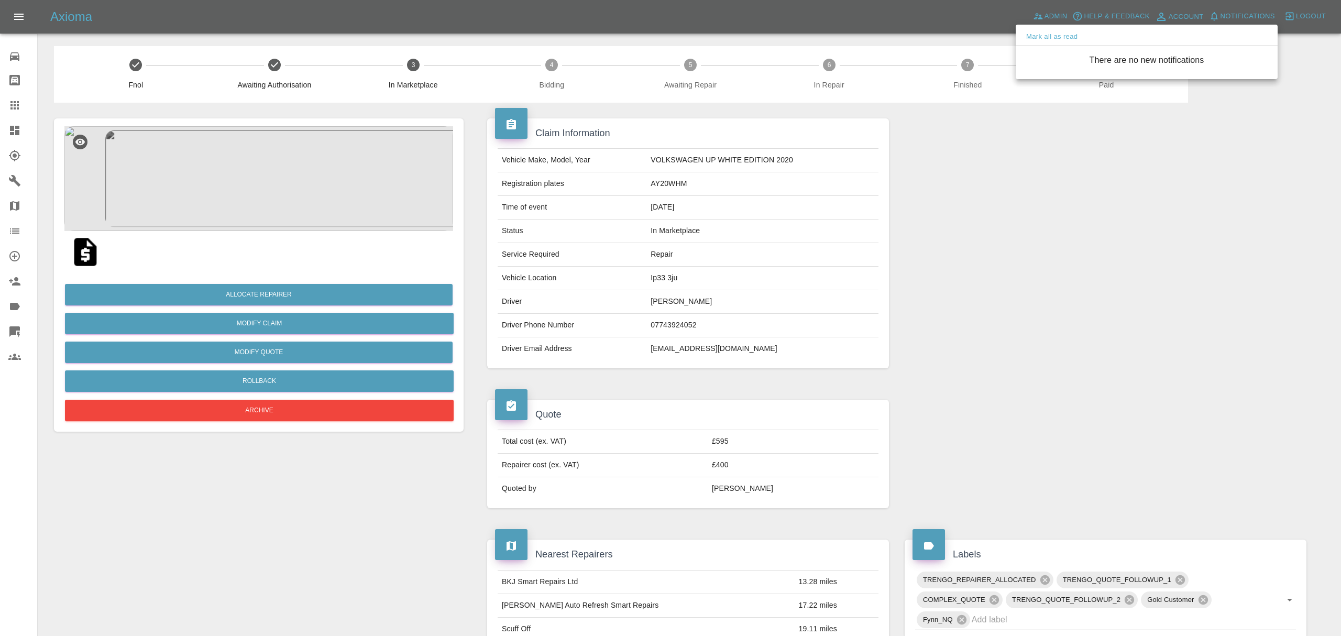
click at [15, 132] on div at bounding box center [670, 318] width 1341 height 636
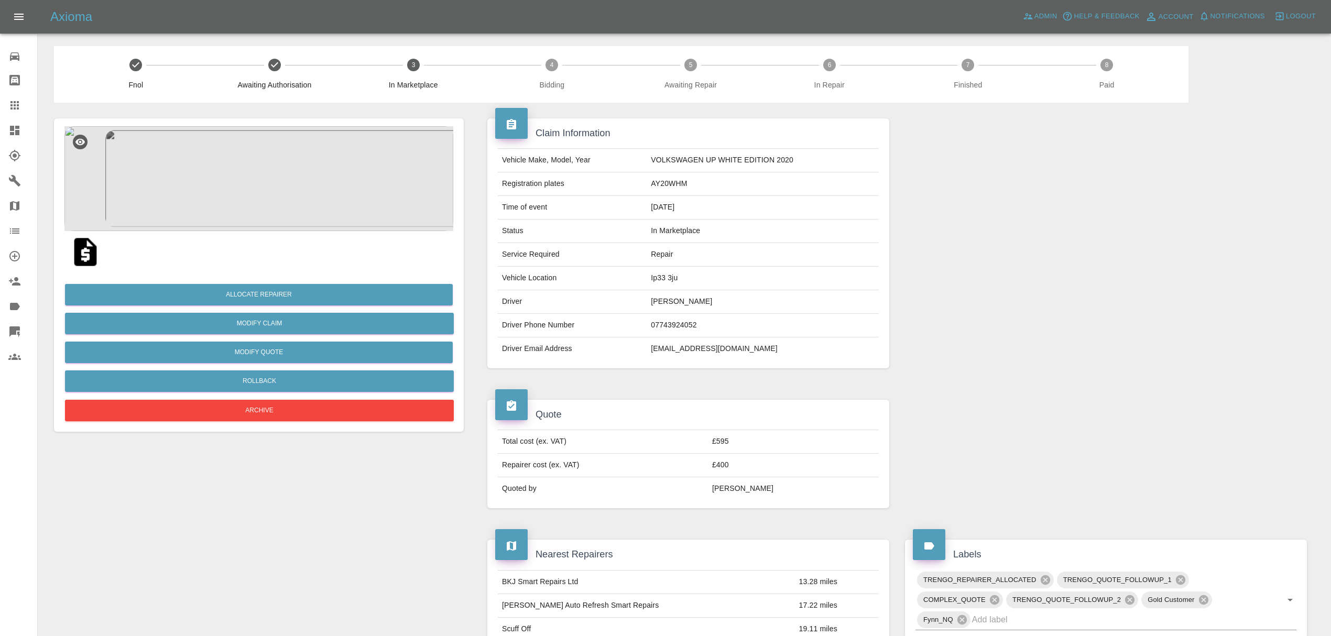
click at [21, 124] on div at bounding box center [22, 130] width 29 height 13
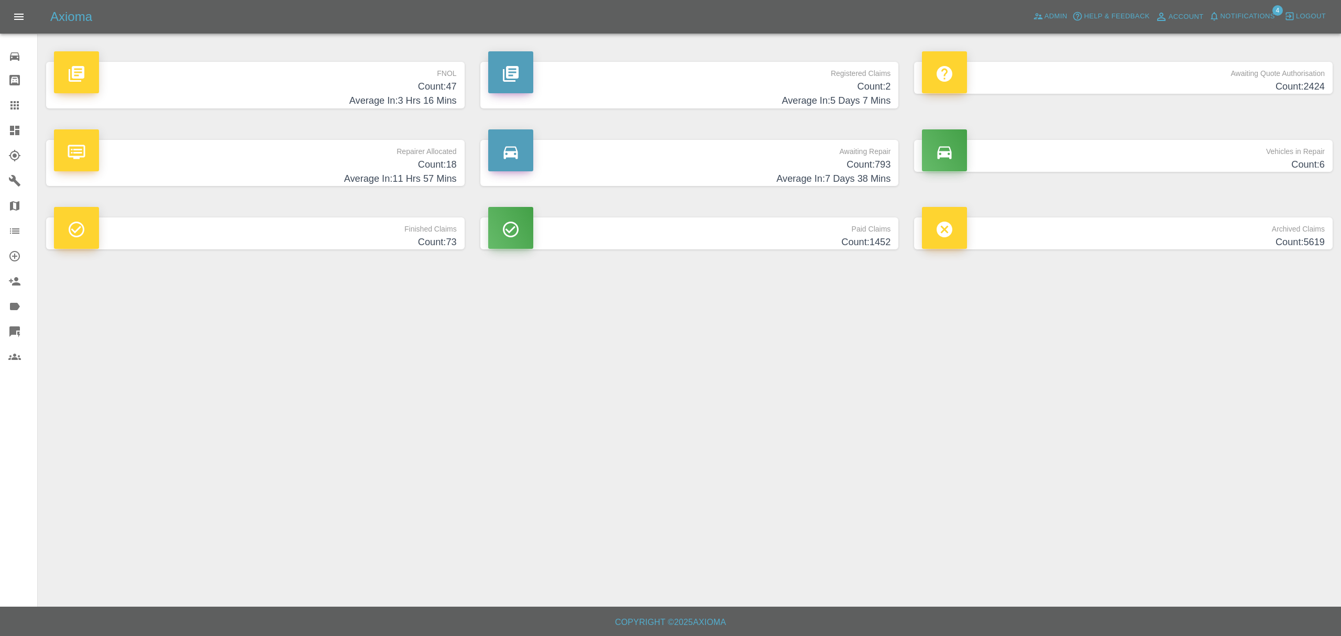
click at [1287, 15] on icon "button" at bounding box center [1290, 17] width 8 height 8
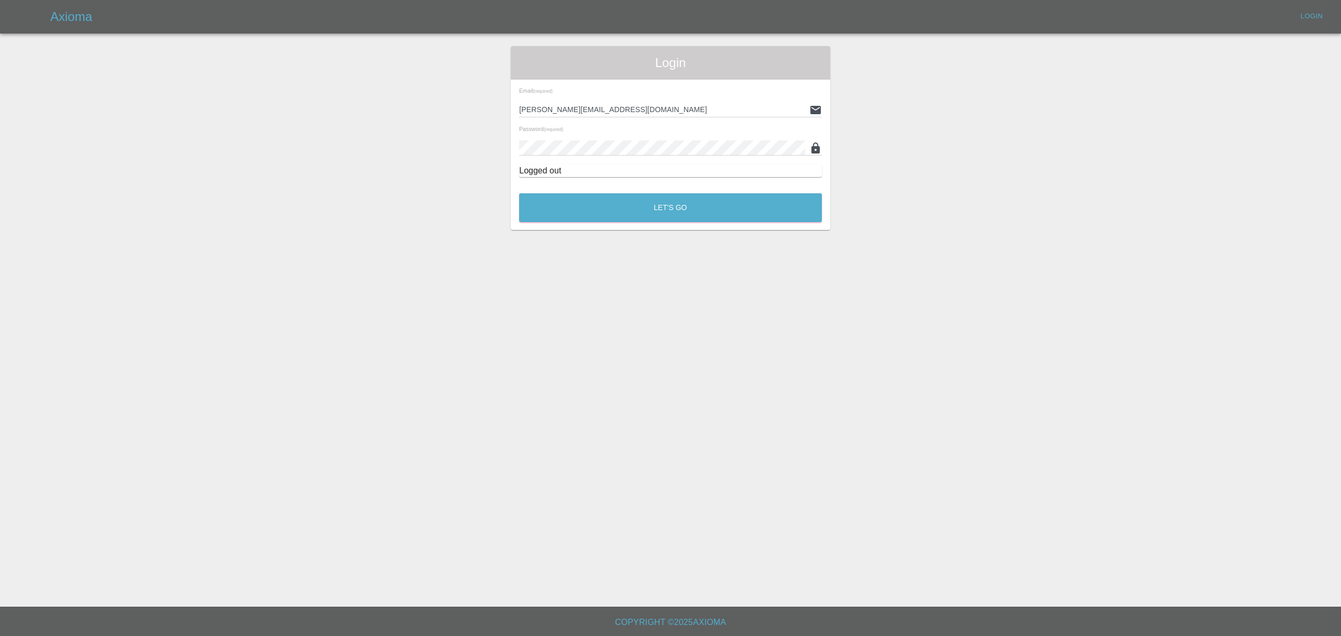
click at [698, 184] on div "Email (required) [PERSON_NAME][EMAIL_ADDRESS][DOMAIN_NAME] Password (required) …" at bounding box center [671, 133] width 320 height 106
click at [696, 195] on button "Let's Go" at bounding box center [670, 207] width 303 height 29
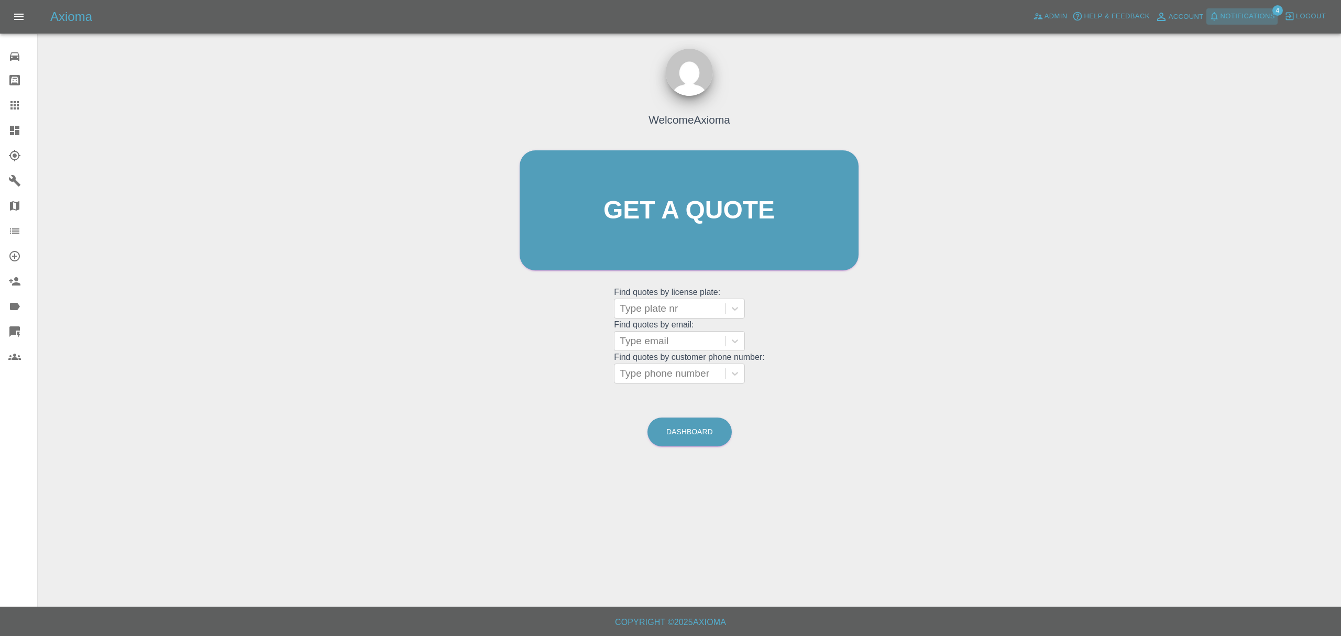
click at [1240, 9] on button "Notifications" at bounding box center [1242, 16] width 71 height 16
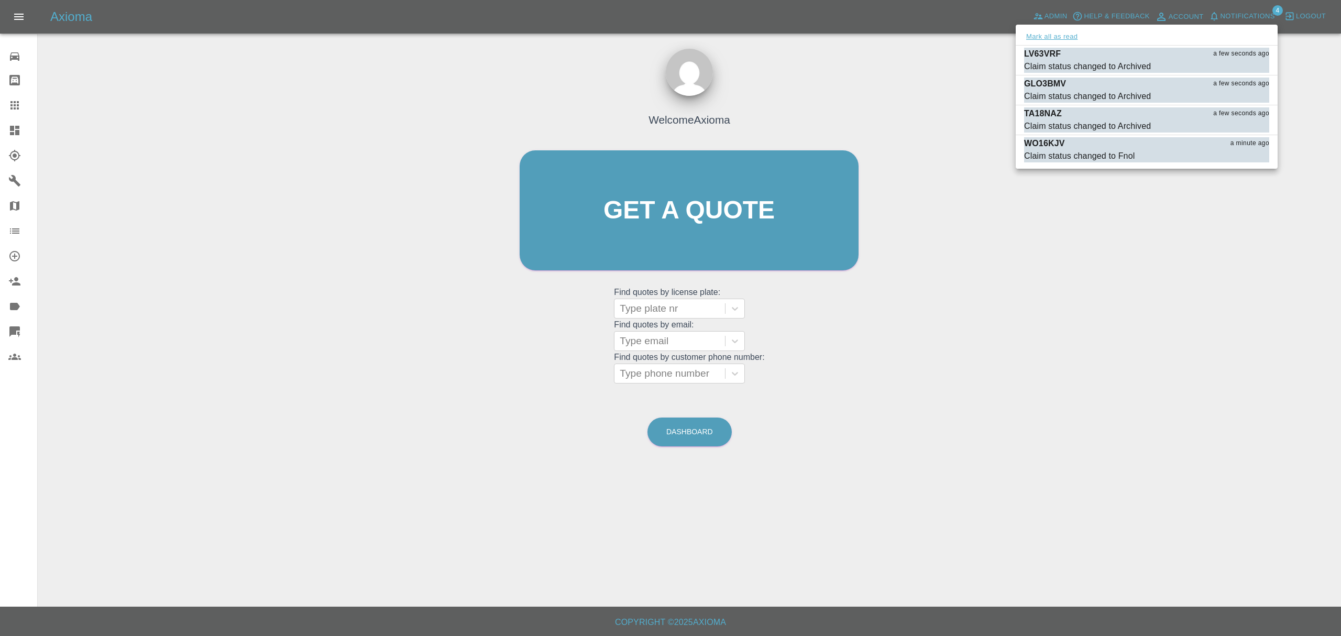
click at [1046, 34] on button "Mark all as read" at bounding box center [1052, 37] width 56 height 12
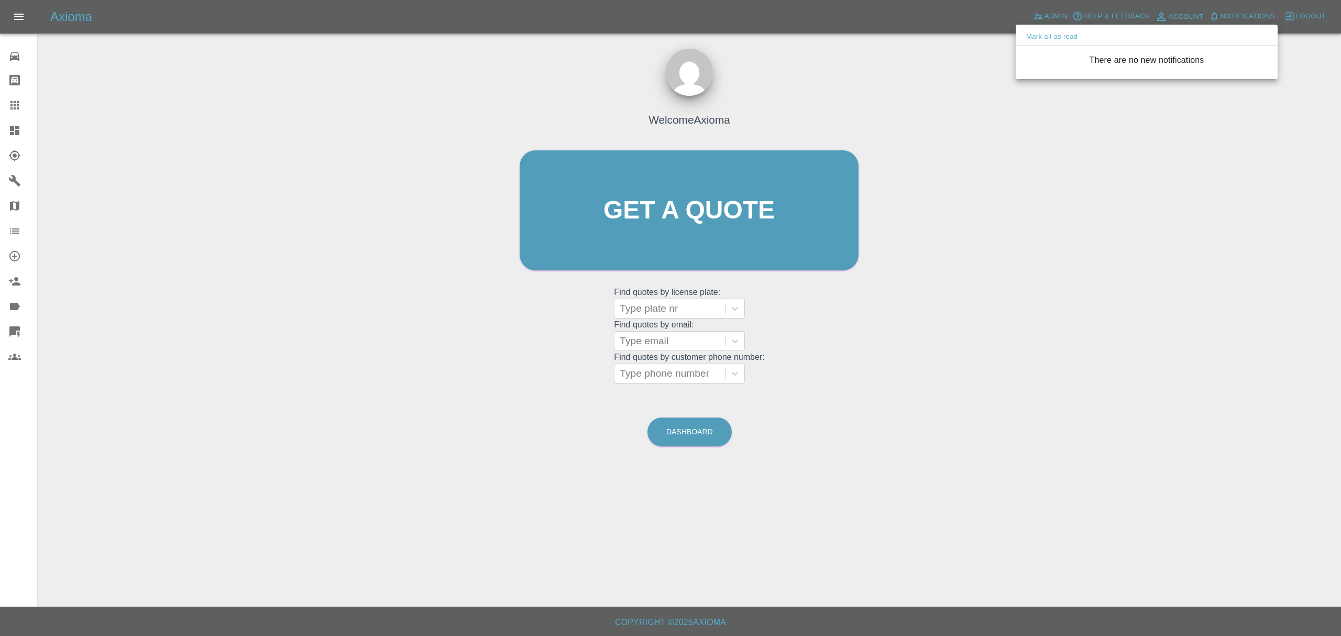
drag, startPoint x: 816, startPoint y: 119, endPoint x: 283, endPoint y: 145, distance: 533.4
click at [815, 119] on div at bounding box center [670, 318] width 1341 height 636
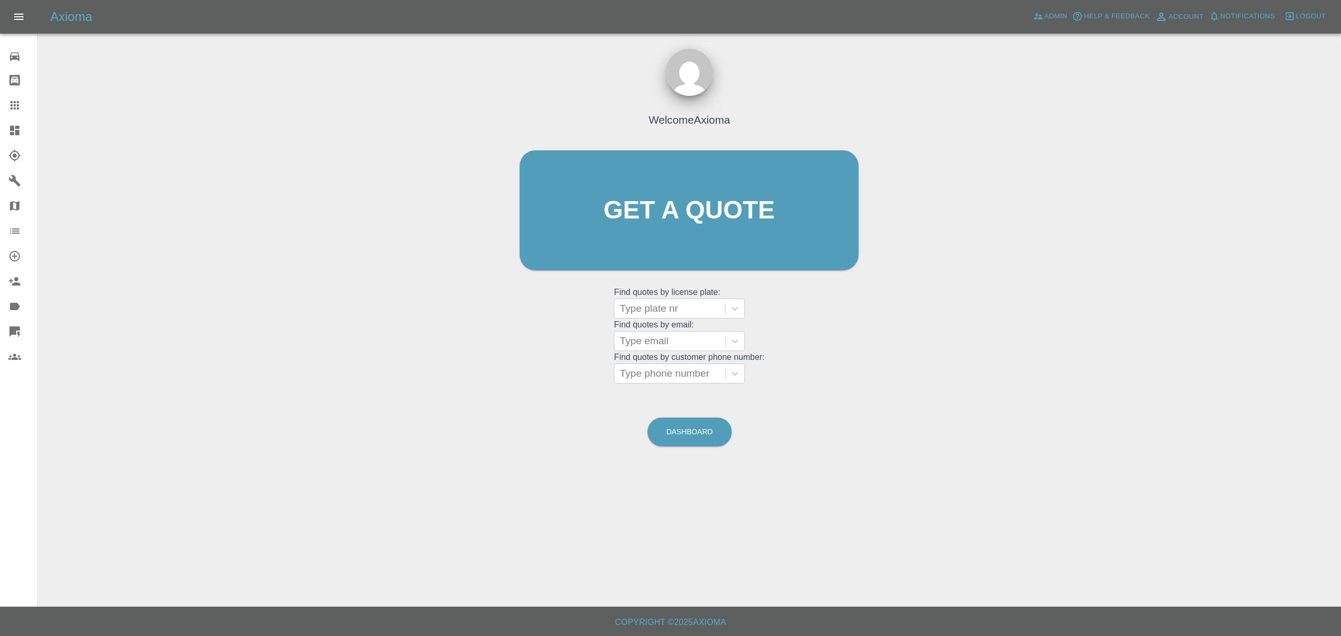
click at [19, 126] on icon at bounding box center [14, 130] width 13 height 13
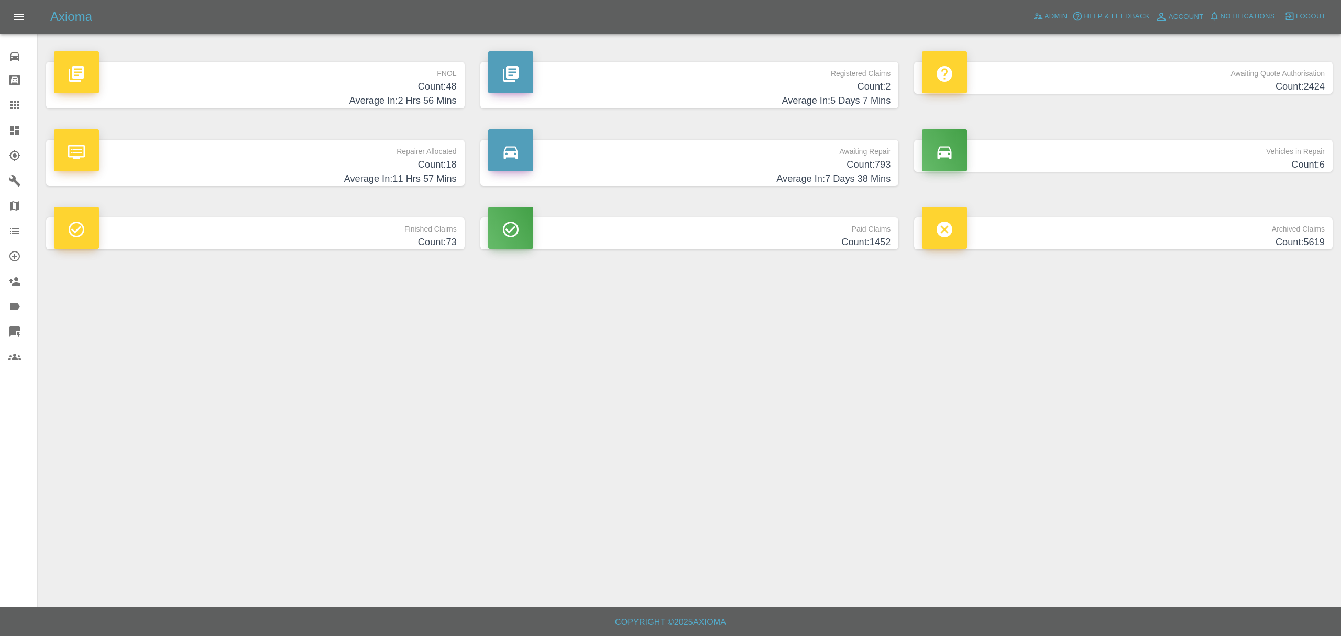
click at [387, 84] on h4 "Count: 48" at bounding box center [255, 87] width 403 height 14
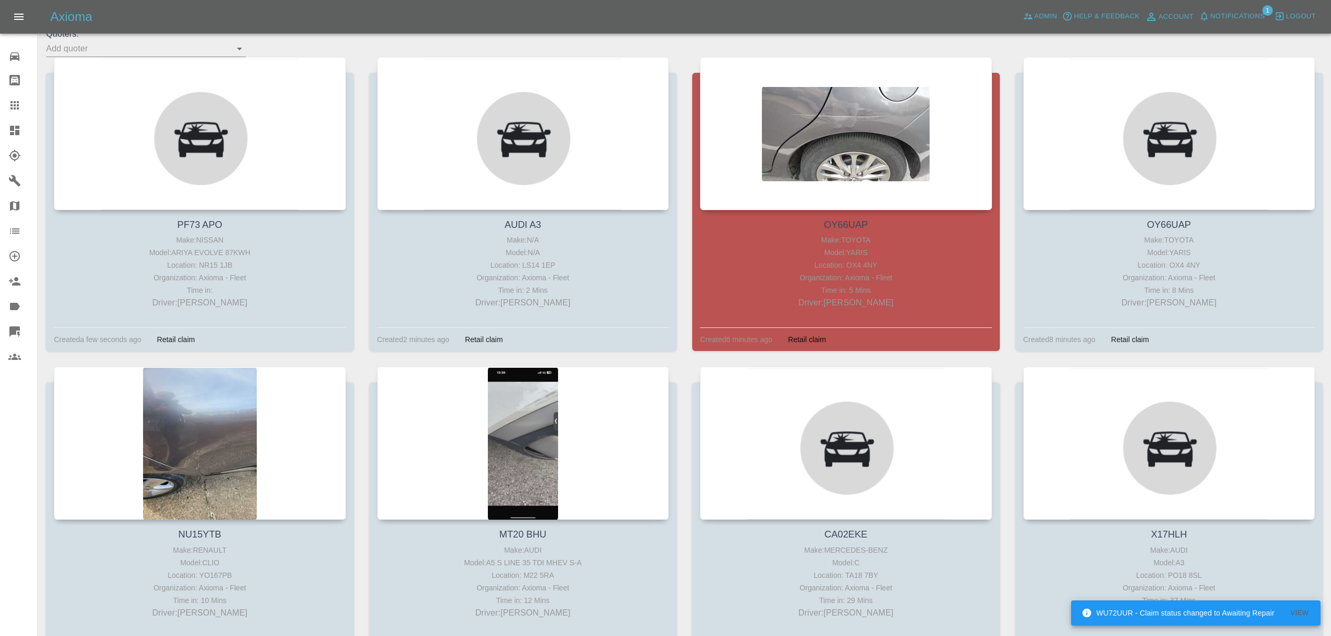
scroll to position [233, 0]
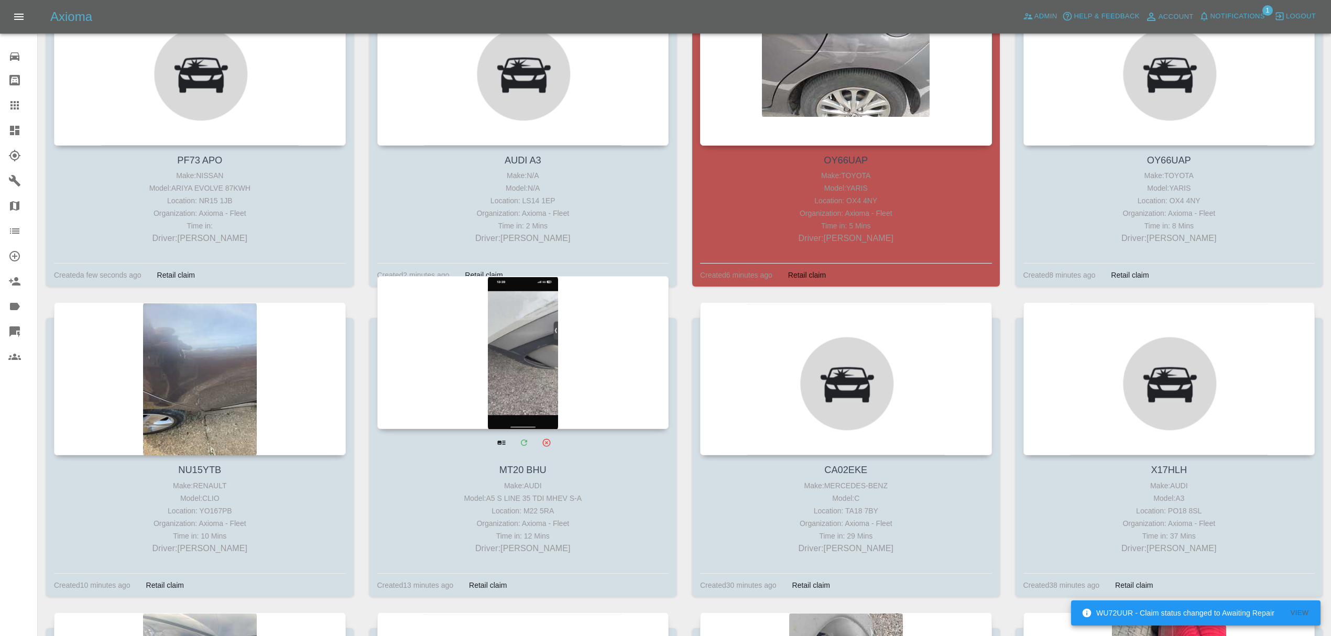
click at [541, 349] on div at bounding box center [523, 352] width 292 height 153
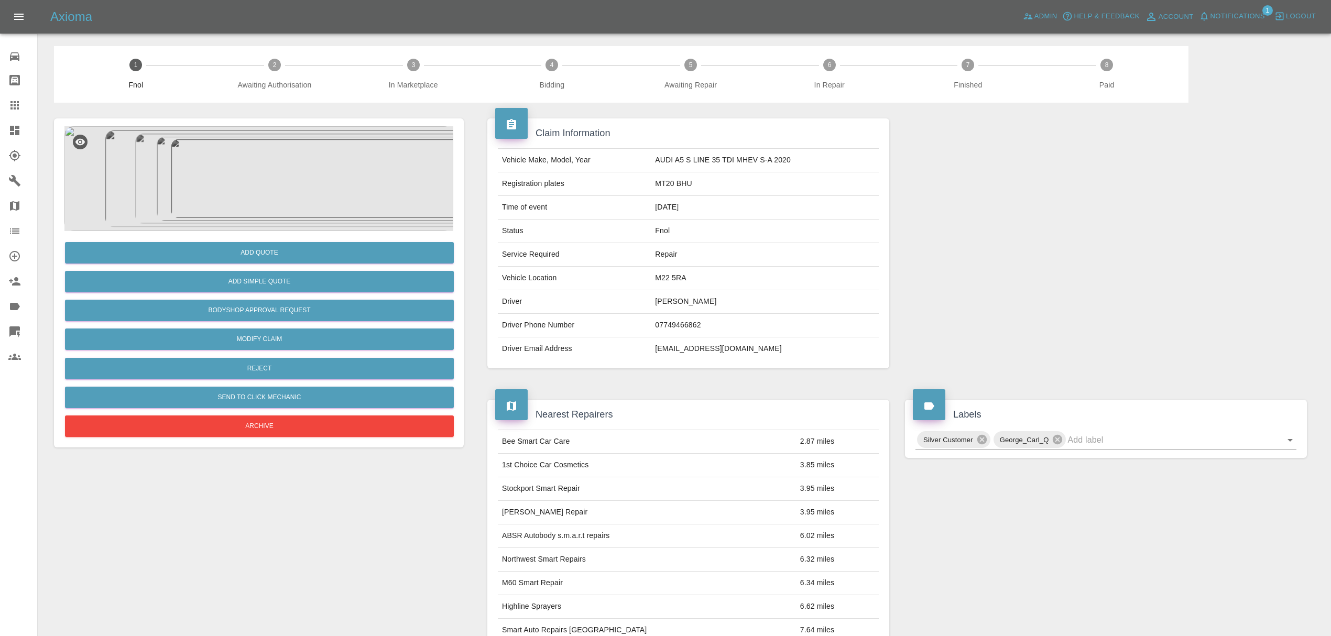
click at [266, 196] on img at bounding box center [258, 178] width 389 height 105
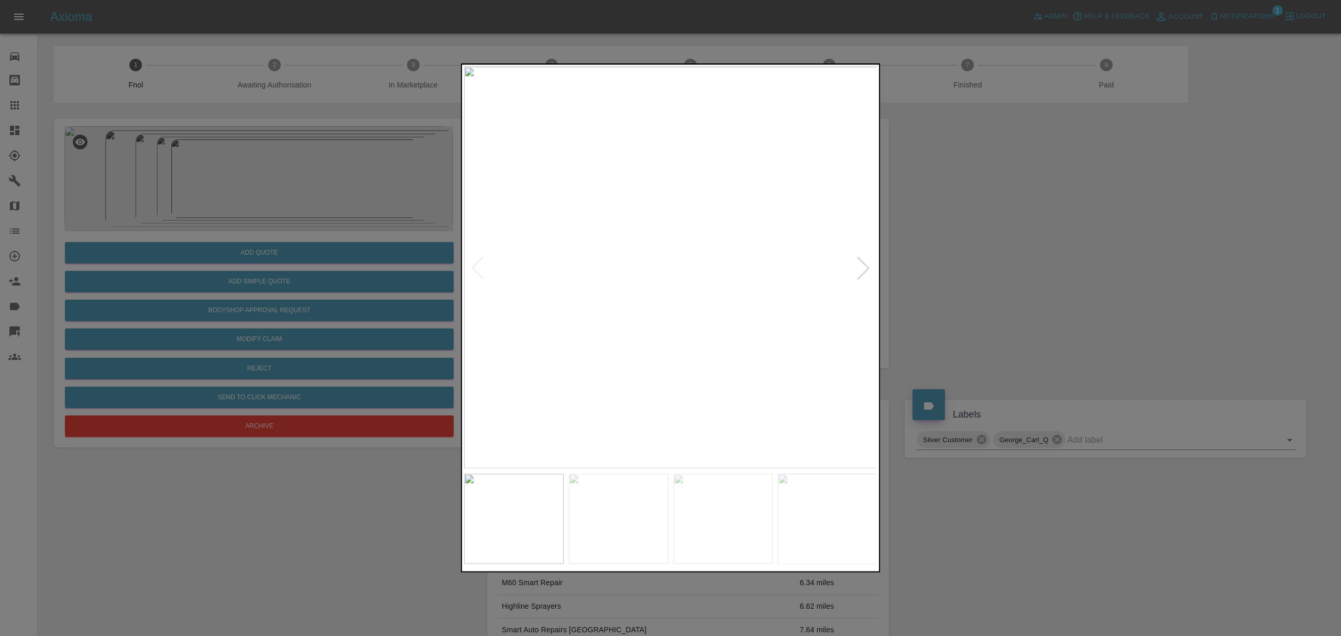
click at [467, 219] on img at bounding box center [670, 268] width 413 height 402
click at [462, 219] on div at bounding box center [670, 317] width 419 height 509
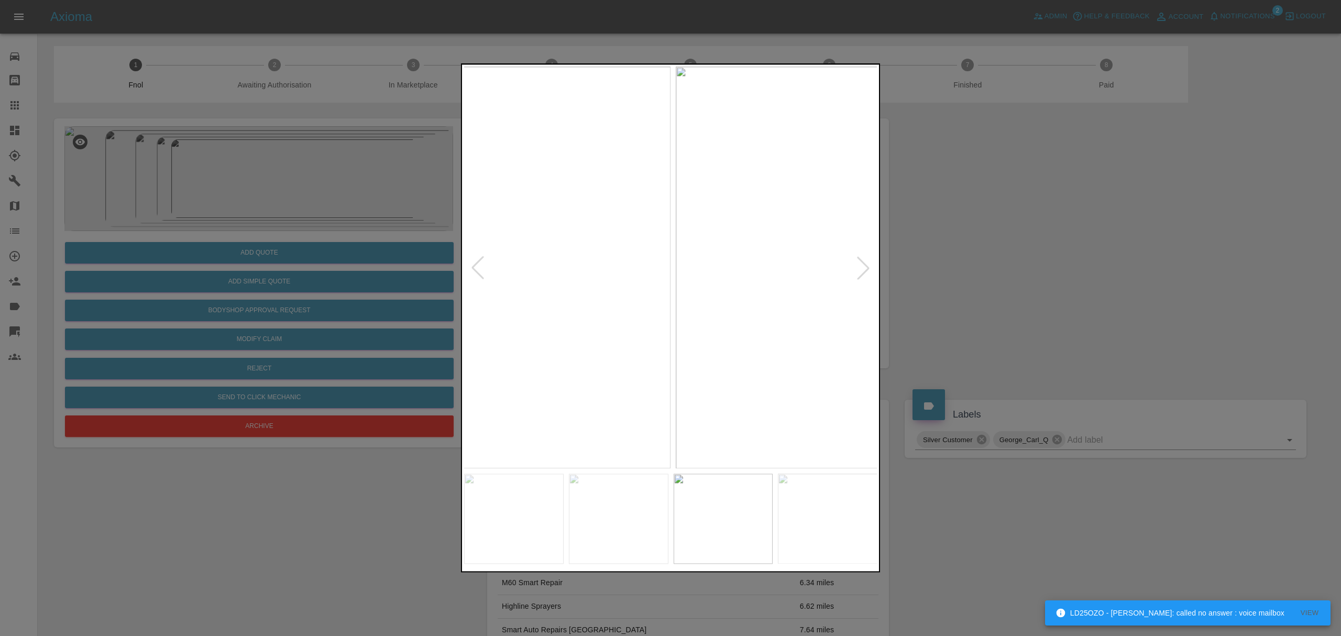
click at [486, 224] on img at bounding box center [463, 268] width 413 height 402
click at [1009, 200] on div at bounding box center [670, 318] width 1341 height 636
